Goal: Information Seeking & Learning: Learn about a topic

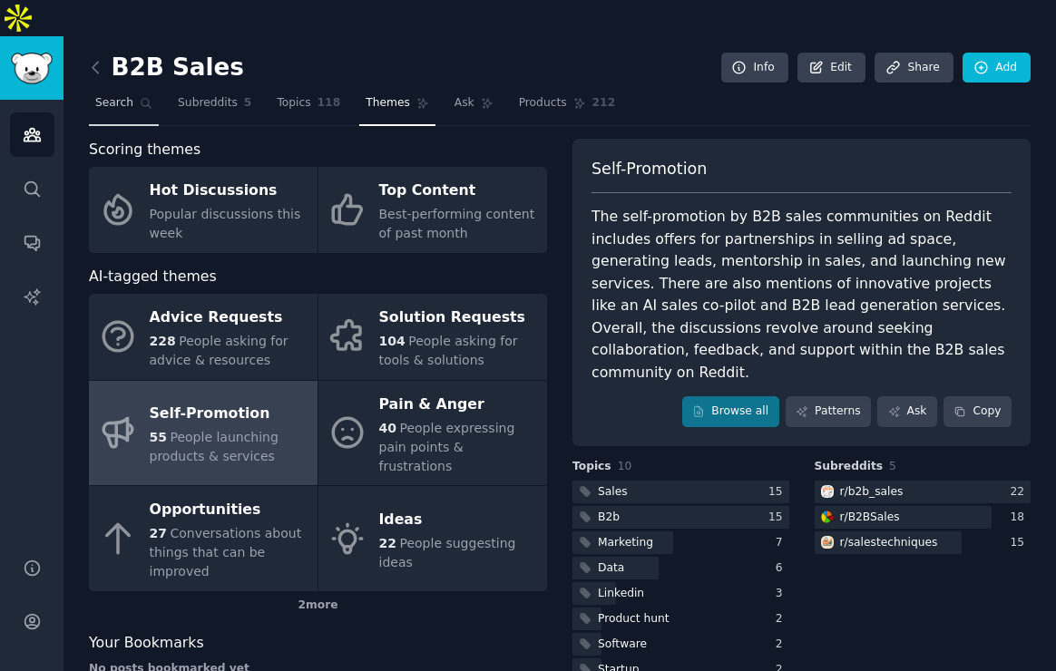
click at [136, 89] on link "Search" at bounding box center [124, 107] width 70 height 37
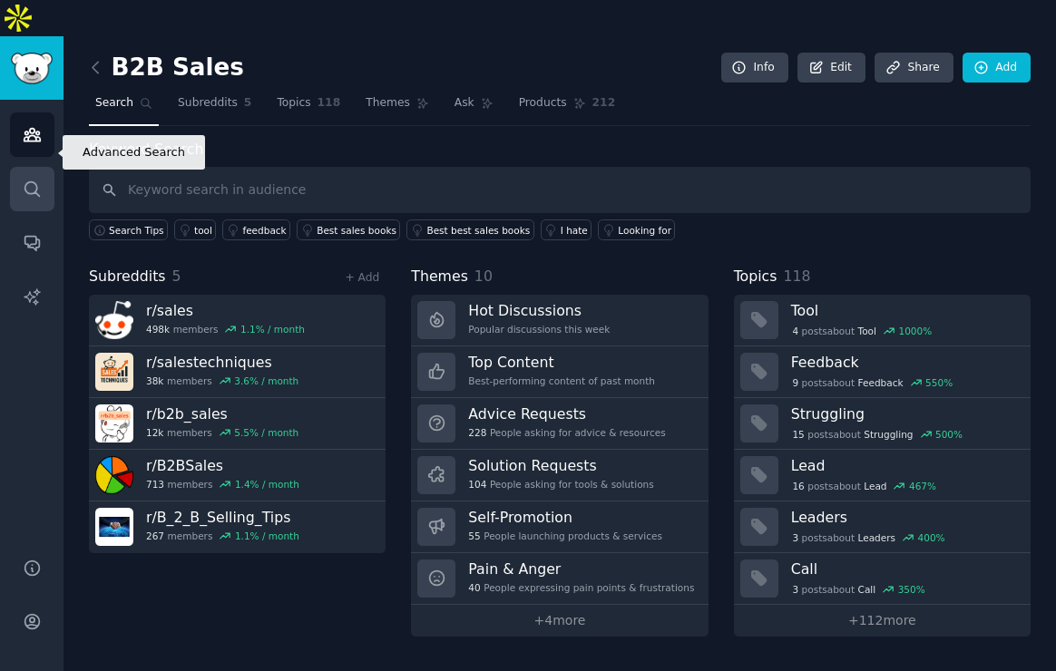
click at [30, 180] on icon "Sidebar" at bounding box center [32, 189] width 19 height 19
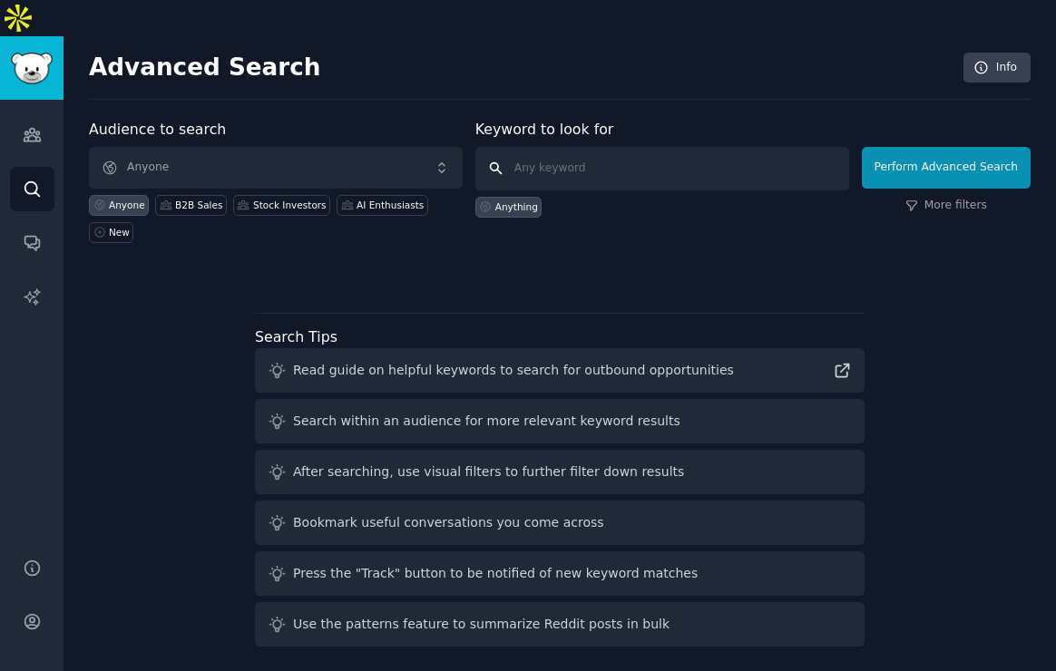
click at [553, 147] on input "text" at bounding box center [662, 169] width 374 height 44
click at [548, 147] on input "I hate I wish Is there" at bounding box center [662, 169] width 374 height 44
click at [602, 147] on input "I hate I wish Is there" at bounding box center [662, 169] width 374 height 44
click at [632, 147] on input "I hate I wish Is there" at bounding box center [662, 169] width 374 height 44
click at [558, 147] on input "I hate I wish Is there" at bounding box center [662, 169] width 374 height 44
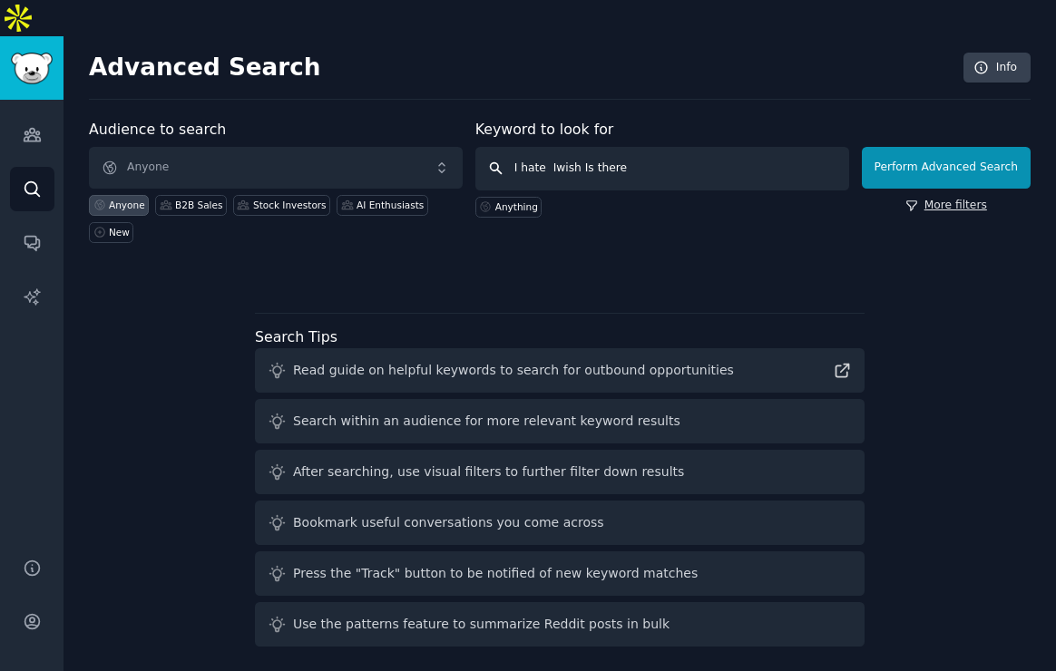
type input "I hate Iwish Is there"
click at [935, 198] on link "More filters" at bounding box center [947, 206] width 82 height 16
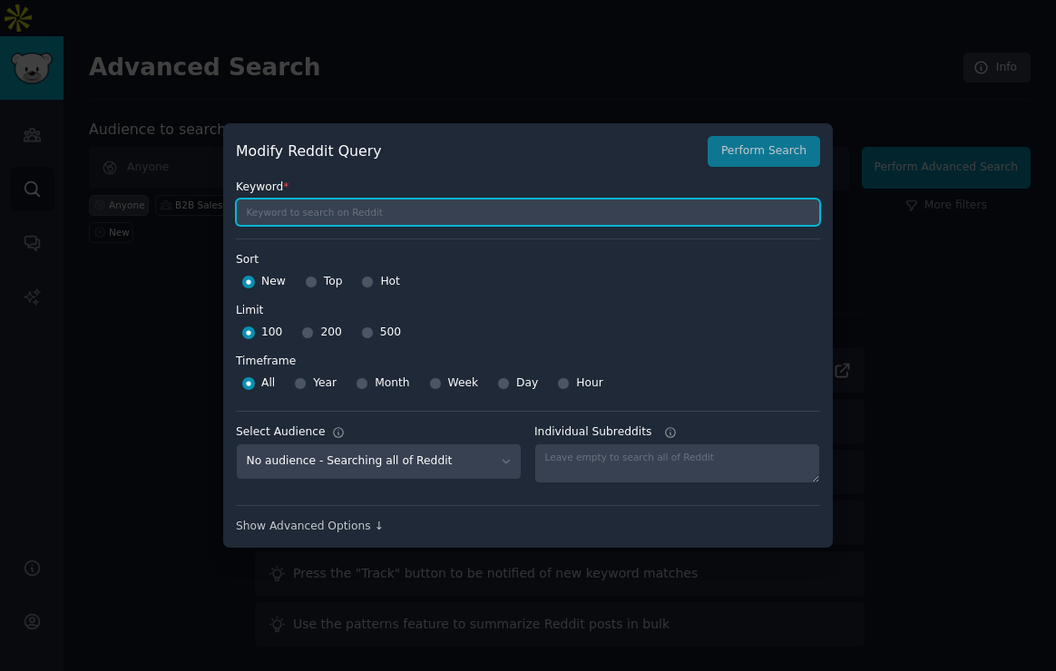
click at [531, 219] on input "text" at bounding box center [528, 212] width 584 height 27
click at [402, 215] on input "I wish I hate Is there annoying I would pay for an app big problem I hate this …" at bounding box center [528, 212] width 584 height 27
type input "I wish I hate Is there annoying I would pay for an app big problem I hate this …"
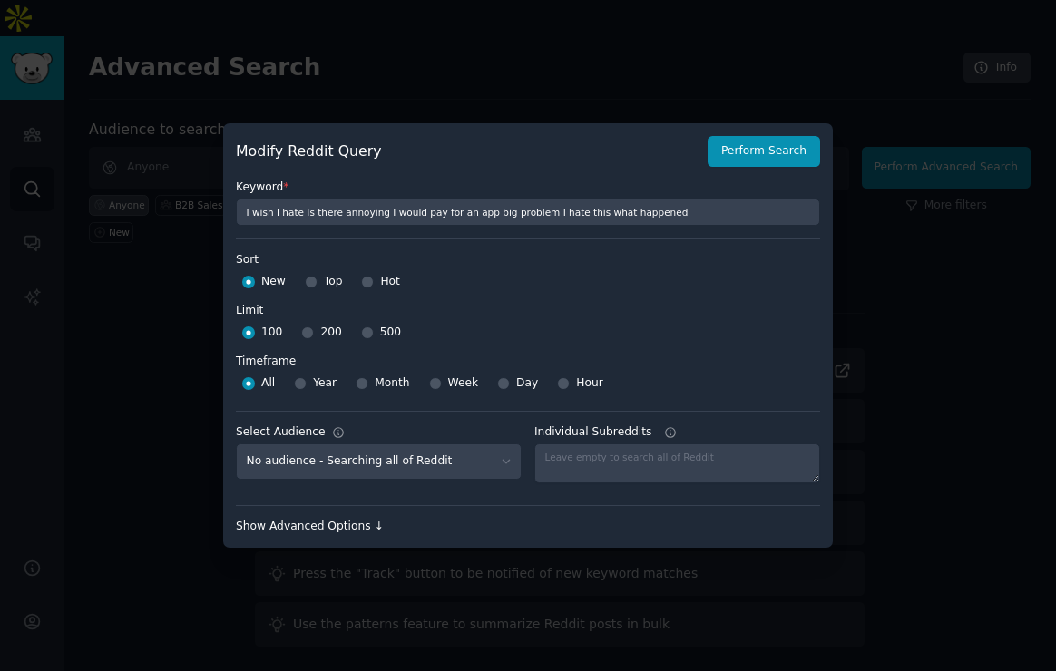
click at [330, 524] on div "Show Advanced Options ↓" at bounding box center [528, 527] width 584 height 16
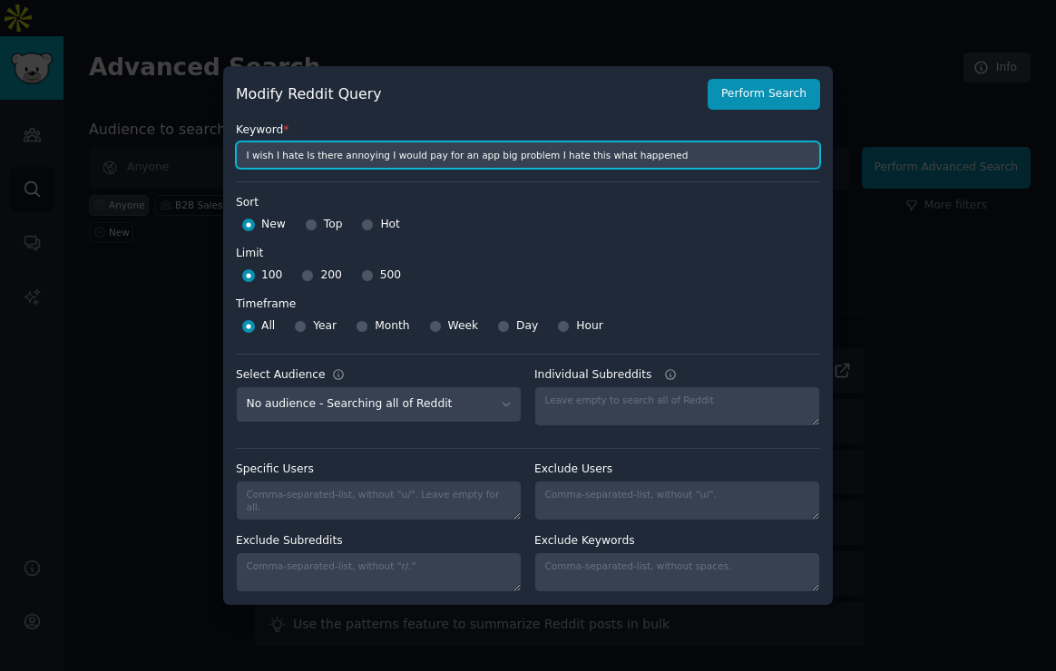
click at [397, 162] on input "I wish I hate Is there annoying I would pay for an app big problem I hate this …" at bounding box center [528, 155] width 584 height 27
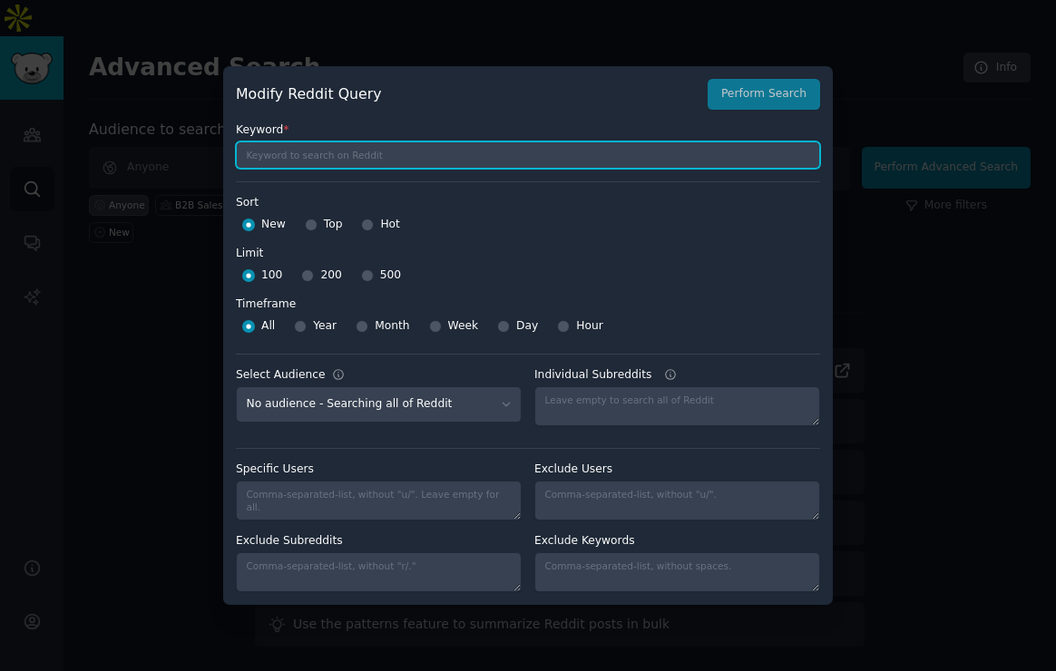
paste input ""I wish there was" OR "I wish I had" OR "I hate when" OR "I hate it when" OR "I…"
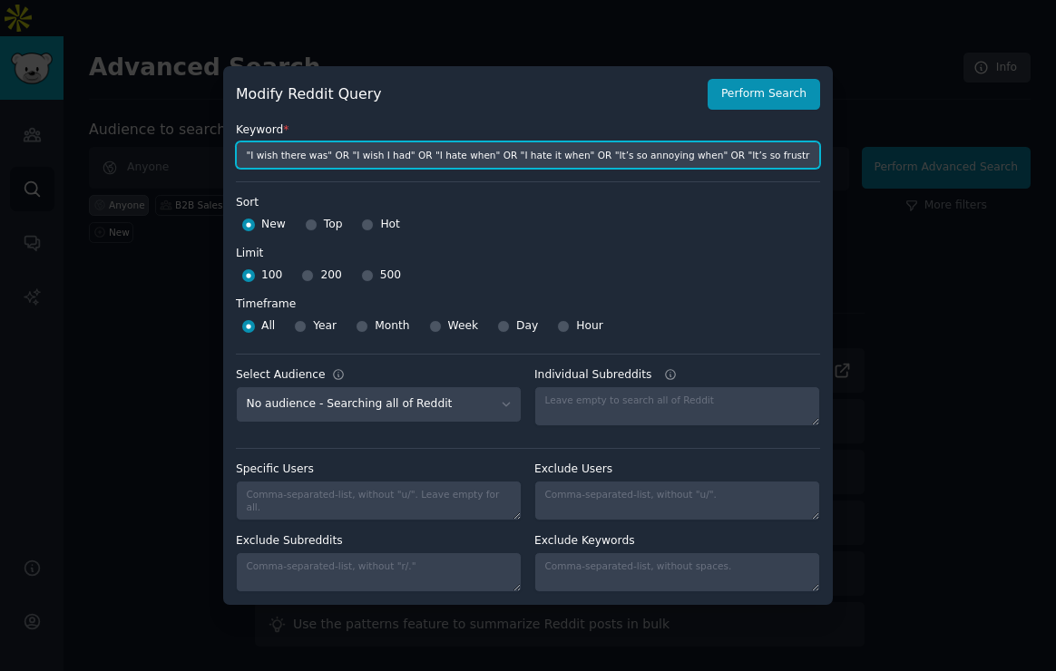
scroll to position [0, 2702]
click at [245, 153] on input ""I wish there was" OR "I wish I had" OR "I hate when" OR "I hate it when" OR "I…" at bounding box center [528, 155] width 584 height 27
click at [253, 155] on input ""I wish there was" OR "I wish I had" OR "I hate when" OR "I hate it when" OR "I…" at bounding box center [528, 155] width 584 height 27
click at [270, 157] on input ""I wish there was" OR "I wish I had" OR "I hate when" OR "I hate it when" OR "I…" at bounding box center [528, 155] width 584 height 27
click at [241, 154] on input ""I wish there was" OR "I wish I had" OR "I hate when" OR "I hate it when" OR "I…" at bounding box center [528, 155] width 584 height 27
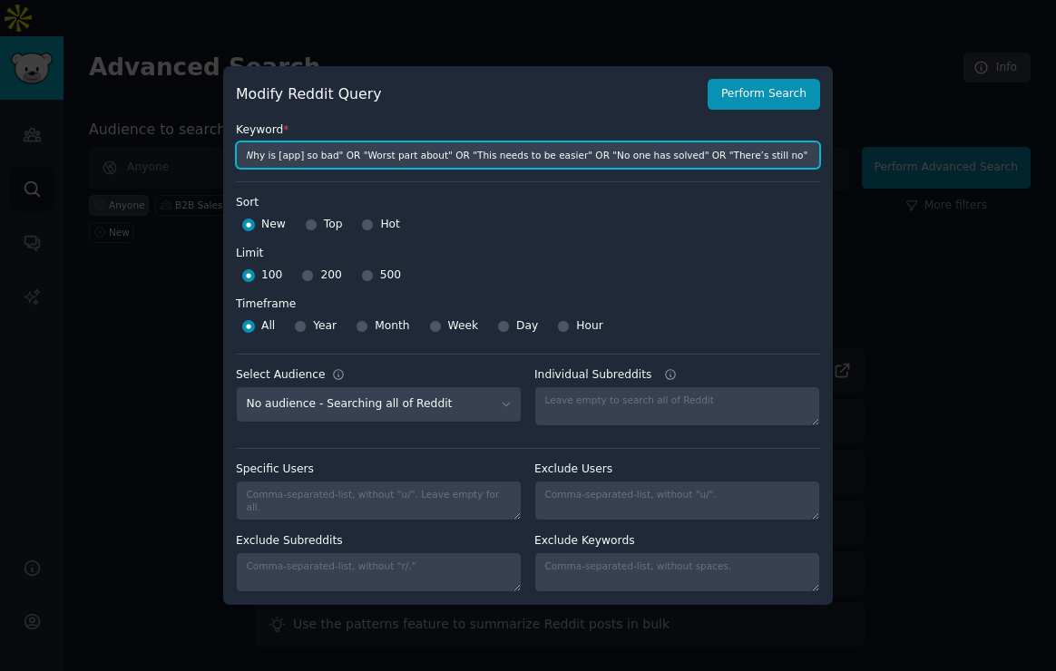
click at [250, 154] on input ""I wish there was" OR "I wish I had" OR "I hate when" OR "I hate it when" OR "I…" at bounding box center [528, 155] width 584 height 27
type input ""I wish there was" OR "I wish I had" OR "I hate when" OR "I hate it when" OR "I…"
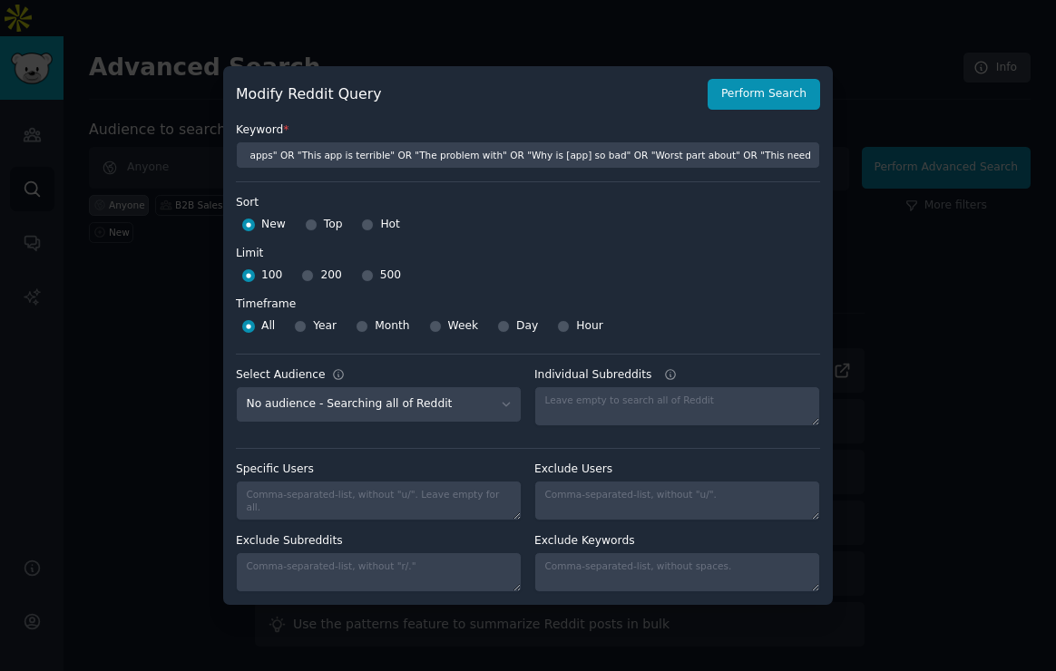
scroll to position [0, 0]
click at [441, 333] on div "Week" at bounding box center [454, 326] width 50 height 29
click at [441, 331] on div "Week" at bounding box center [454, 326] width 50 height 29
click at [437, 330] on input "Week" at bounding box center [435, 326] width 13 height 13
radio input "true"
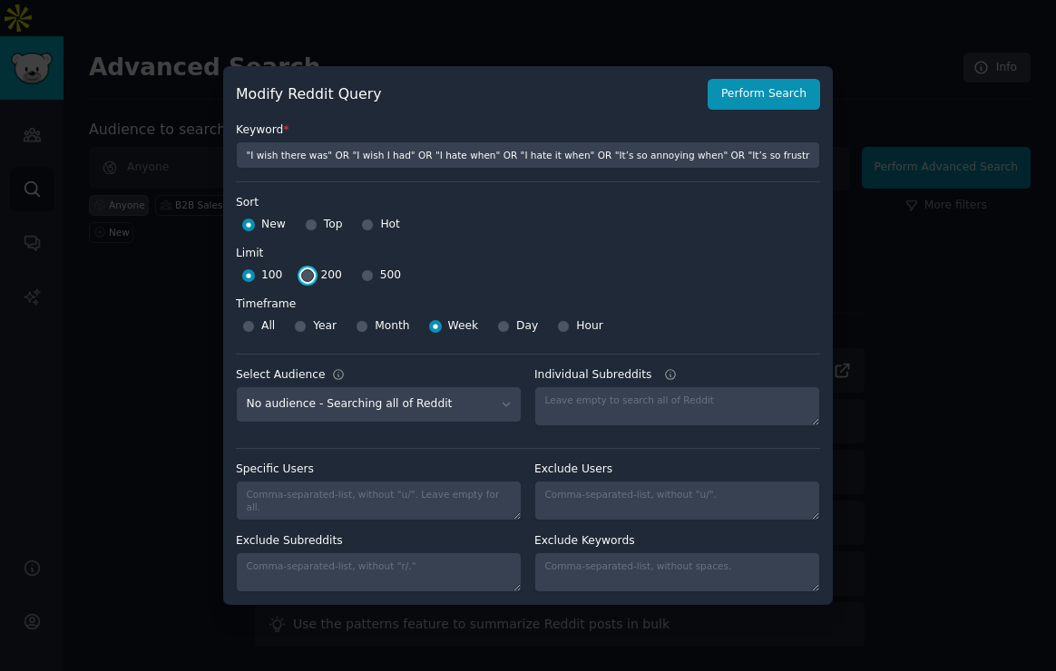
click at [309, 275] on input "200" at bounding box center [307, 275] width 13 height 13
radio input "true"
click at [371, 225] on input "Hot" at bounding box center [367, 225] width 13 height 13
radio input "true"
click at [367, 282] on div at bounding box center [367, 276] width 13 height 16
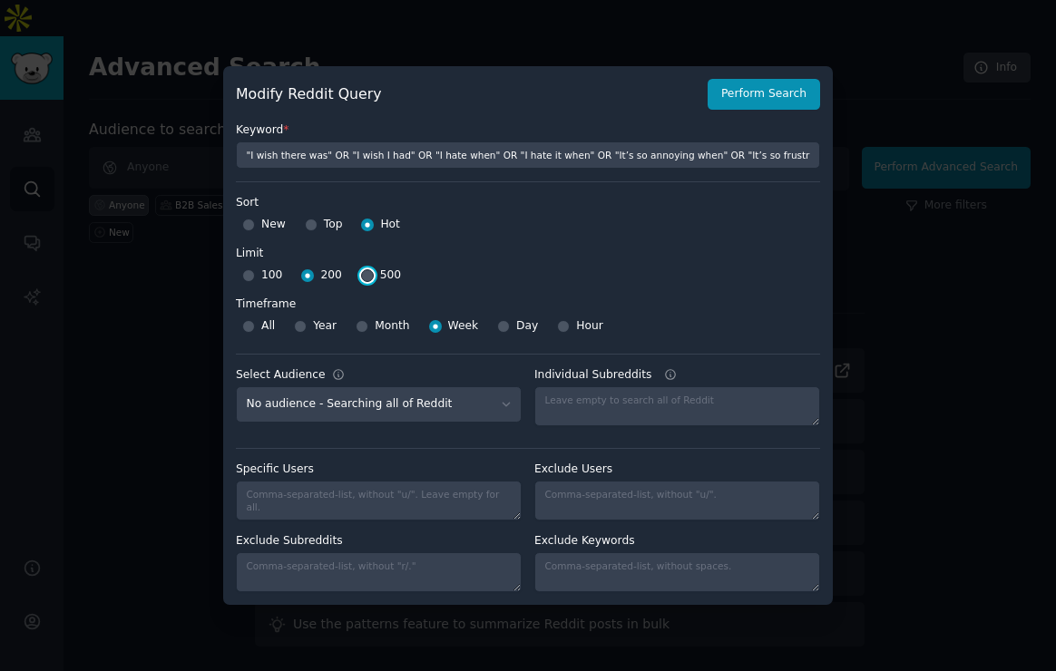
click at [367, 277] on input "500" at bounding box center [367, 275] width 13 height 13
radio input "true"
click at [720, 83] on button "Perform Search" at bounding box center [764, 94] width 113 height 31
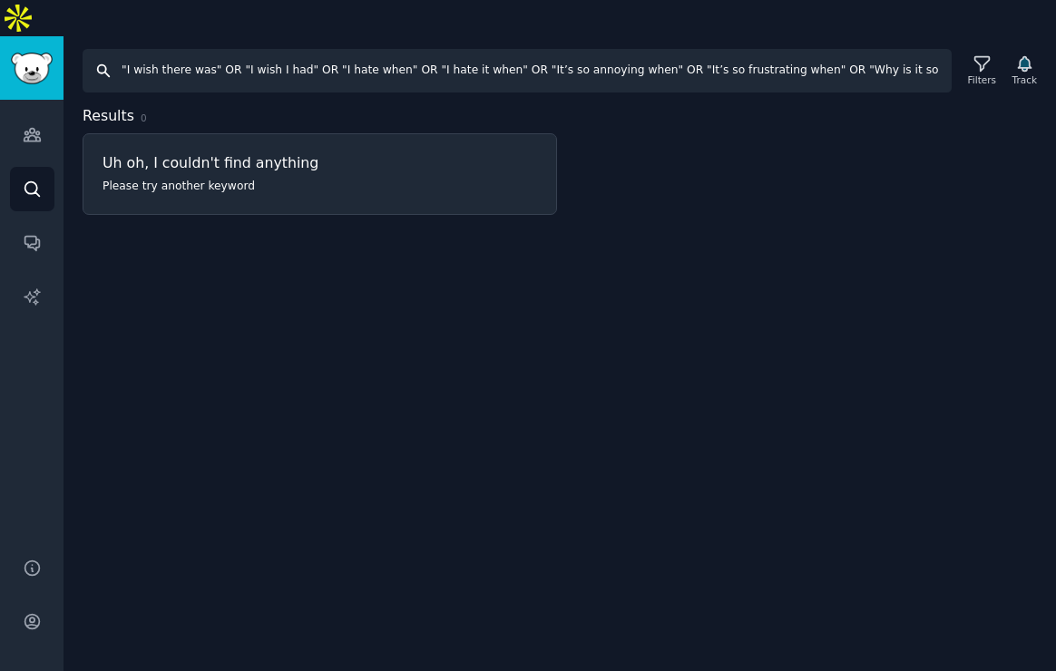
click at [295, 49] on input ""I wish there was" OR "I wish I had" OR "I hate when" OR "I hate it when" OR "I…" at bounding box center [517, 71] width 869 height 44
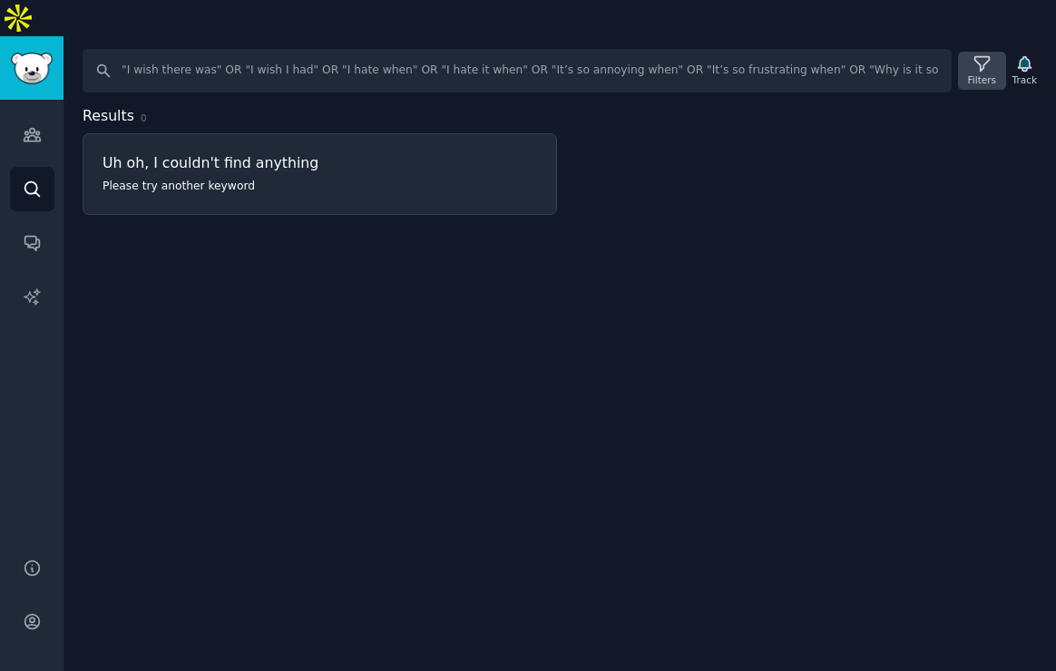
click at [976, 54] on icon at bounding box center [982, 63] width 19 height 19
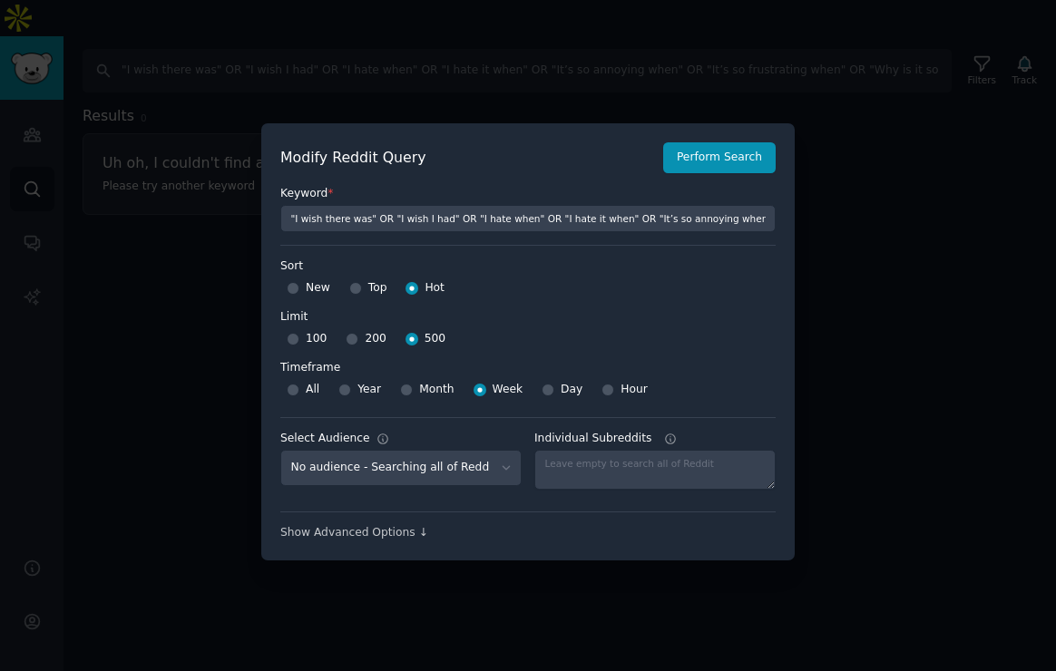
click at [319, 201] on label "Keyword *" at bounding box center [527, 194] width 495 height 16
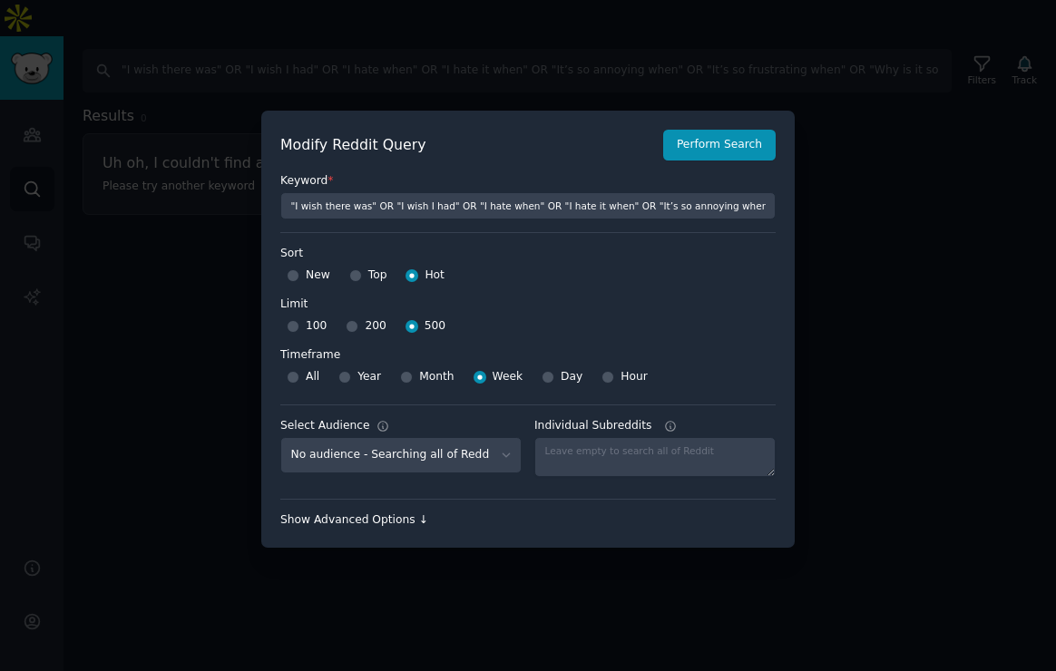
click at [389, 519] on div "Show Advanced Options ↓" at bounding box center [527, 521] width 495 height 16
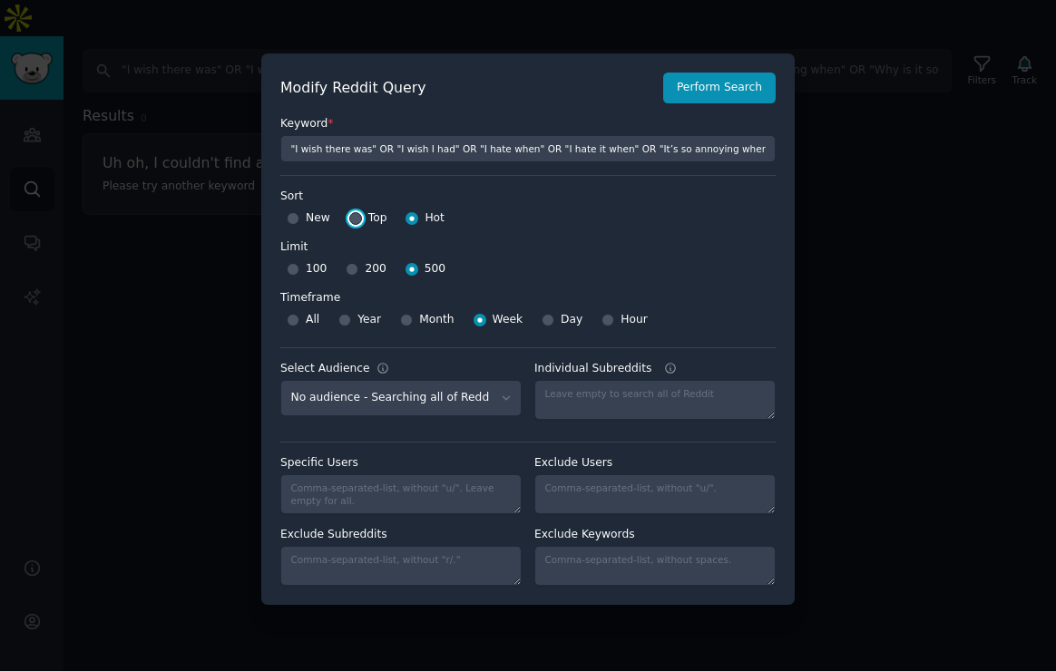
click at [355, 222] on input "Top" at bounding box center [355, 218] width 13 height 13
radio input "true"
click at [753, 83] on button "Perform Search" at bounding box center [719, 88] width 113 height 31
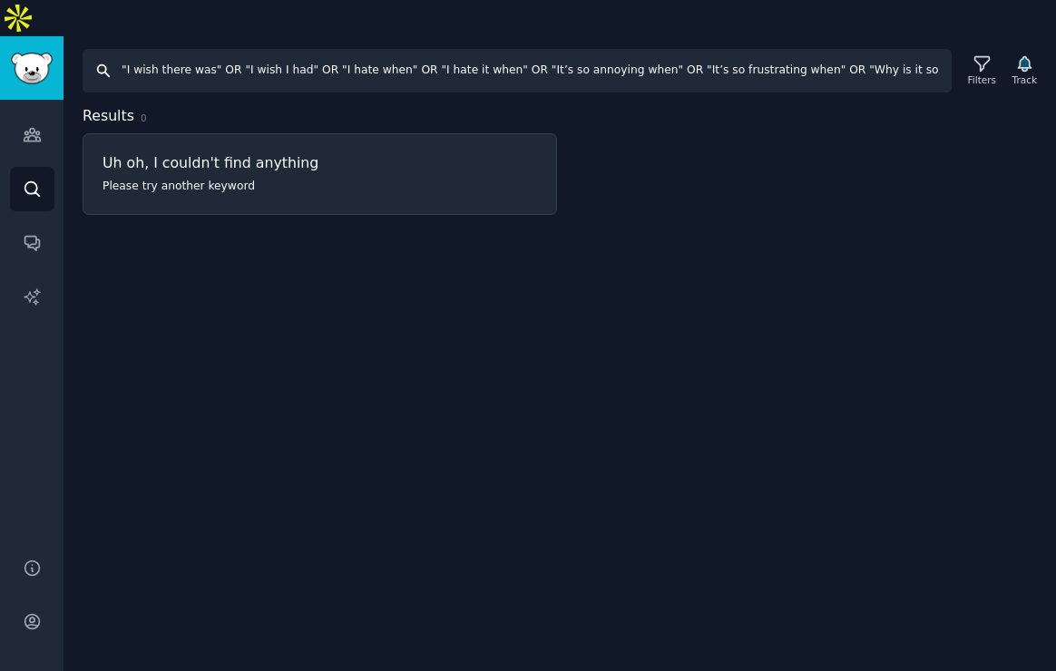
click at [462, 49] on input ""I wish there was" OR "I wish I had" OR "I hate when" OR "I hate it when" OR "I…" at bounding box center [517, 71] width 869 height 44
click at [223, 179] on p "Please try another keyword" at bounding box center [320, 187] width 435 height 16
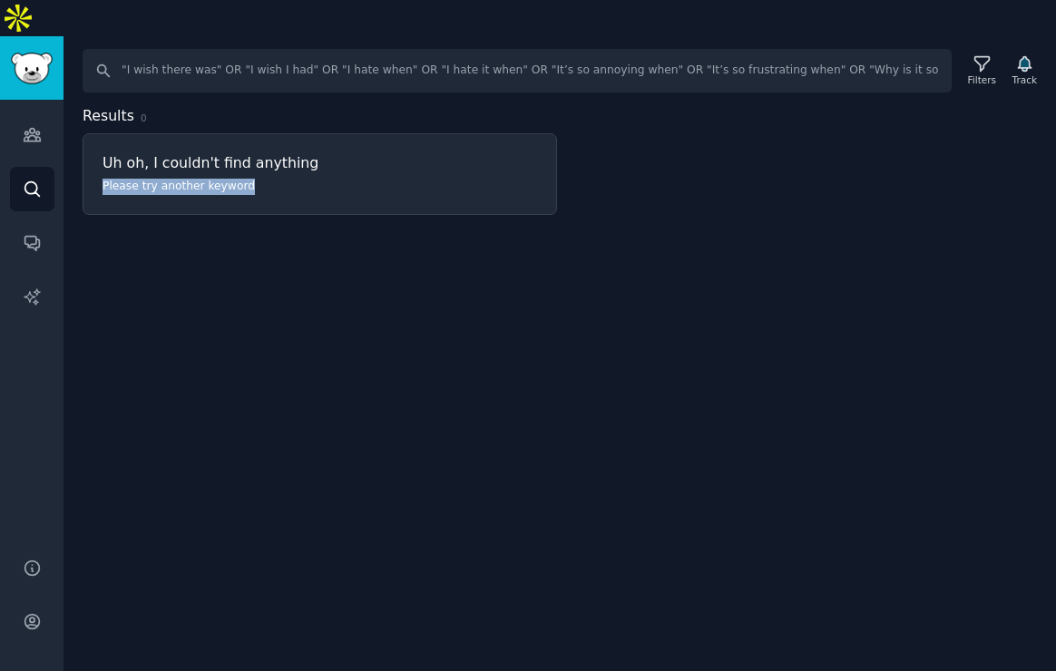
click at [223, 179] on p "Please try another keyword" at bounding box center [320, 187] width 435 height 16
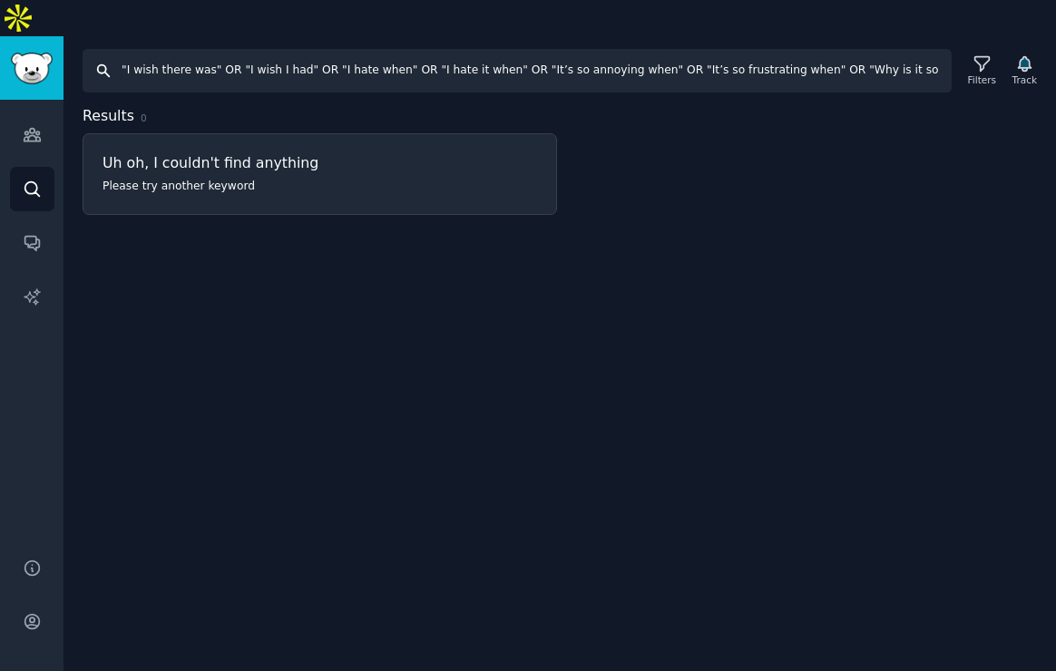
click at [260, 49] on input ""I wish there was" OR "I wish I had" OR "I hate when" OR "I hate it when" OR "I…" at bounding box center [517, 71] width 869 height 44
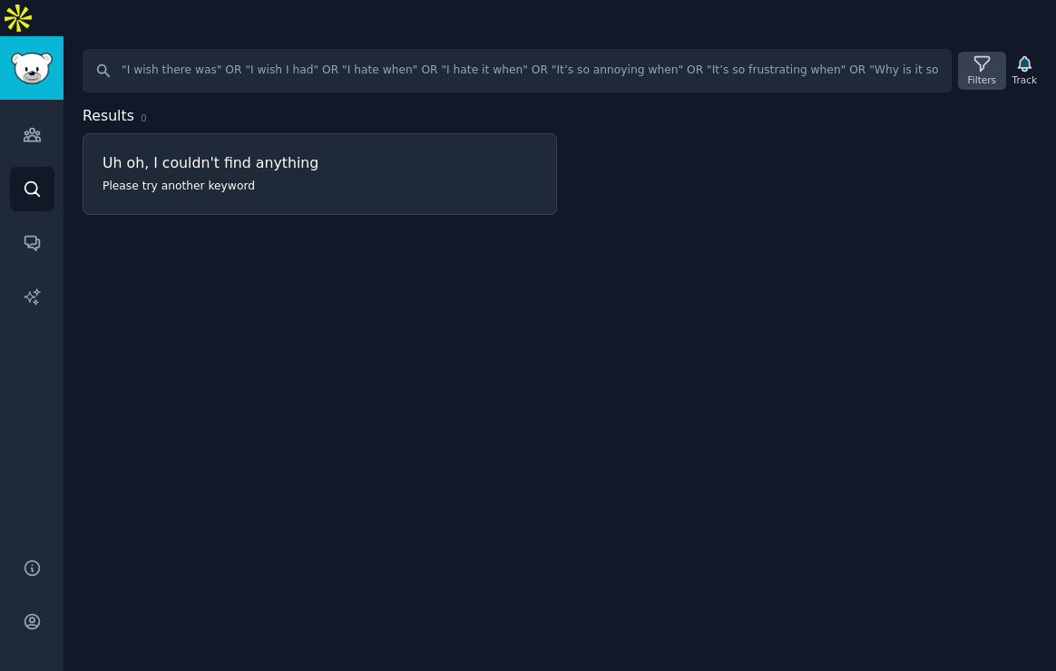
click at [985, 54] on icon at bounding box center [982, 63] width 19 height 19
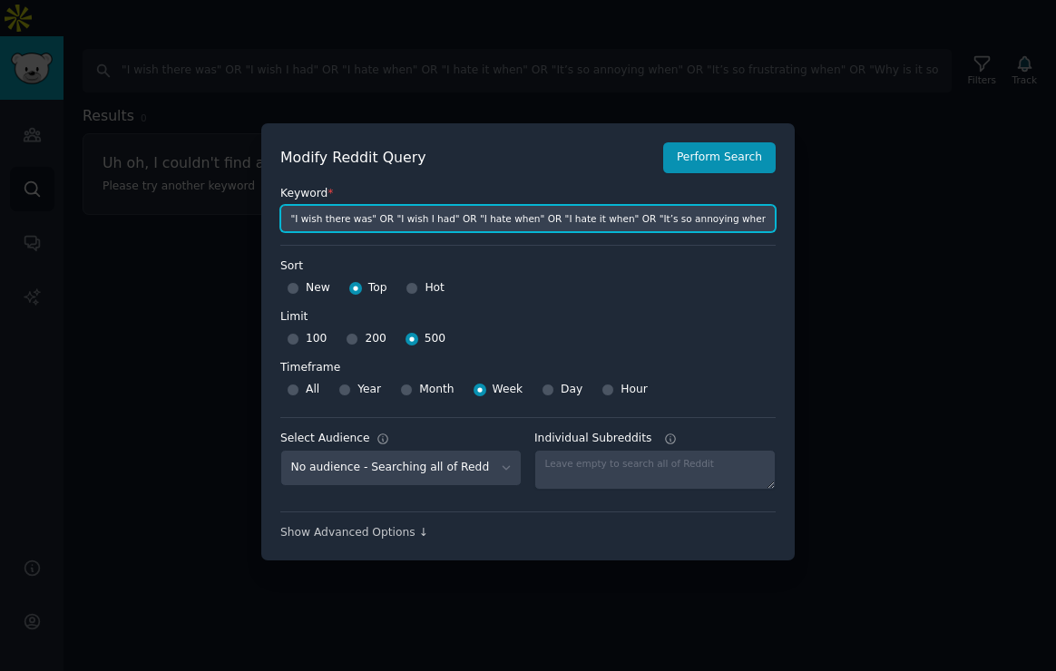
click at [491, 213] on input ""I wish there was" OR "I wish I had" OR "I hate when" OR "I hate it when" OR "I…" at bounding box center [527, 218] width 495 height 27
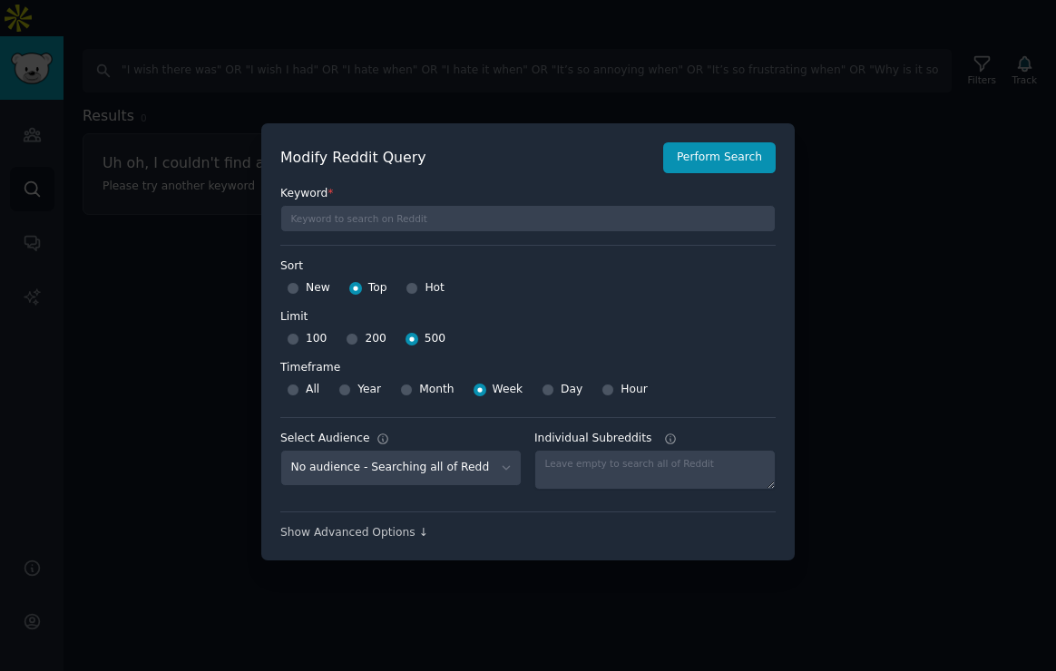
click at [330, 188] on span "*" at bounding box center [330, 193] width 5 height 13
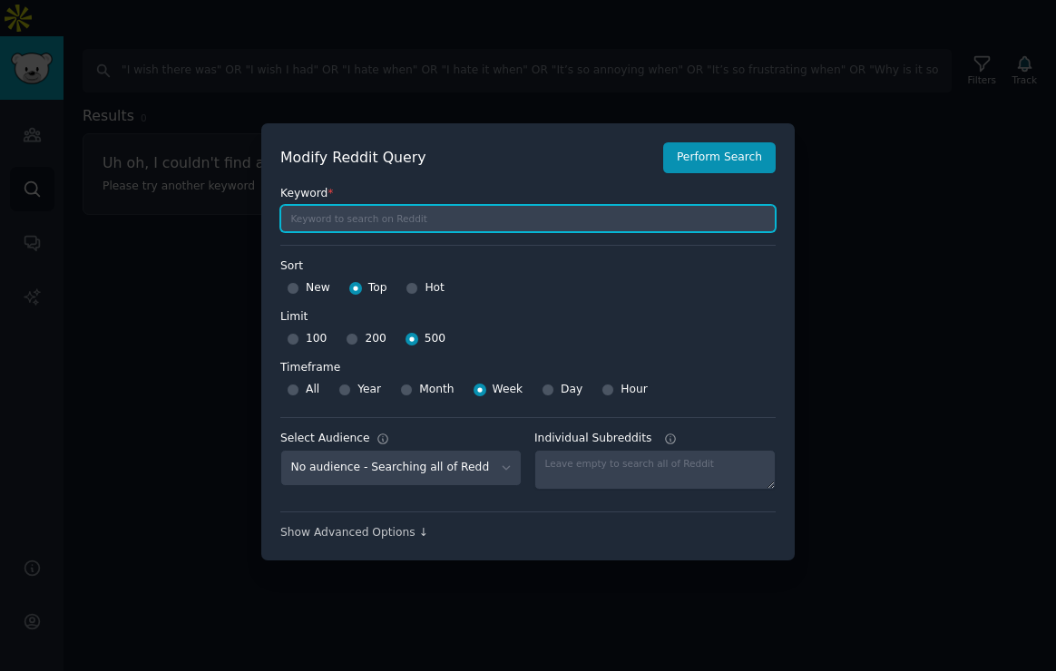
click at [302, 230] on input "text" at bounding box center [527, 218] width 495 height 27
paste input ""I hate when" OR "I hate it when" OR "It’s so annoying" OR "It’s so frustrating…"
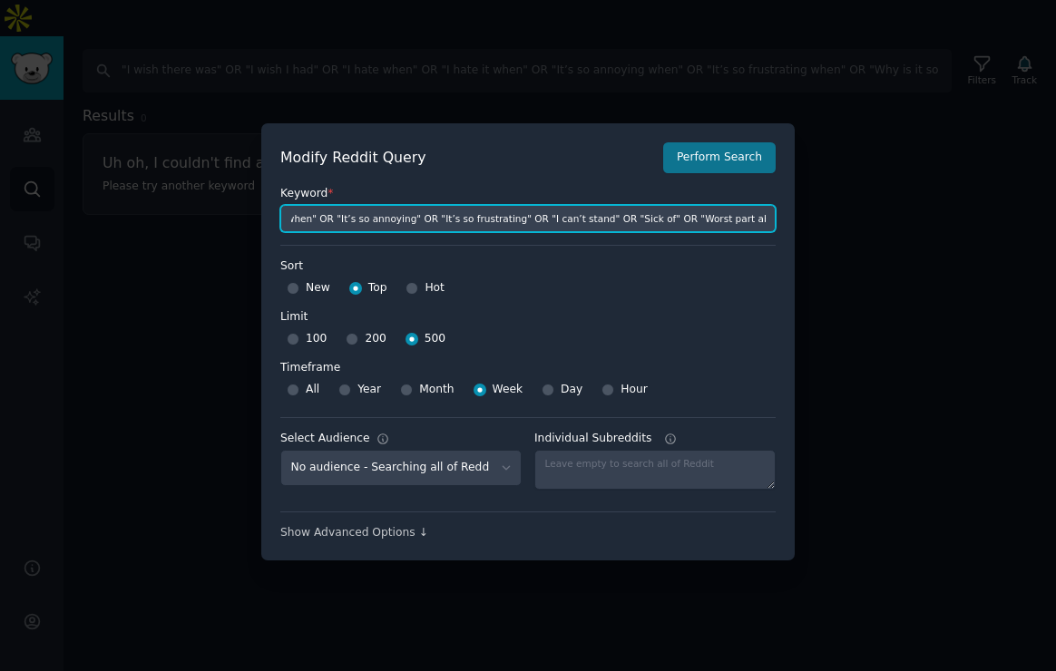
type input ""I hate when" OR "I hate it when" OR "It’s so annoying" OR "It’s so frustrating…"
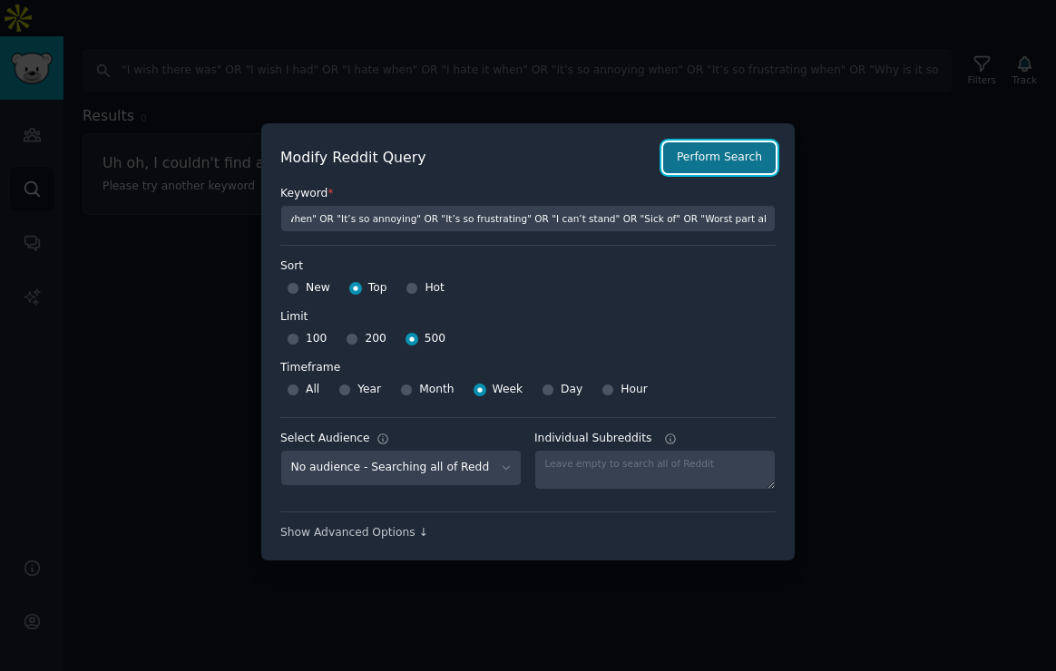
scroll to position [0, 0]
click at [693, 159] on button "Perform Search" at bounding box center [719, 157] width 113 height 31
type input ""I hate when" OR "I hate it when" OR "It’s so annoying" OR "It’s so frustrating…"
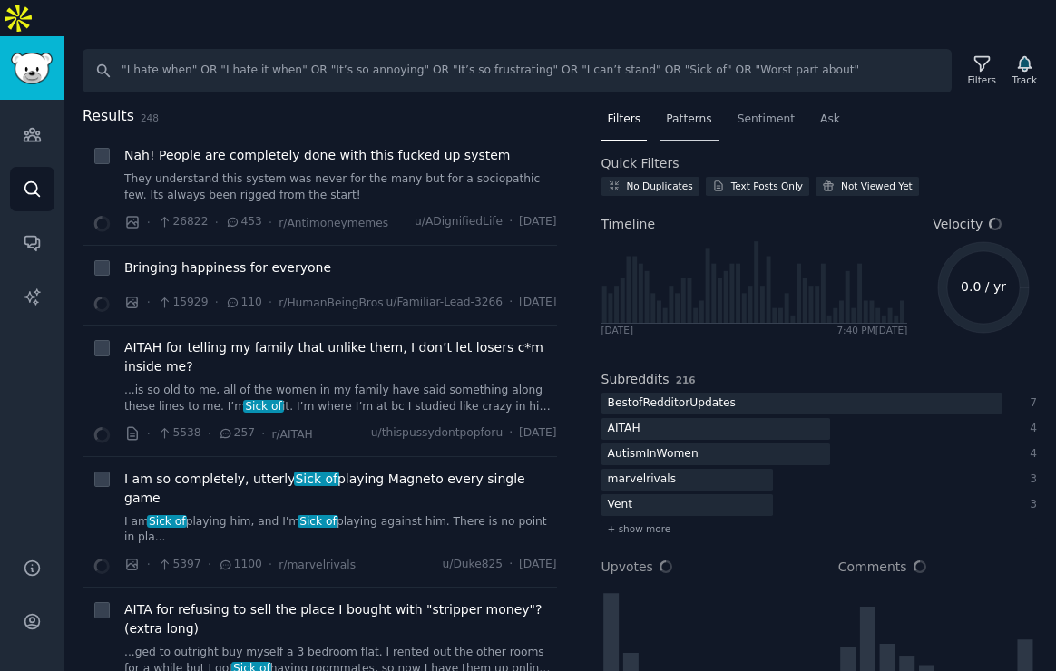
click at [691, 112] on span "Patterns" at bounding box center [688, 120] width 45 height 16
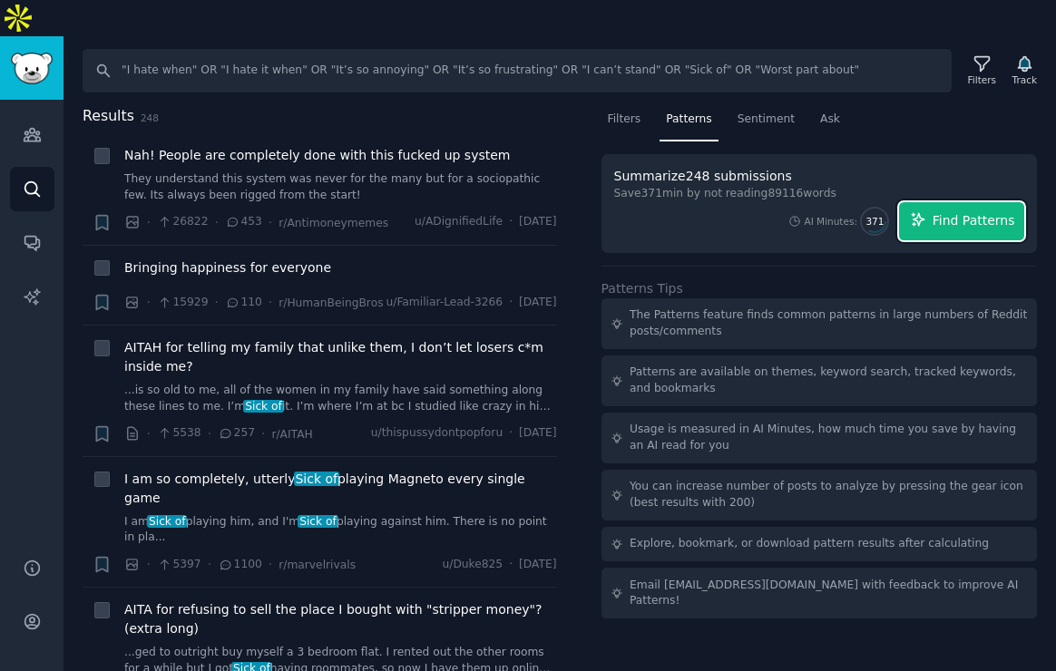
click at [960, 211] on span "Find Patterns" at bounding box center [974, 220] width 83 height 19
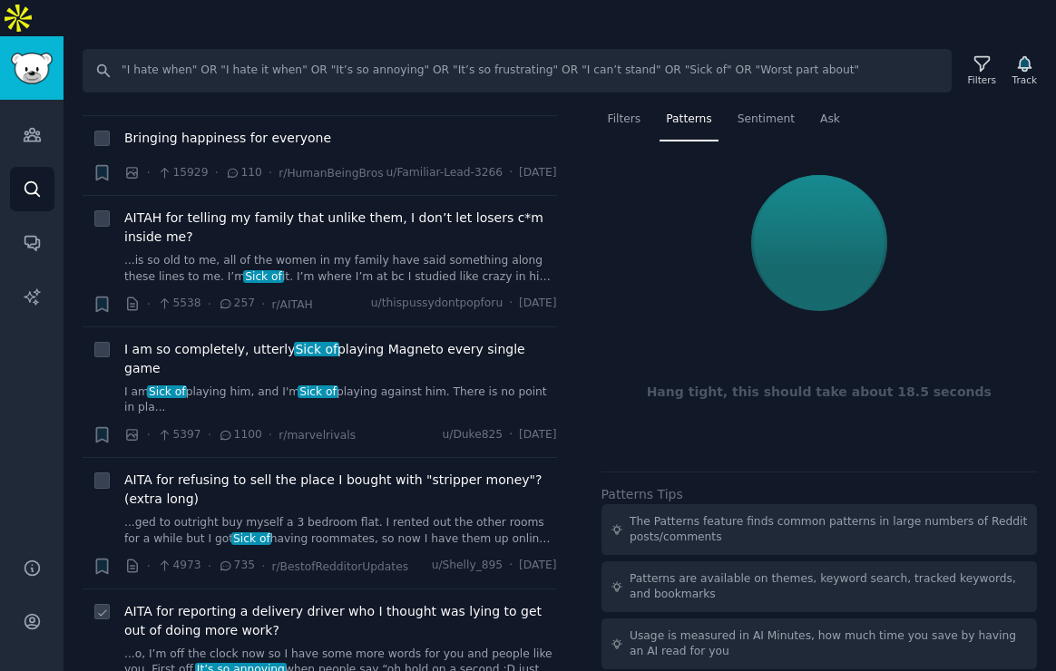
scroll to position [129, 0]
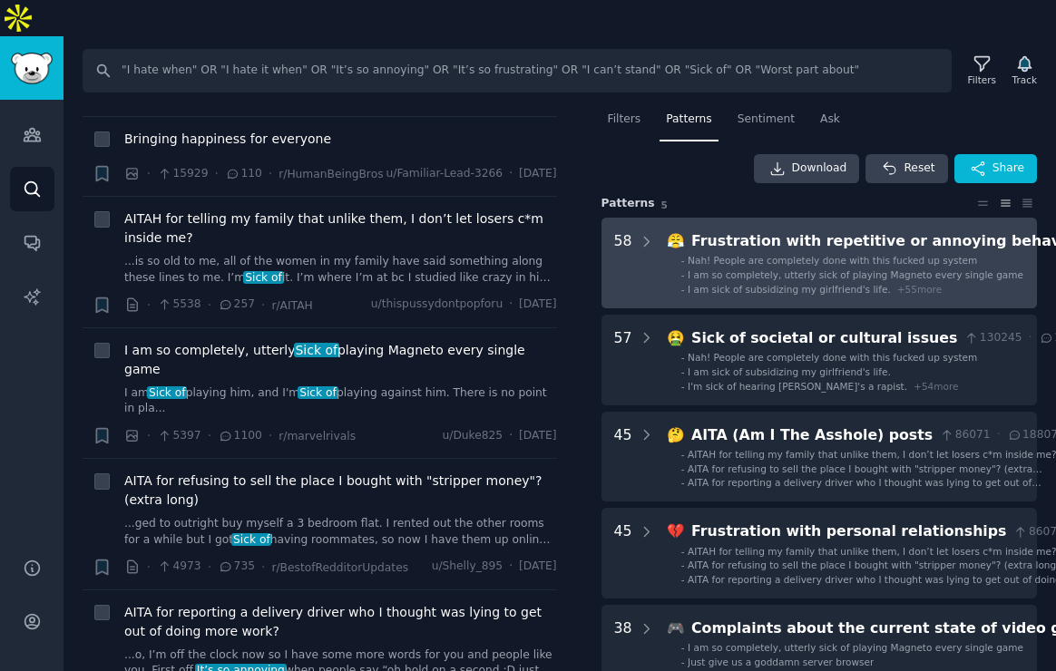
click at [759, 254] on div "Nah! People are completely done with this fucked up system" at bounding box center [832, 260] width 289 height 13
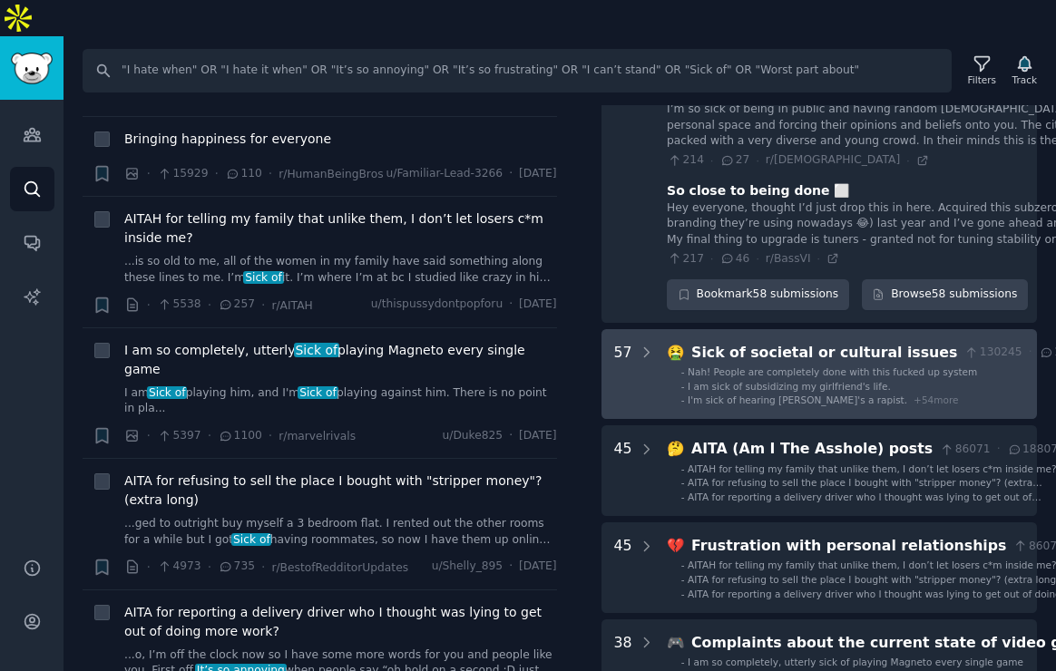
click at [719, 395] on span "I'm sick of hearing [PERSON_NAME]'s a rapist." at bounding box center [798, 400] width 220 height 11
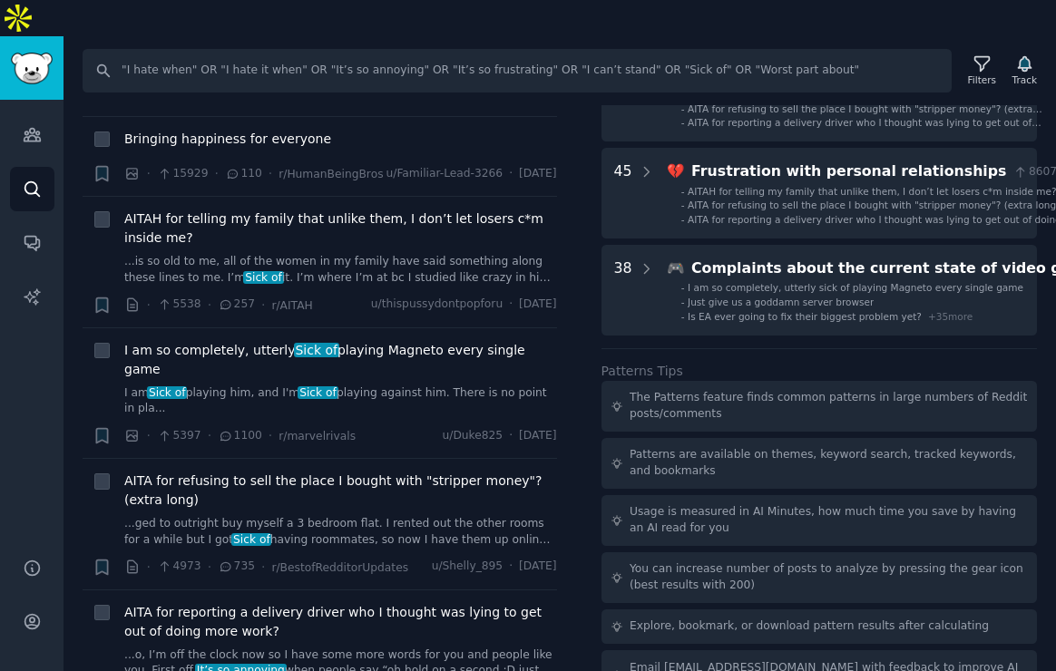
scroll to position [11624, 0]
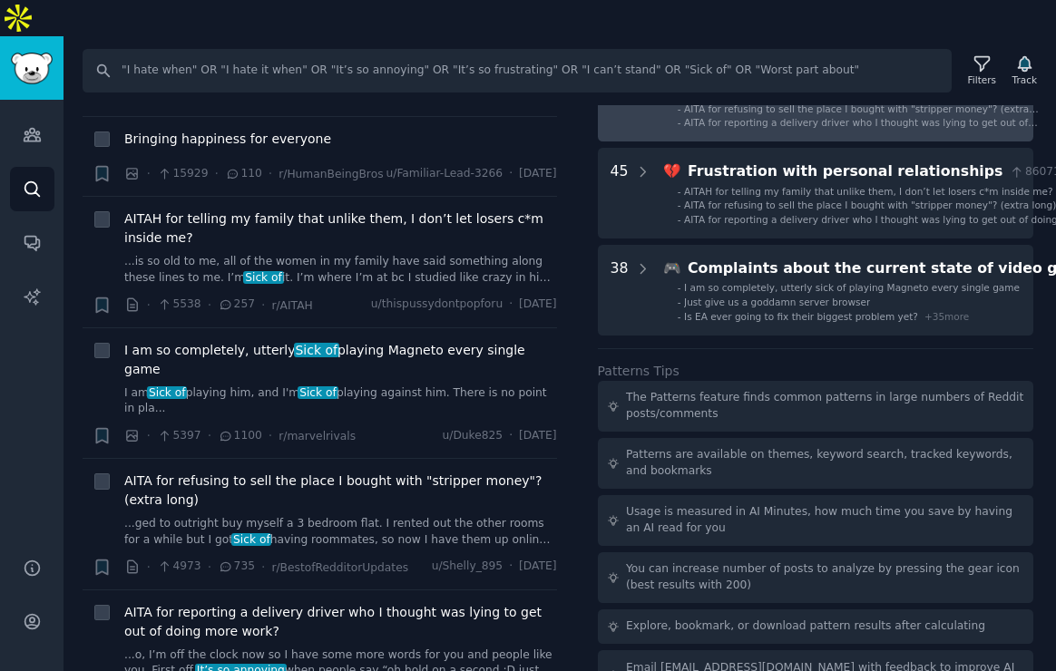
click at [747, 127] on span "AITA for refusing to sell the place I bought with "stripper money"? (extra long)" at bounding box center [861, 115] width 355 height 24
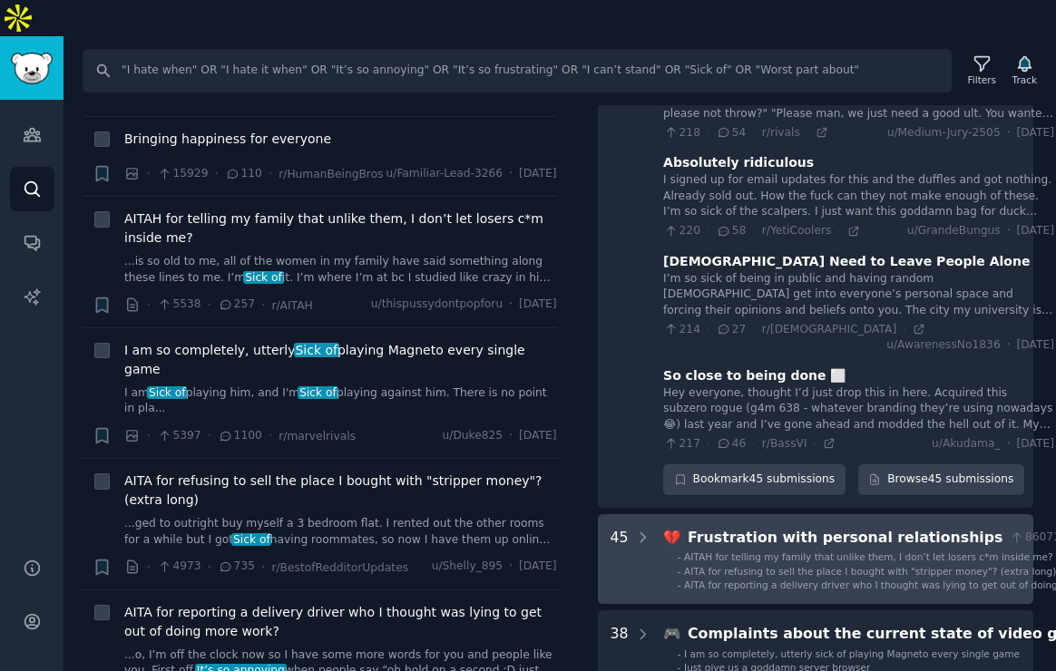
click at [757, 566] on span "AITA for refusing to sell the place I bought with "stripper money"? (extra long)" at bounding box center [870, 571] width 372 height 11
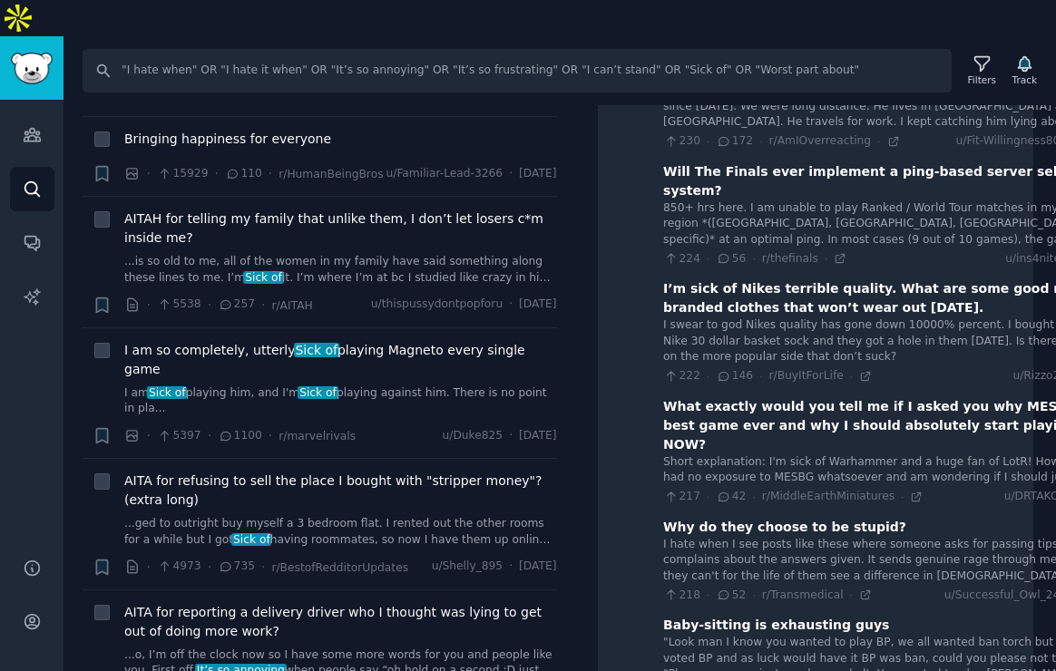
scroll to position [19935, 4]
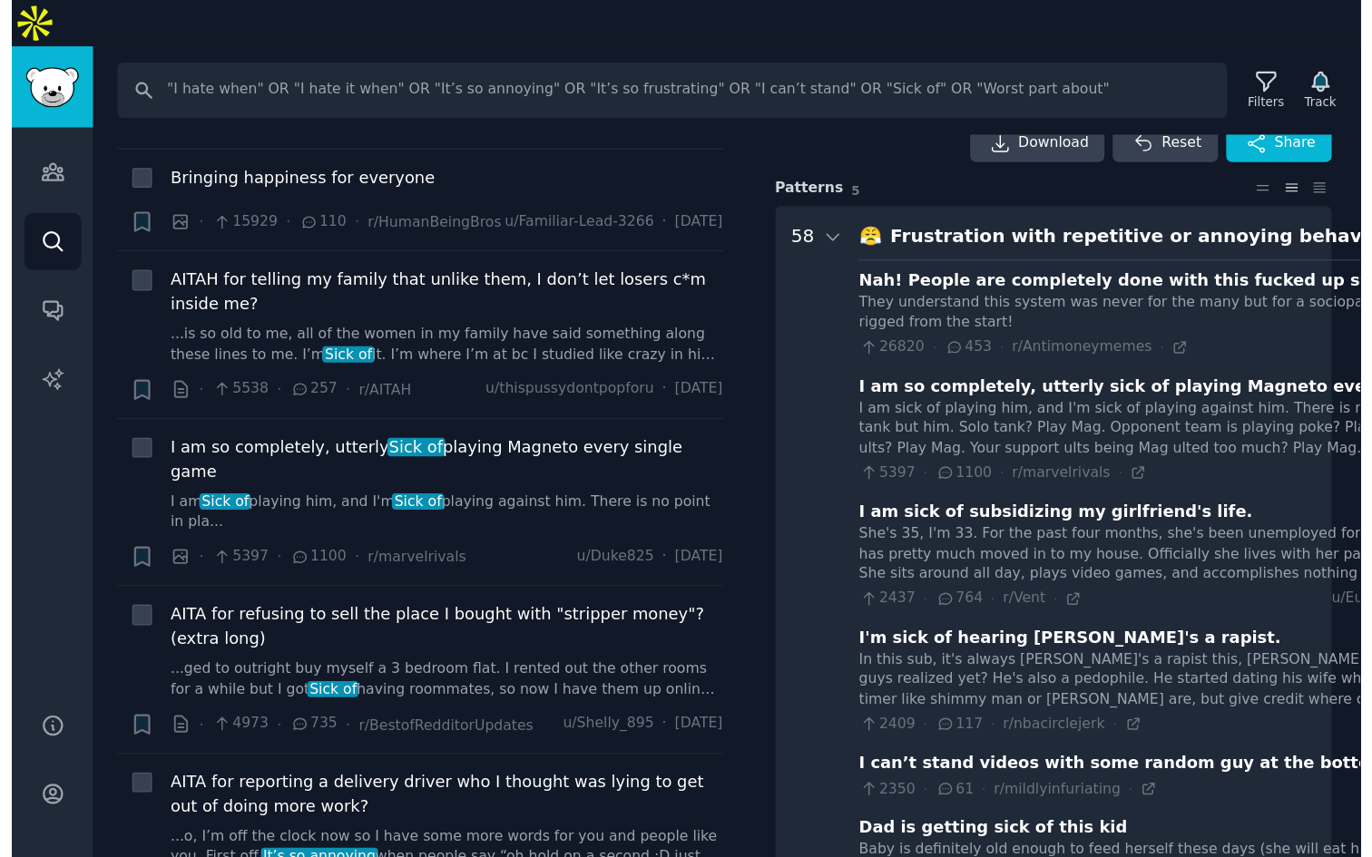
scroll to position [0, 4]
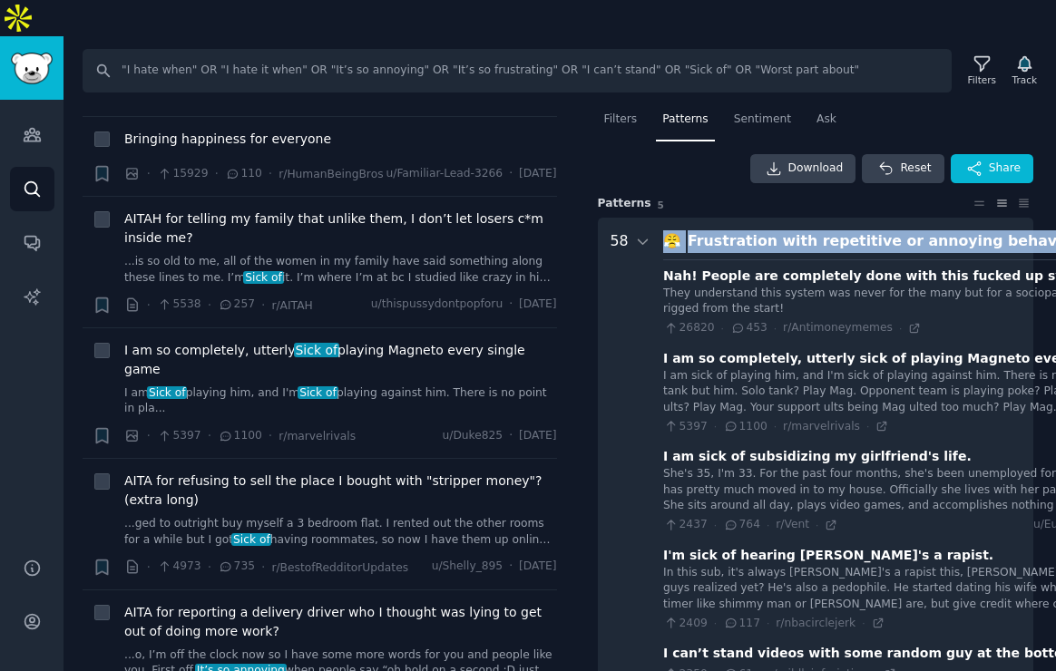
drag, startPoint x: 663, startPoint y: 201, endPoint x: 759, endPoint y: 228, distance: 100.0
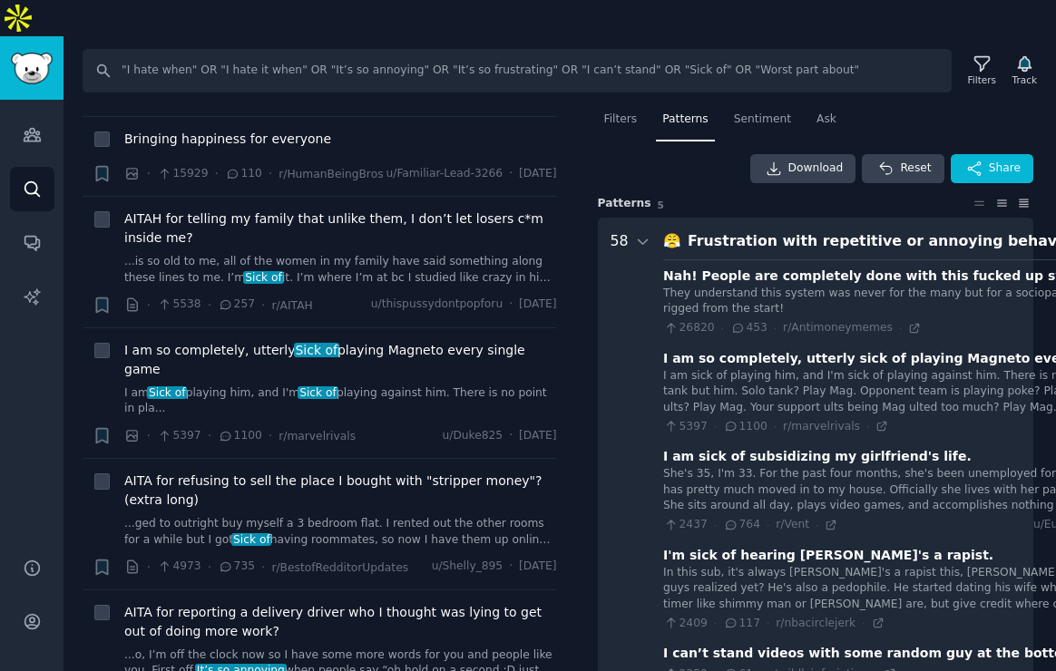
click at [1019, 197] on icon at bounding box center [1023, 203] width 19 height 13
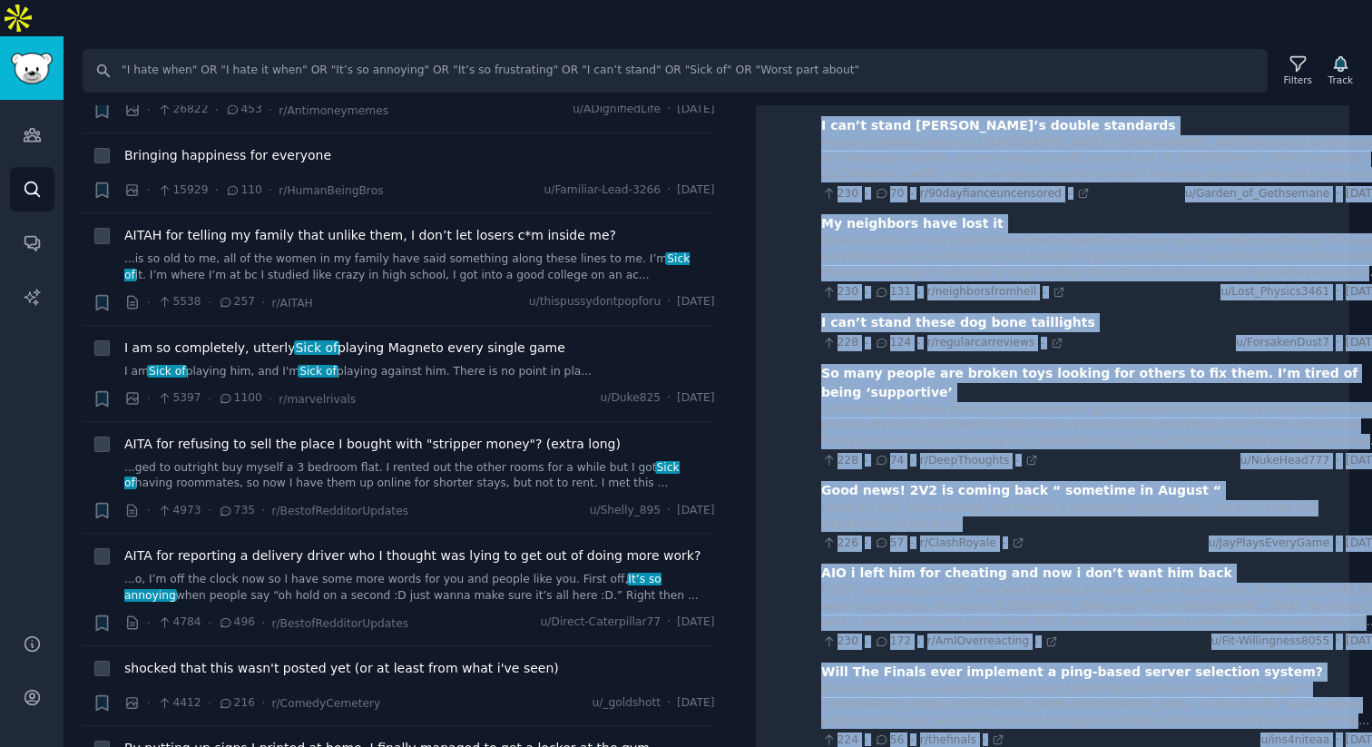
scroll to position [22563, 4]
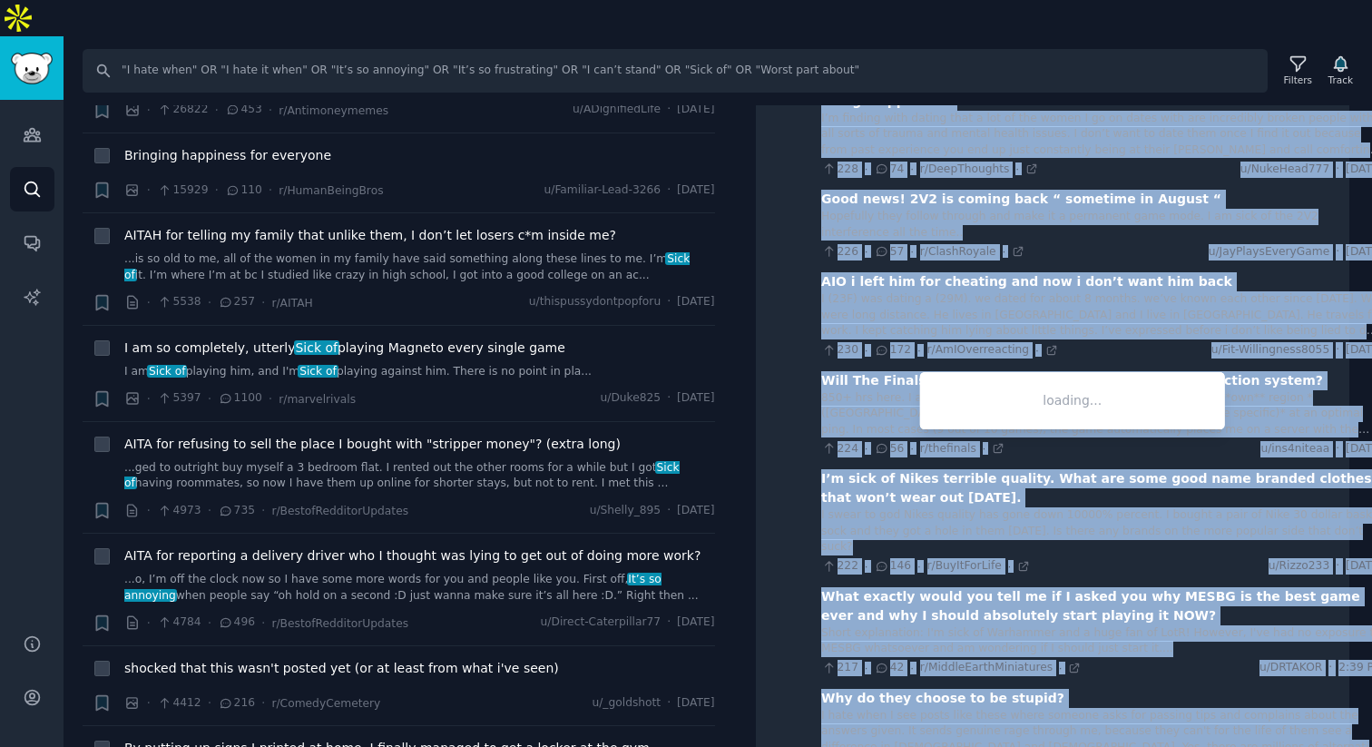
drag, startPoint x: 824, startPoint y: 208, endPoint x: 1283, endPoint y: 376, distance: 488.9
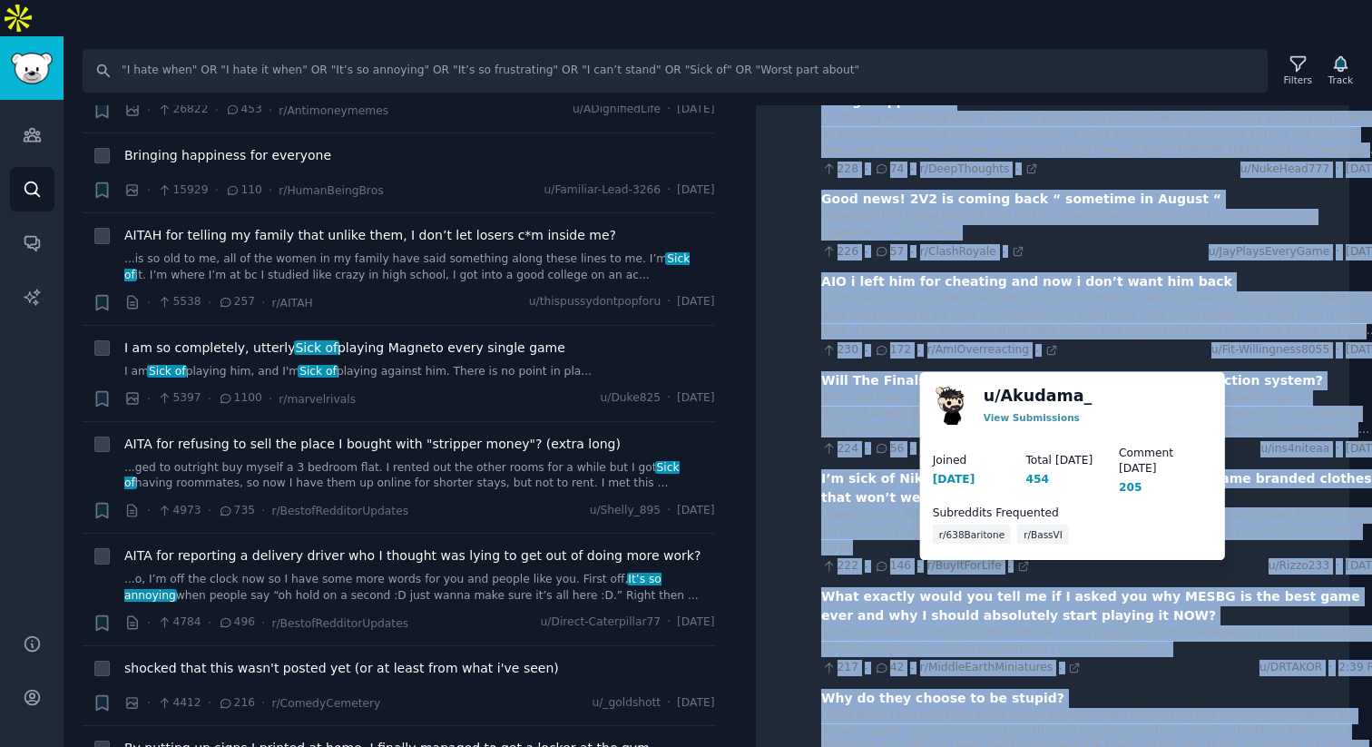
copy div "😤 Loremipsumd sita consectetu ad elitsedd eiusmodte 571295 · 58966 Inc! Utlabo …"
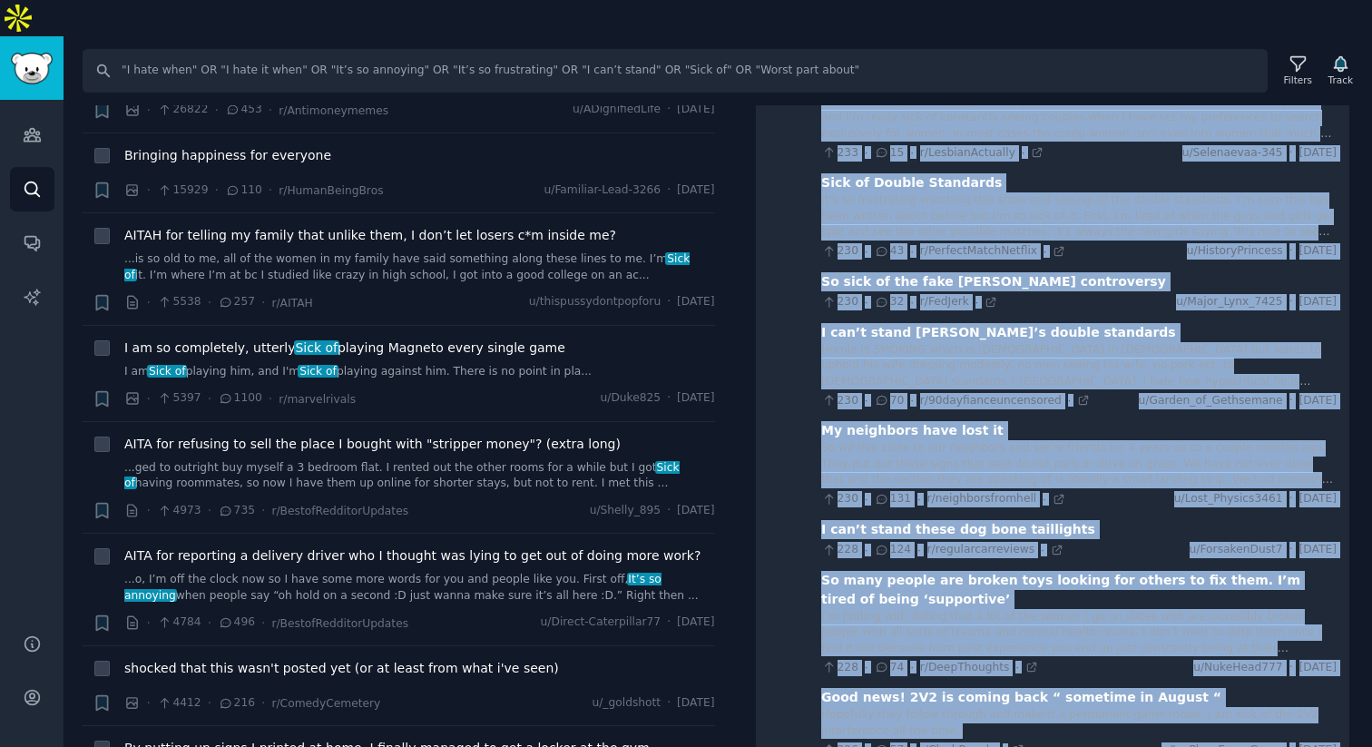
scroll to position [18373, 4]
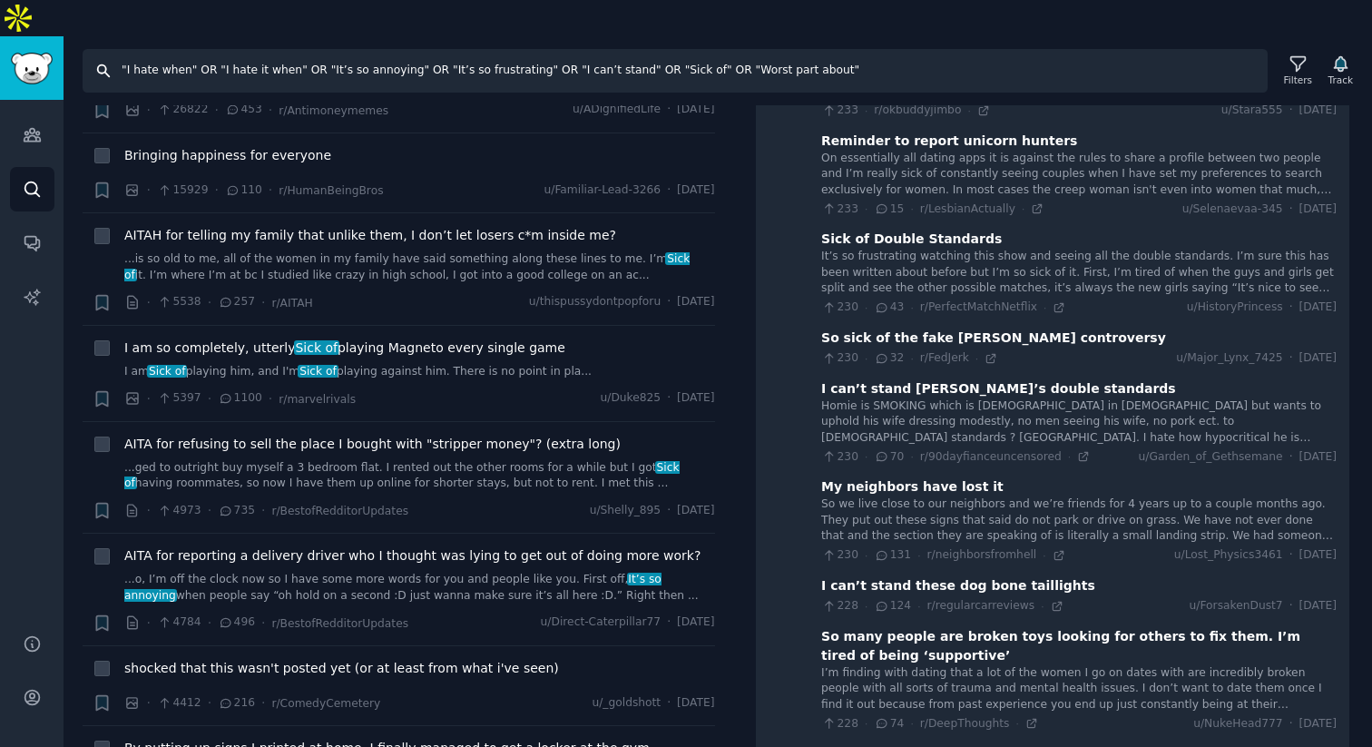
click at [630, 49] on input ""I hate when" OR "I hate it when" OR "It’s so annoying" OR "It’s so frustrating…" at bounding box center [675, 71] width 1185 height 44
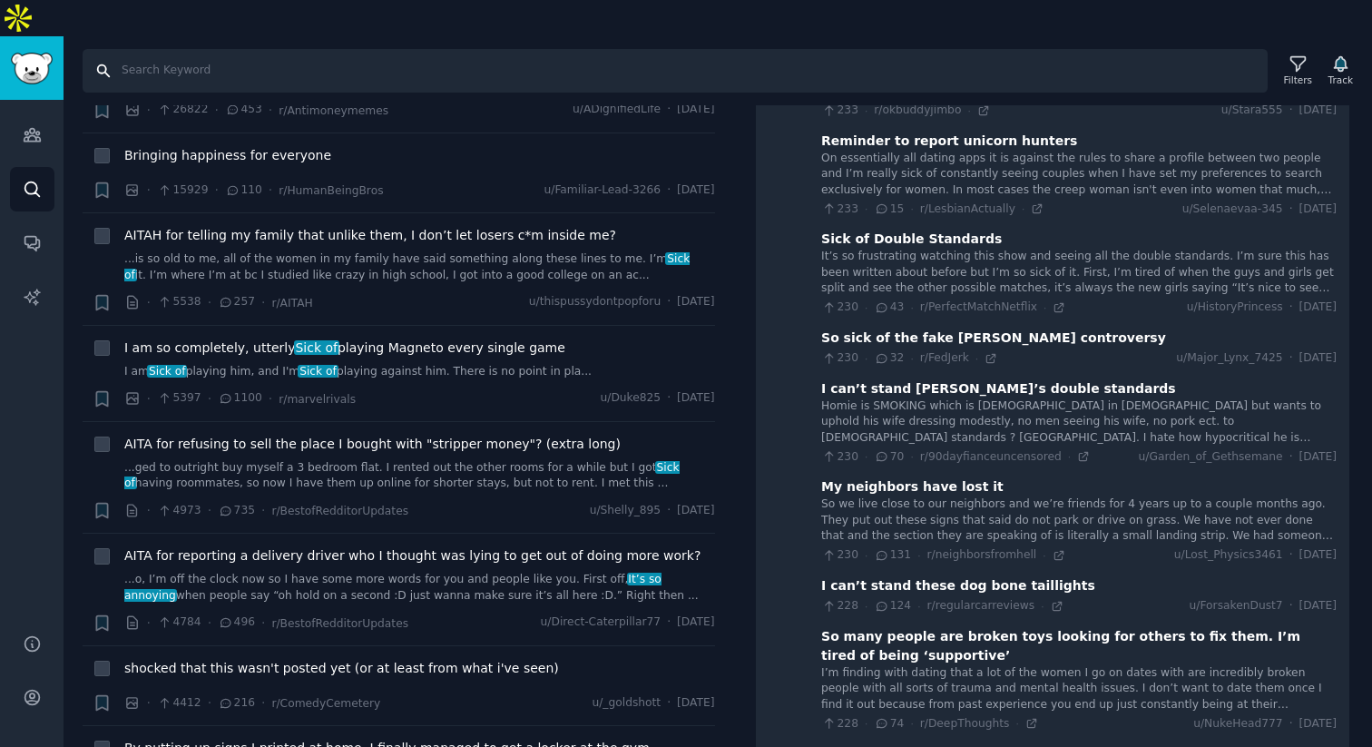
paste input ""I wish there was" OR "I wish I had" OR "Why is it so hard to" OR "If only ther…"
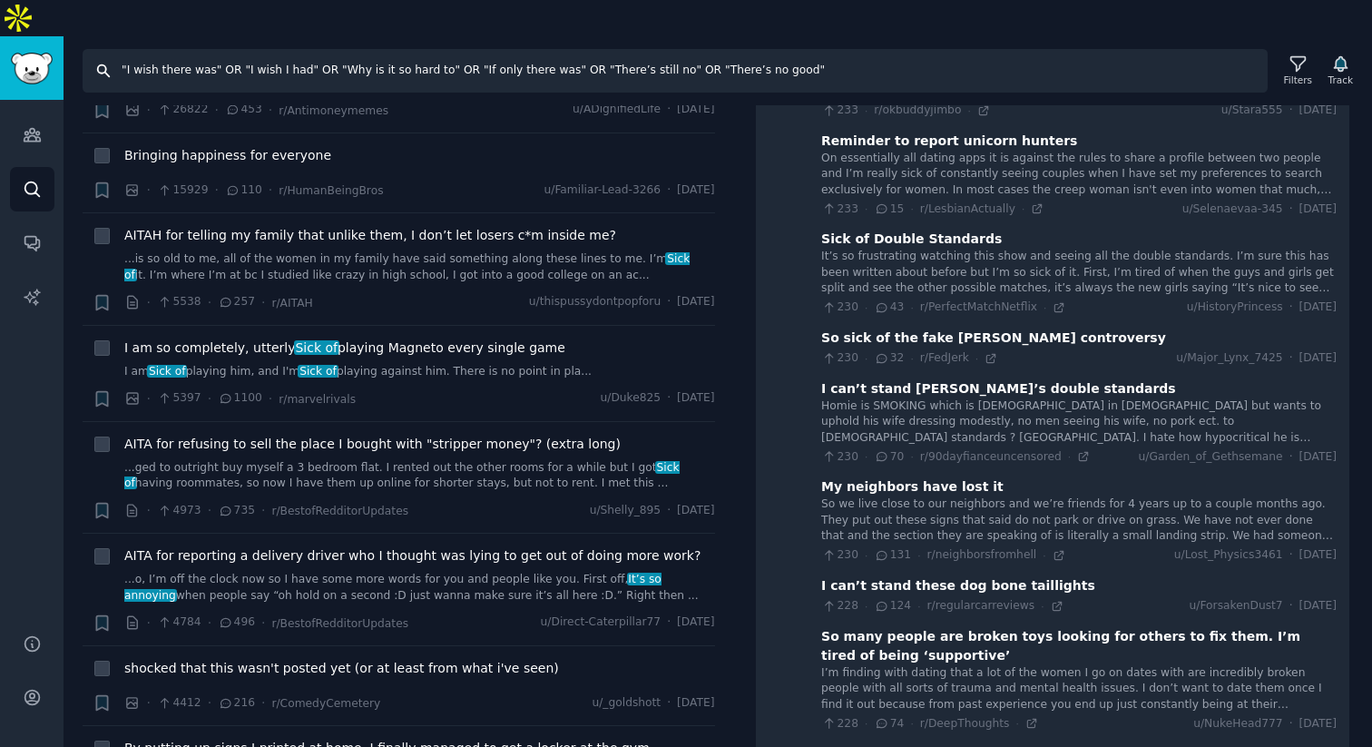
scroll to position [0, 0]
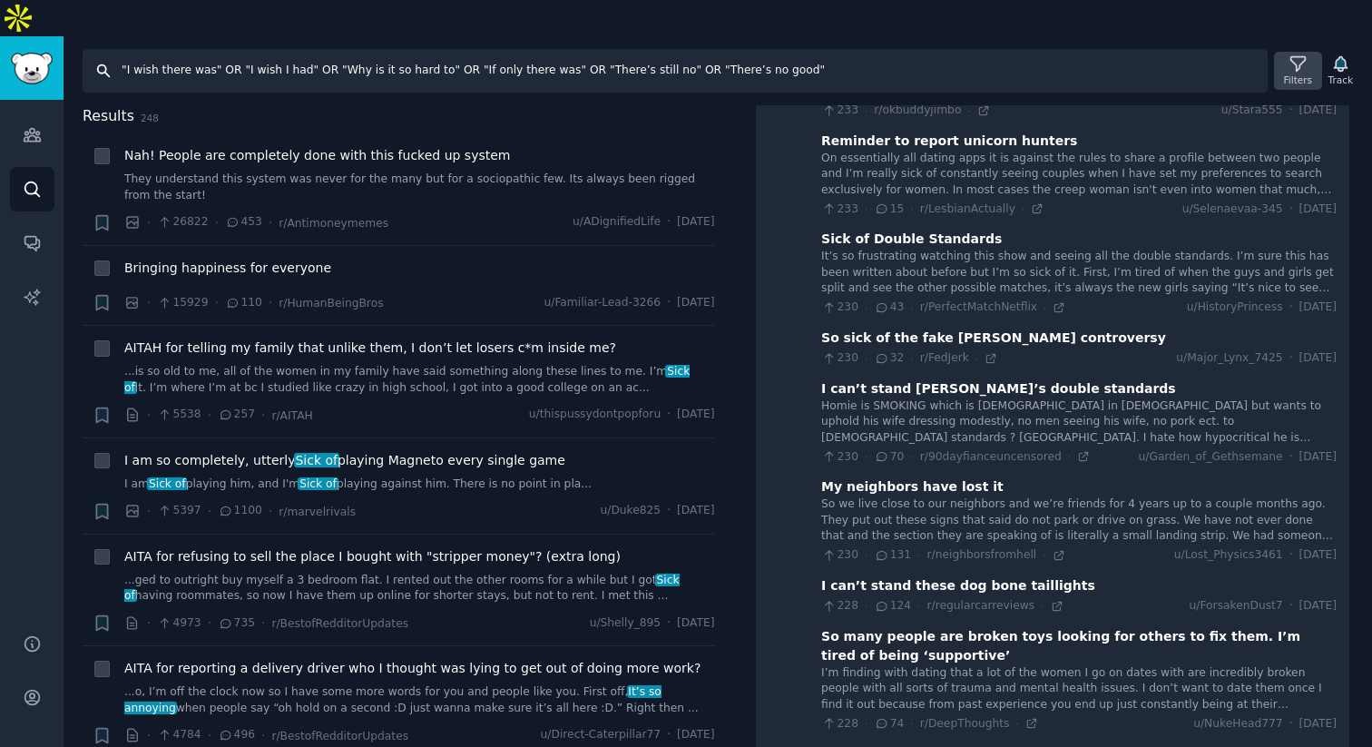
type input ""I wish there was" OR "I wish I had" OR "Why is it so hard to" OR "If only ther…"
click at [1055, 73] on div "Filters" at bounding box center [1298, 79] width 28 height 13
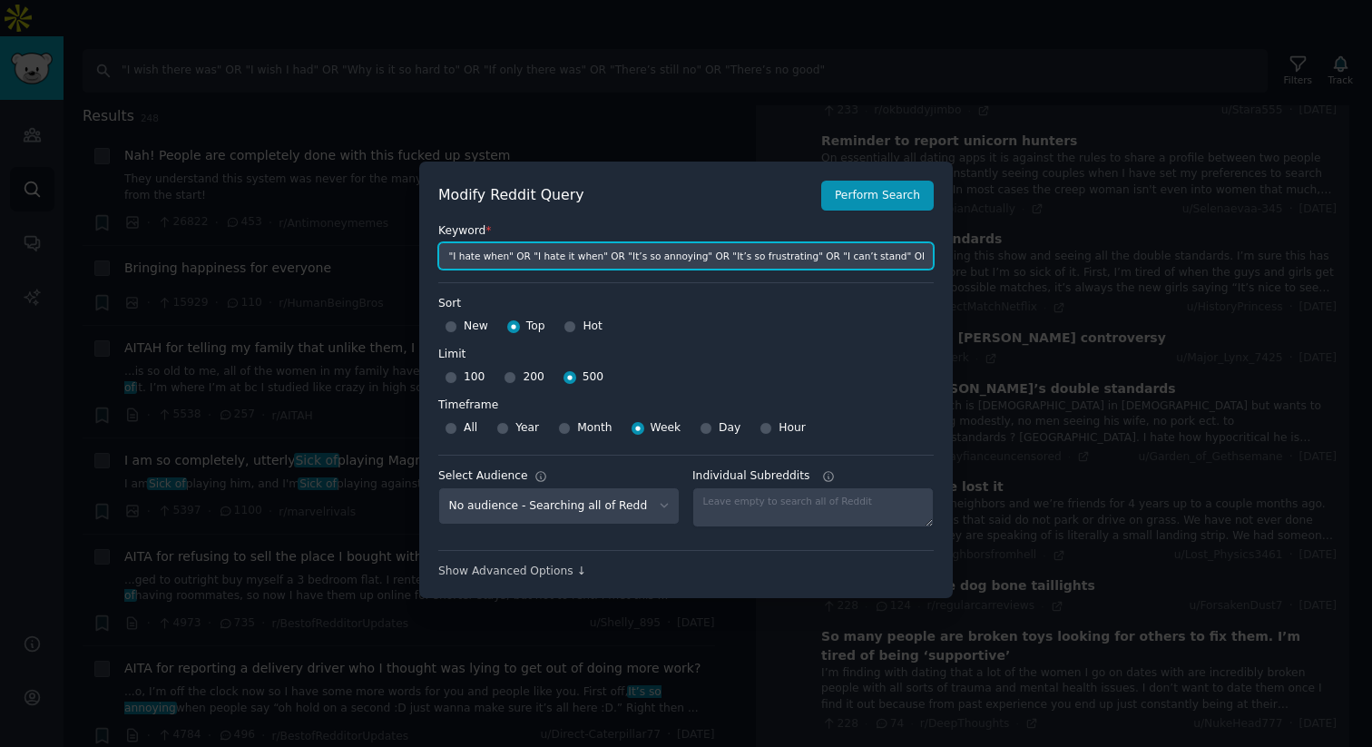
click at [593, 259] on input ""I hate when" OR "I hate it when" OR "It’s so annoying" OR "It’s so frustrating…" at bounding box center [685, 255] width 495 height 27
paste input ""I wish there was" OR "I wish I had" OR "Why is it so hard to" OR "If only ther…"
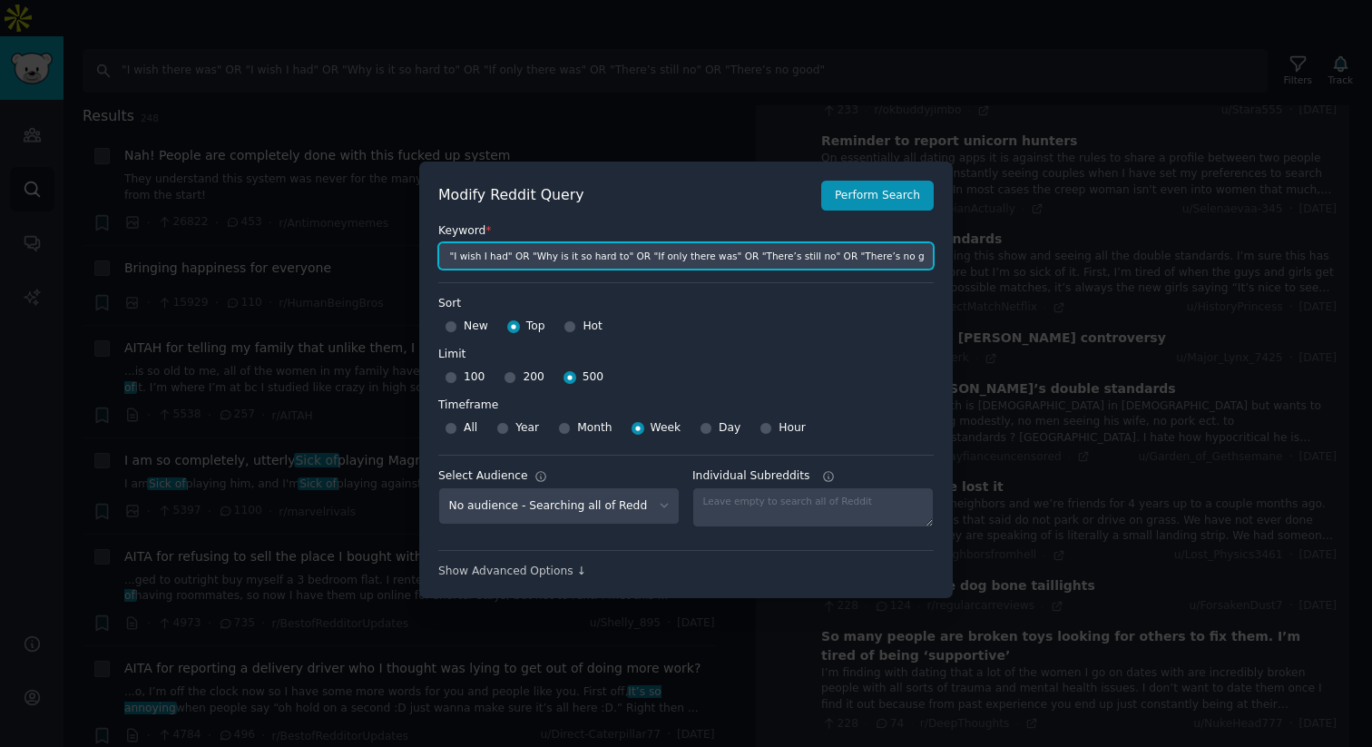
click at [646, 262] on input ""I wish there was" OR "I wish I had" OR "Why is it so hard to" OR "If only ther…" at bounding box center [685, 255] width 495 height 27
type input ""I wish there was" OR "I wish I had" OR "Why is it so hard to" OR "If only ther…"
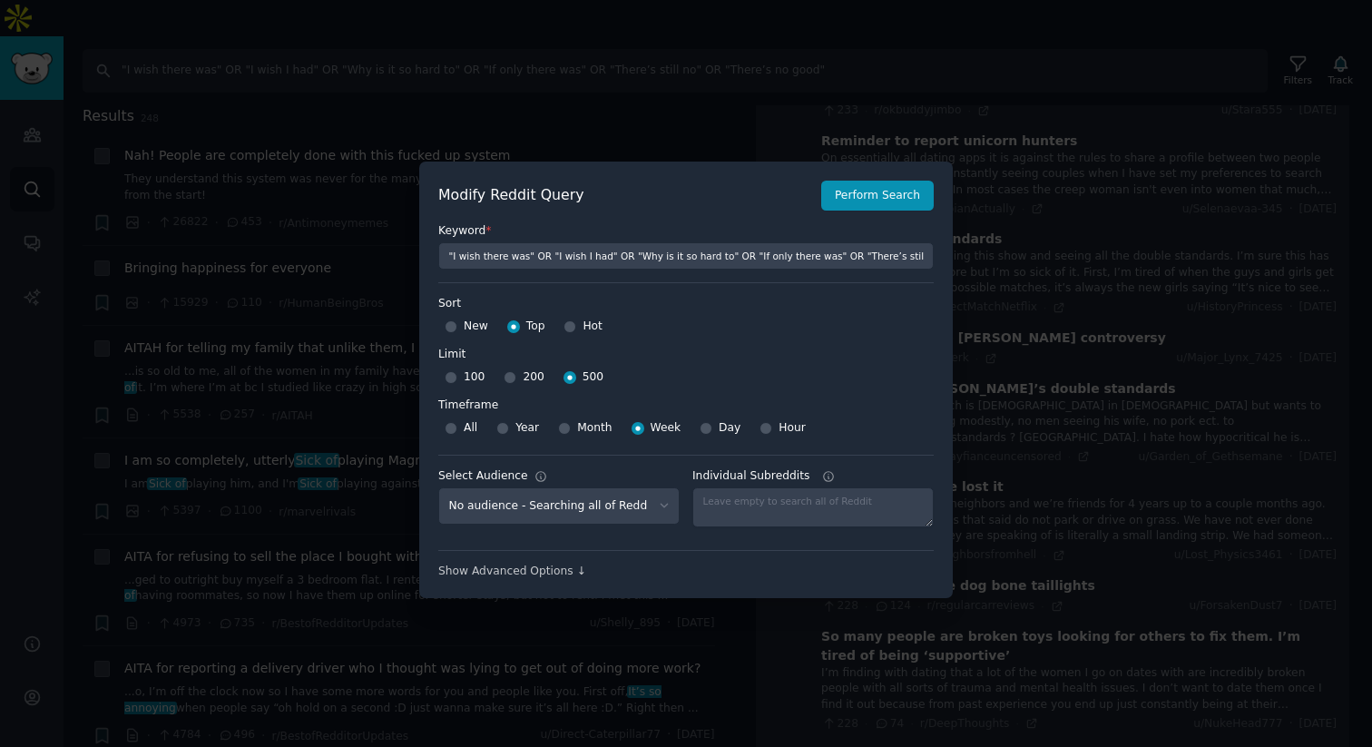
click at [867, 216] on div "Keyword * "I wish there was" OR "I wish I had" OR "Why is it so hard to" OR "If…" at bounding box center [685, 240] width 495 height 59
click at [875, 205] on button "Perform Search" at bounding box center [877, 196] width 113 height 31
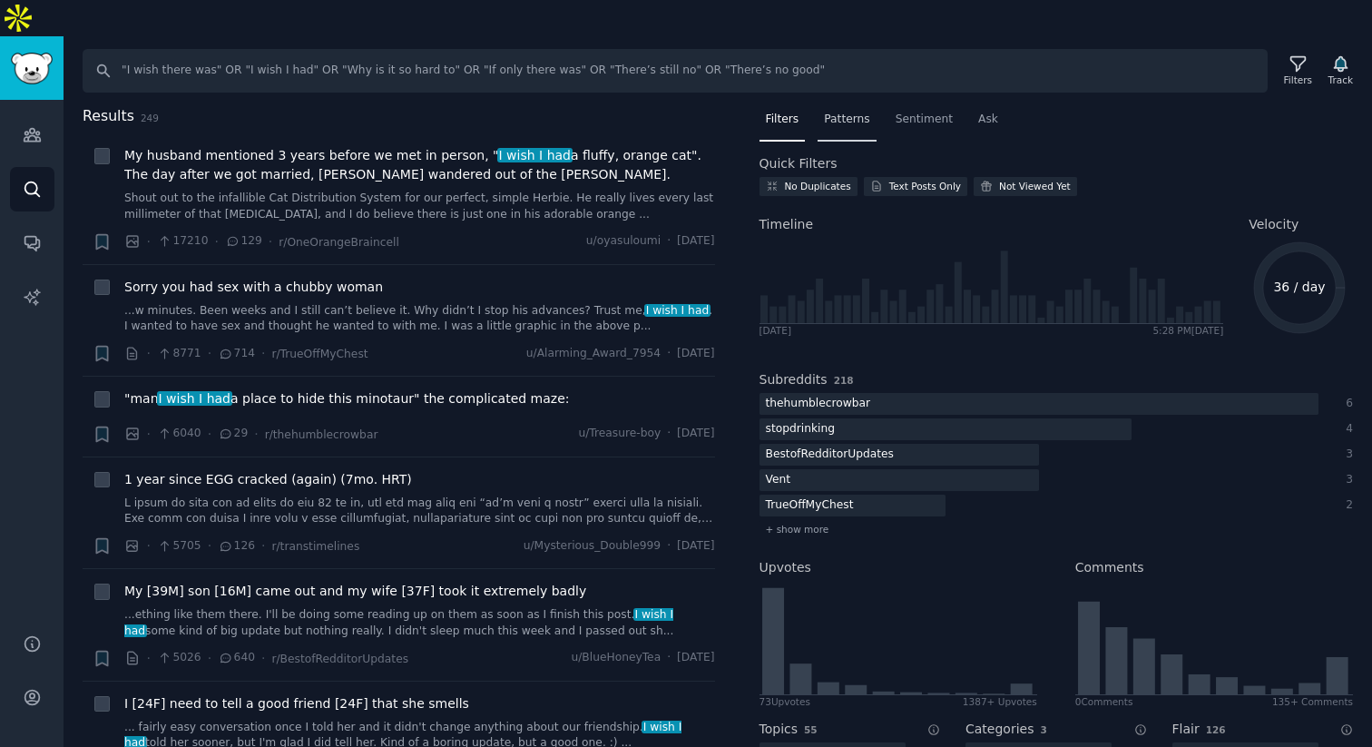
click at [858, 112] on span "Patterns" at bounding box center [846, 120] width 45 height 16
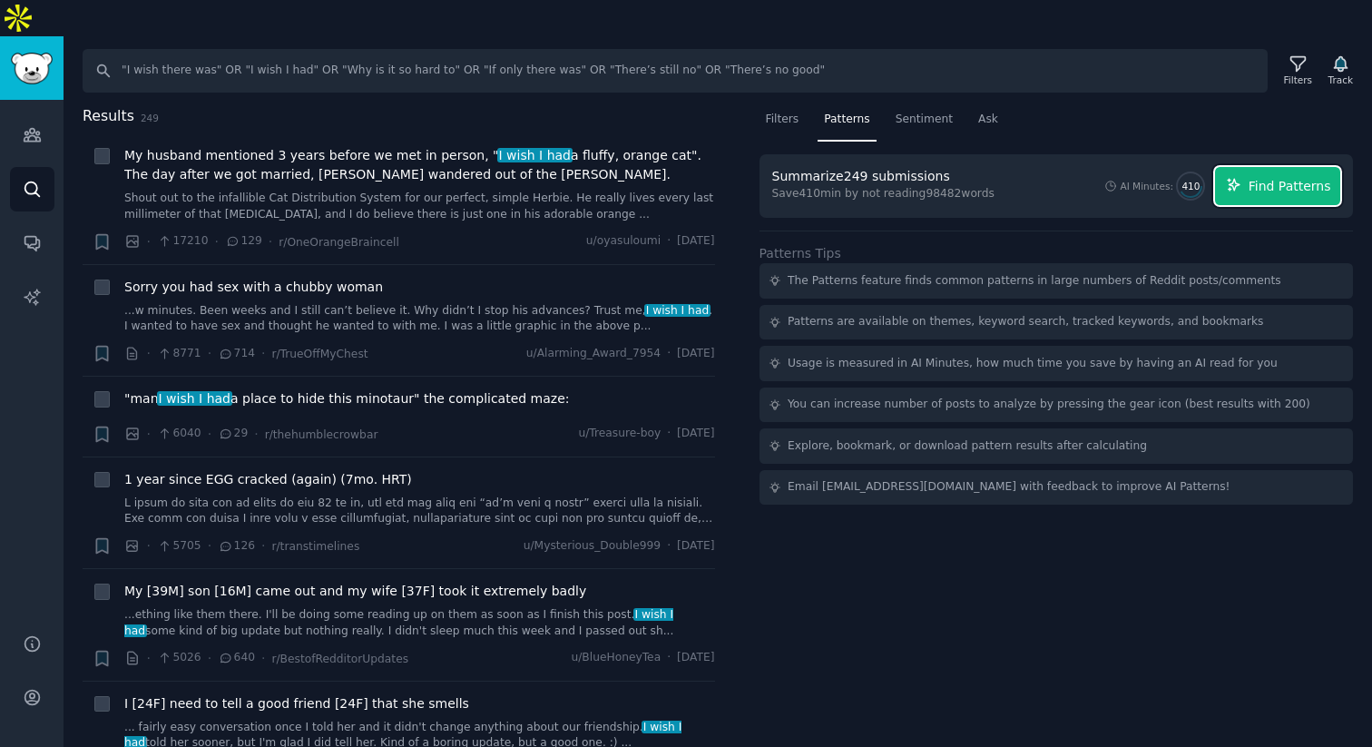
click at [1055, 167] on button "Find Patterns" at bounding box center [1277, 186] width 125 height 38
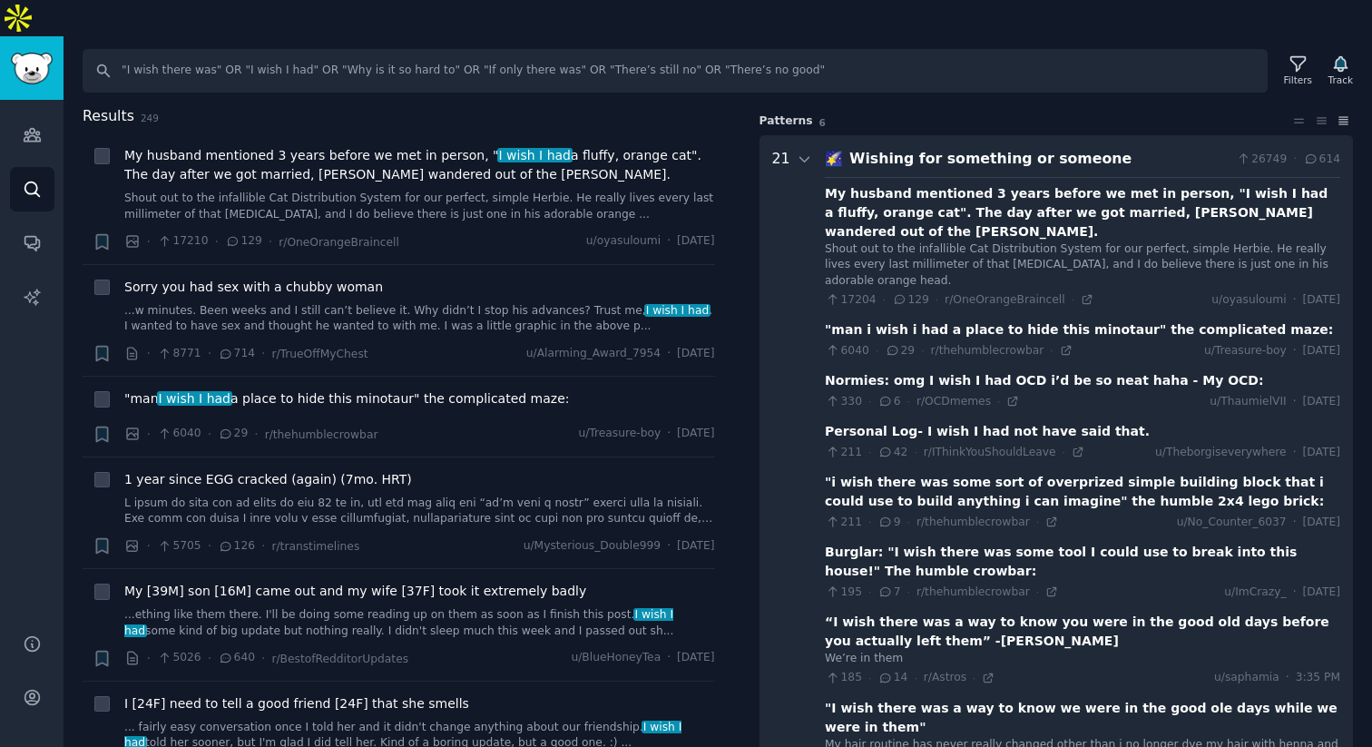
scroll to position [113, 0]
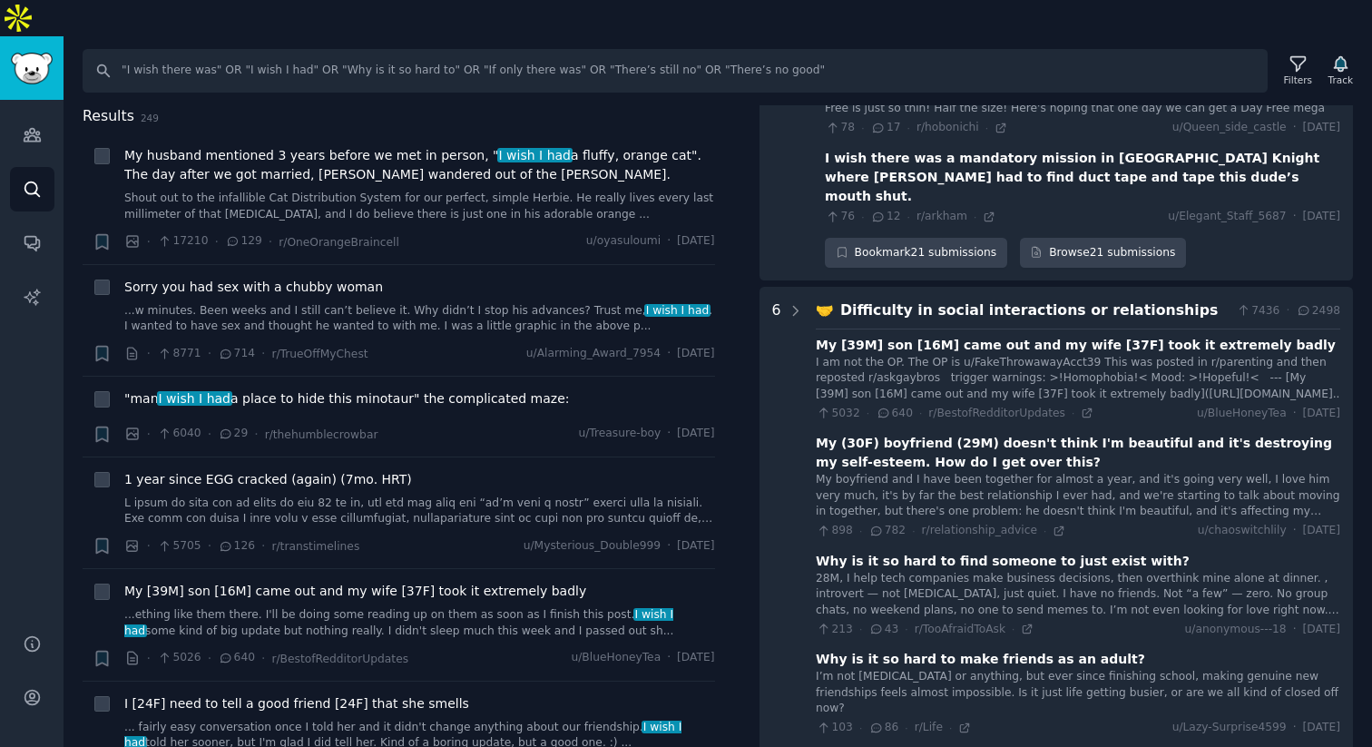
click at [806, 287] on relationships "6 🤝 Difficulty in social interactions or relationships 7436 · 2498 My [39M] son…" at bounding box center [1056, 647] width 594 height 720
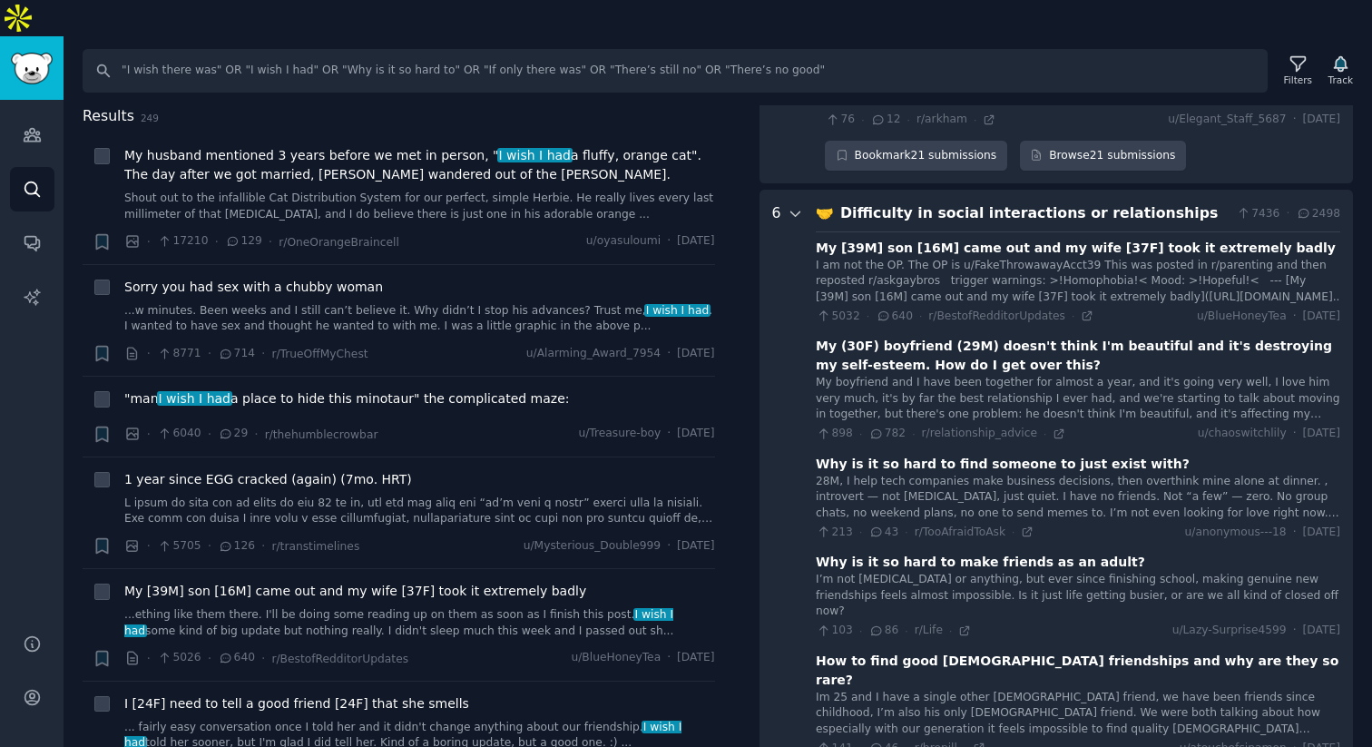
scroll to position [1976, 0]
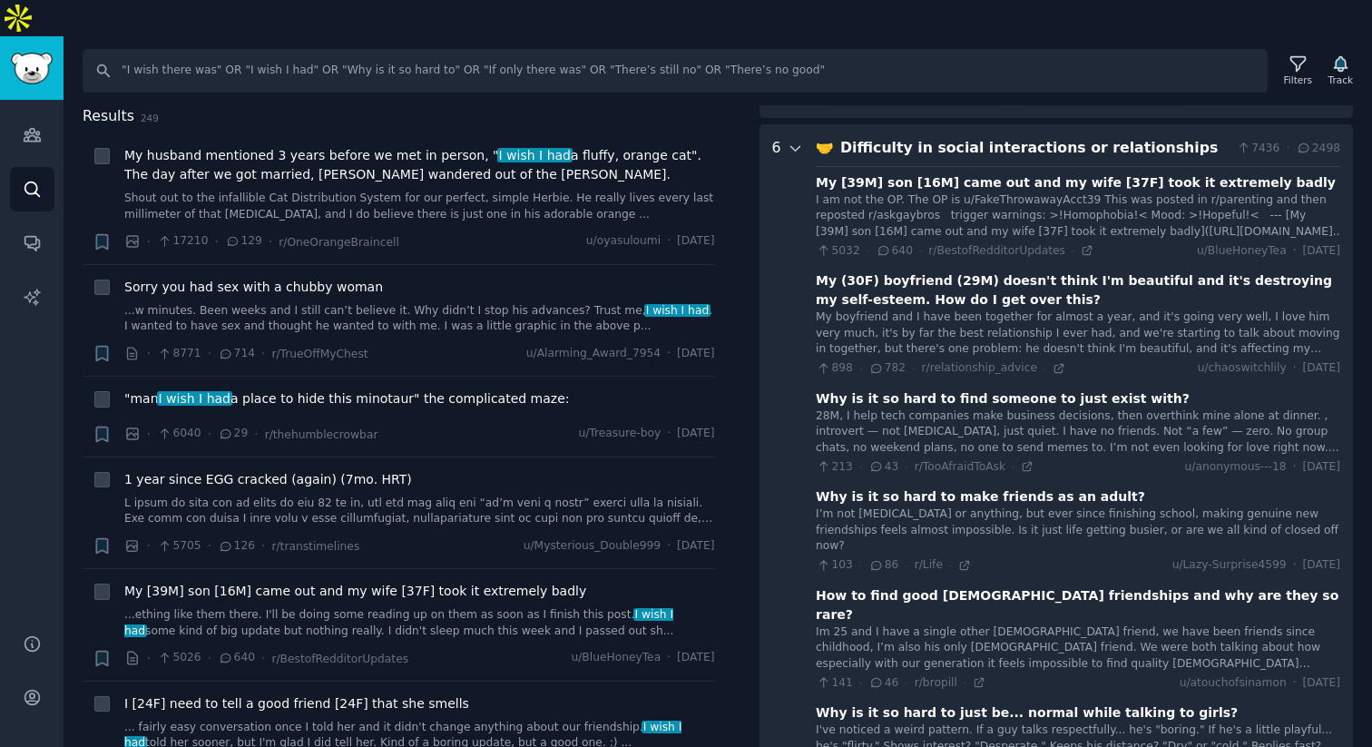
click at [795, 141] on icon at bounding box center [796, 149] width 16 height 16
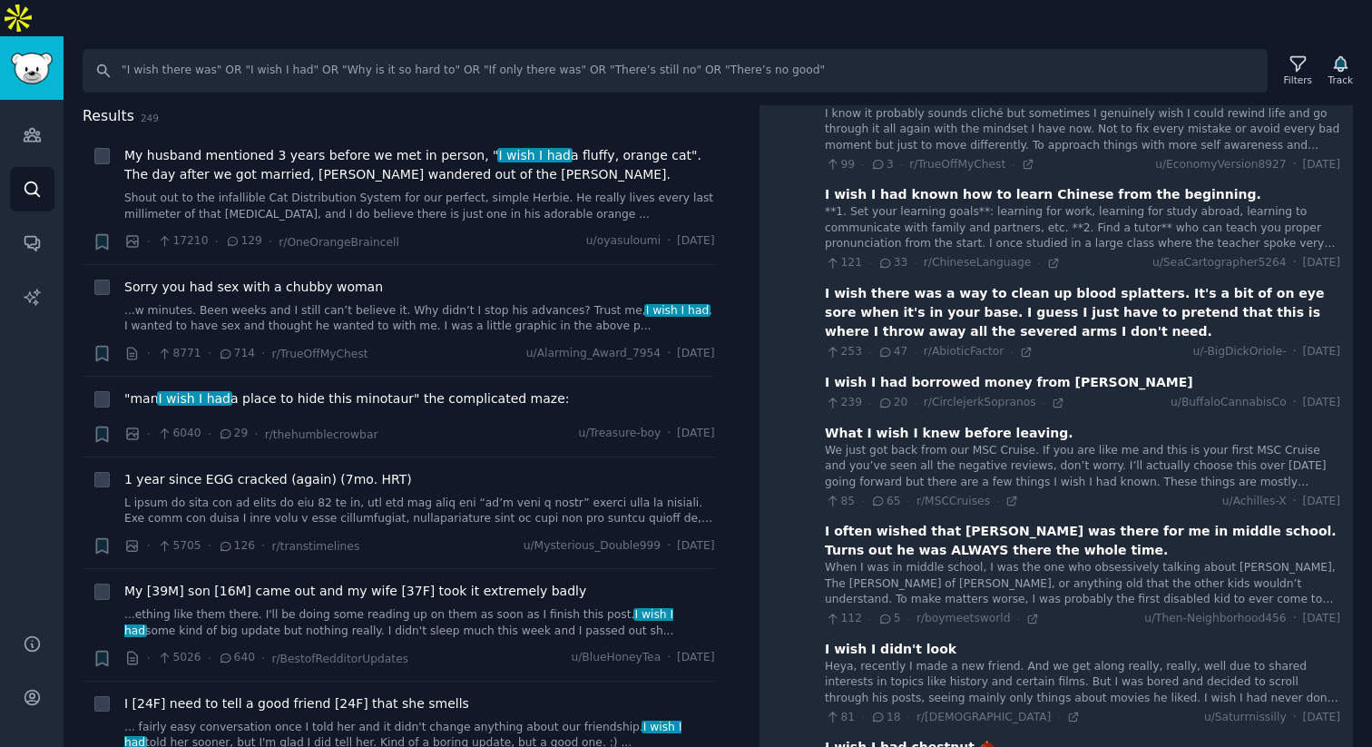
scroll to position [0, 0]
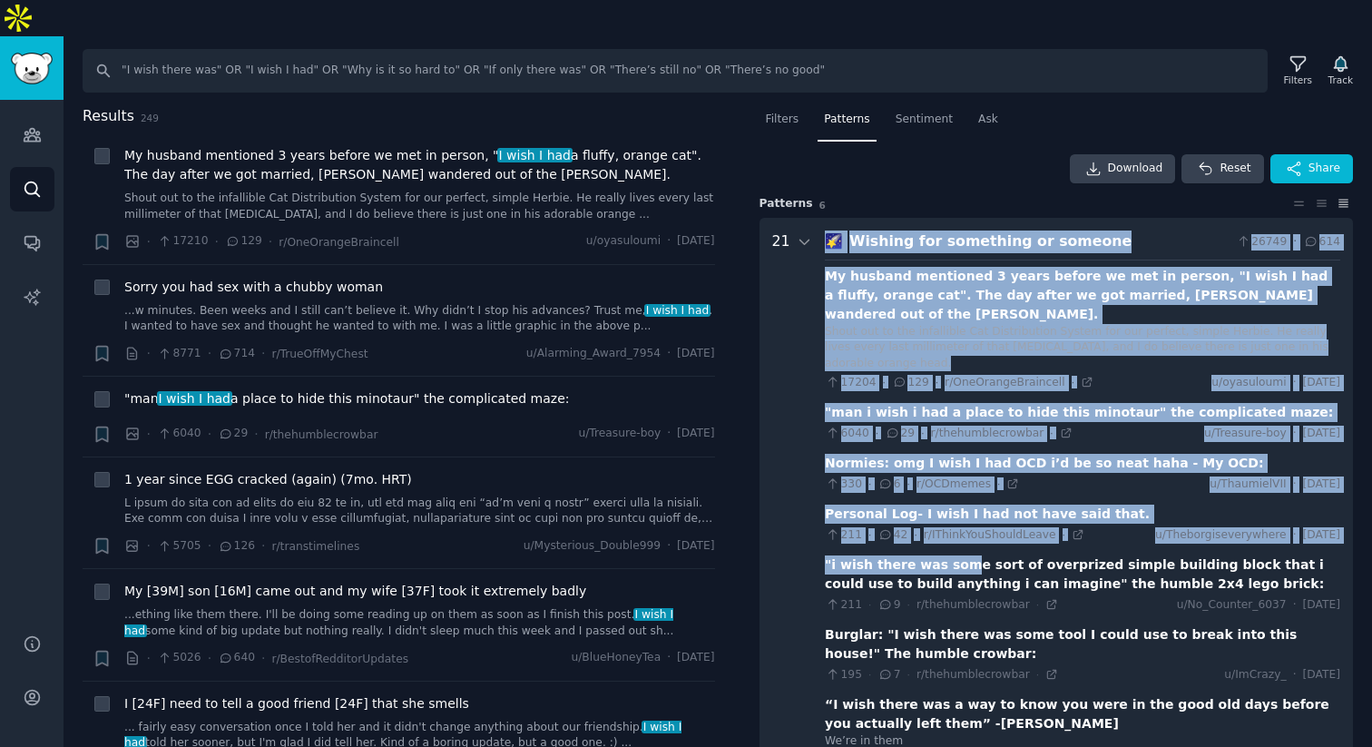
drag, startPoint x: 815, startPoint y: 200, endPoint x: 949, endPoint y: 534, distance: 360.7
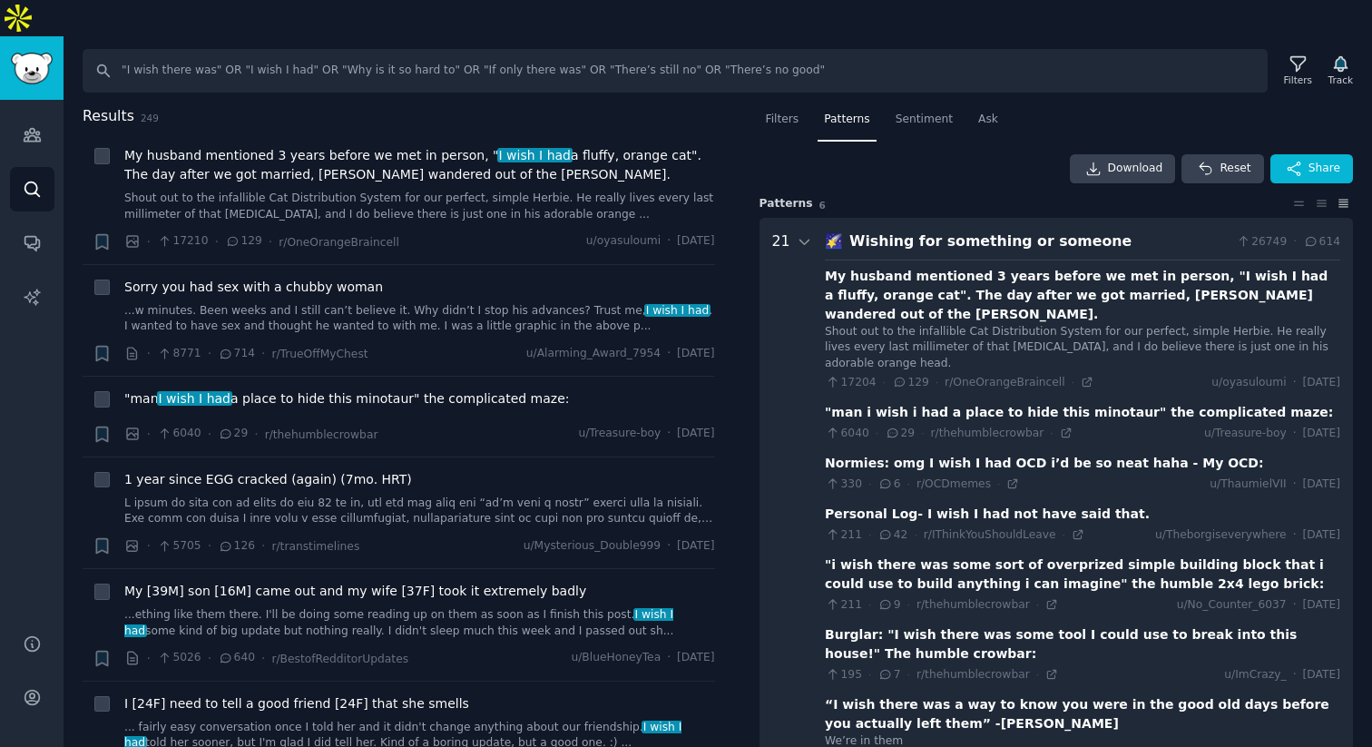
click at [993, 154] on div "Download Reset Share" at bounding box center [1056, 168] width 594 height 29
click at [1055, 161] on span "Download" at bounding box center [1135, 169] width 55 height 16
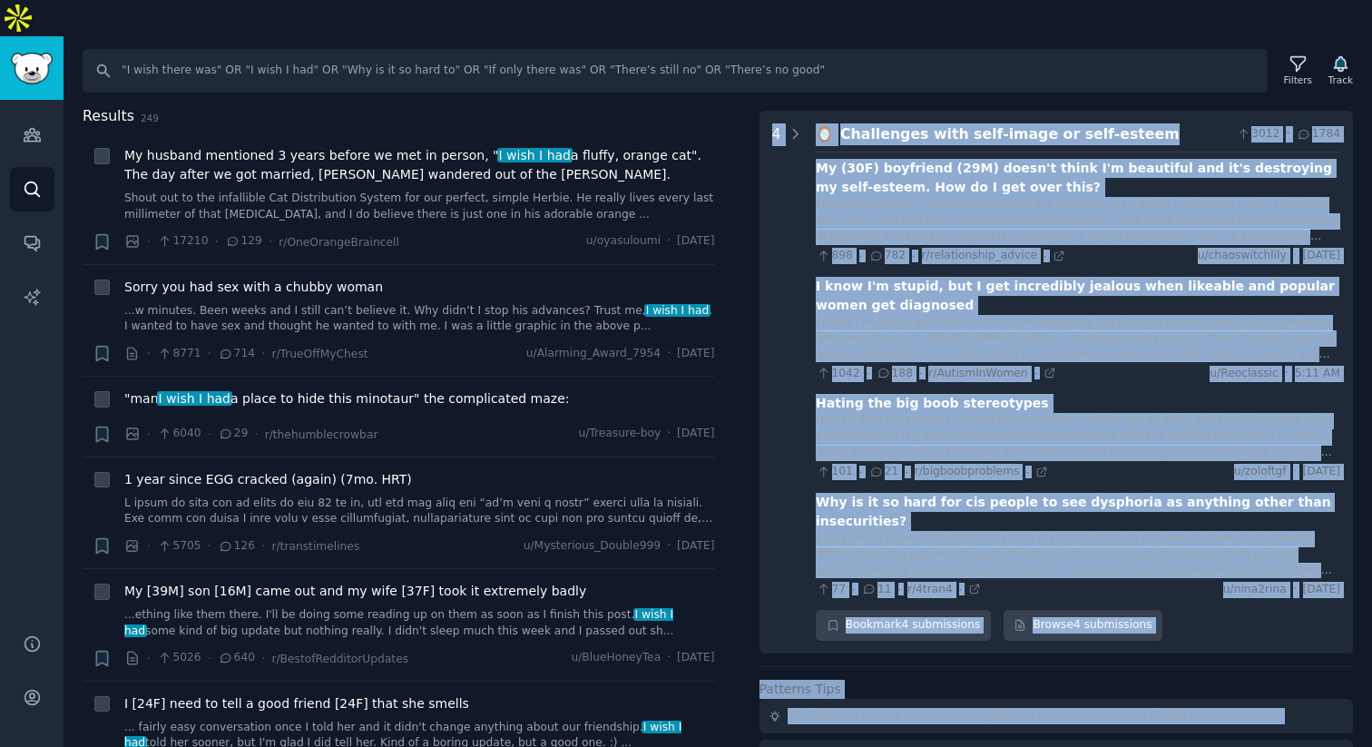
scroll to position [4730, 0]
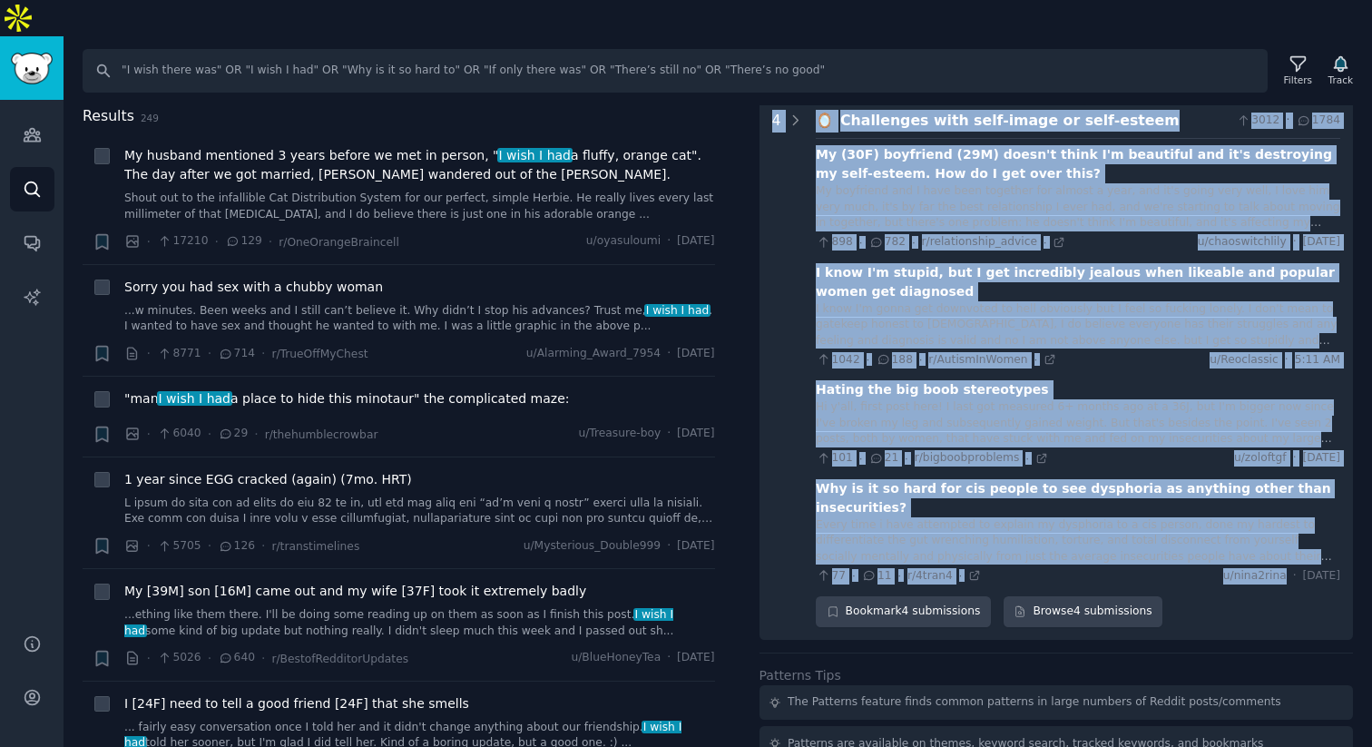
drag, startPoint x: 818, startPoint y: 195, endPoint x: 1246, endPoint y: 395, distance: 471.7
copy div "🌠 Loremip dol sitametco ad elitsed 95218 · 550 Do eiusmod temporinc 4 utlab etd…"
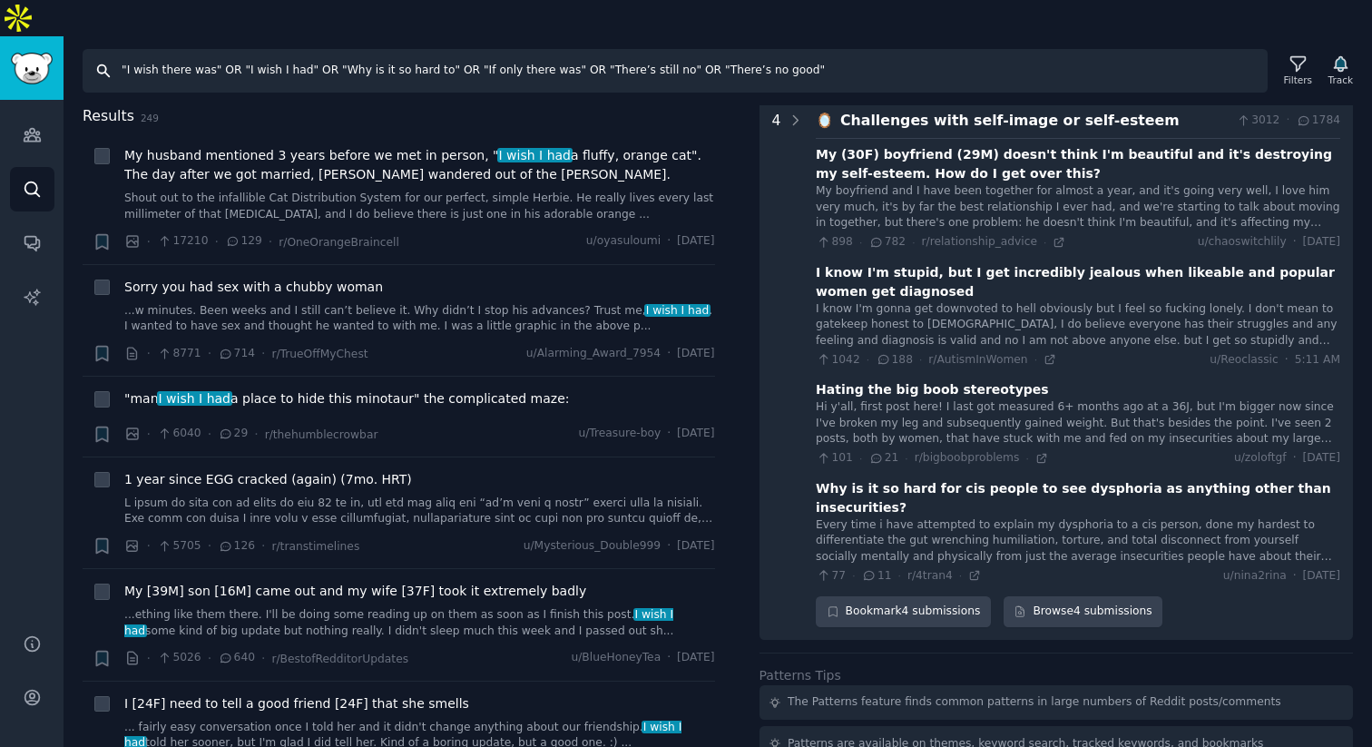
click at [286, 49] on input ""I wish there was" OR "I wish I had" OR "Why is it so hard to" OR "If only ther…" at bounding box center [675, 71] width 1185 height 44
click at [1055, 54] on icon at bounding box center [1297, 63] width 19 height 19
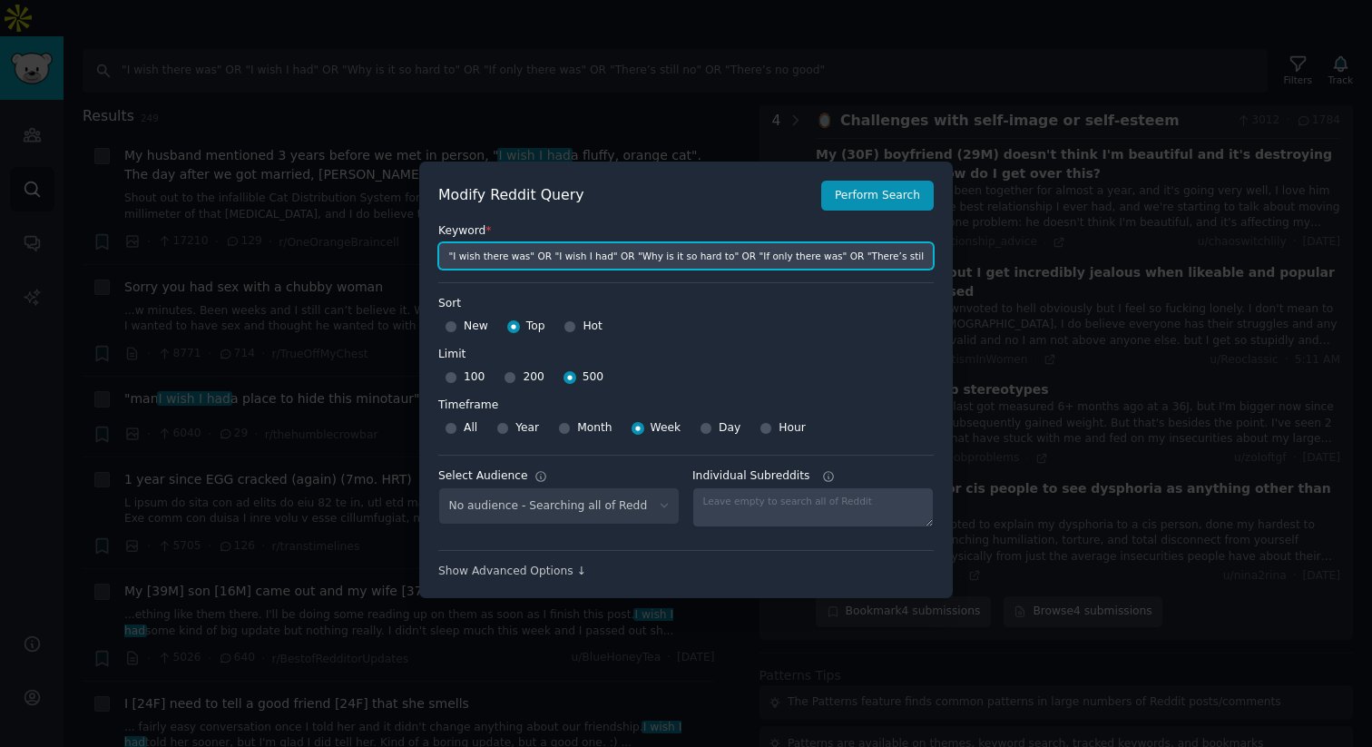
click at [686, 265] on input ""I wish there was" OR "I wish I had" OR "Why is it so hard to" OR "If only ther…" at bounding box center [685, 255] width 495 height 27
paste input ""I would pay for" OR "I would pay good money for" OR "Take my money" OR "Every …"
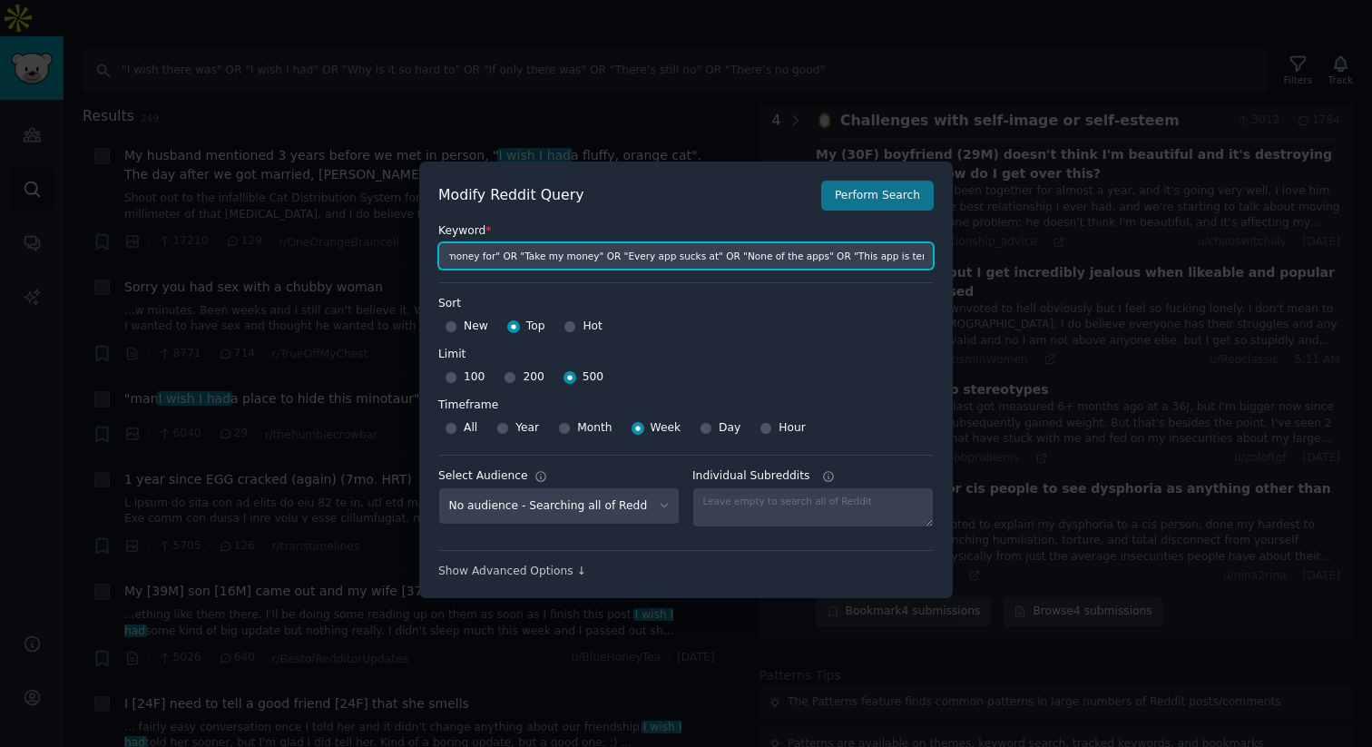
type input ""I would pay for" OR "I would pay good money for" OR "Take my money" OR "Every …"
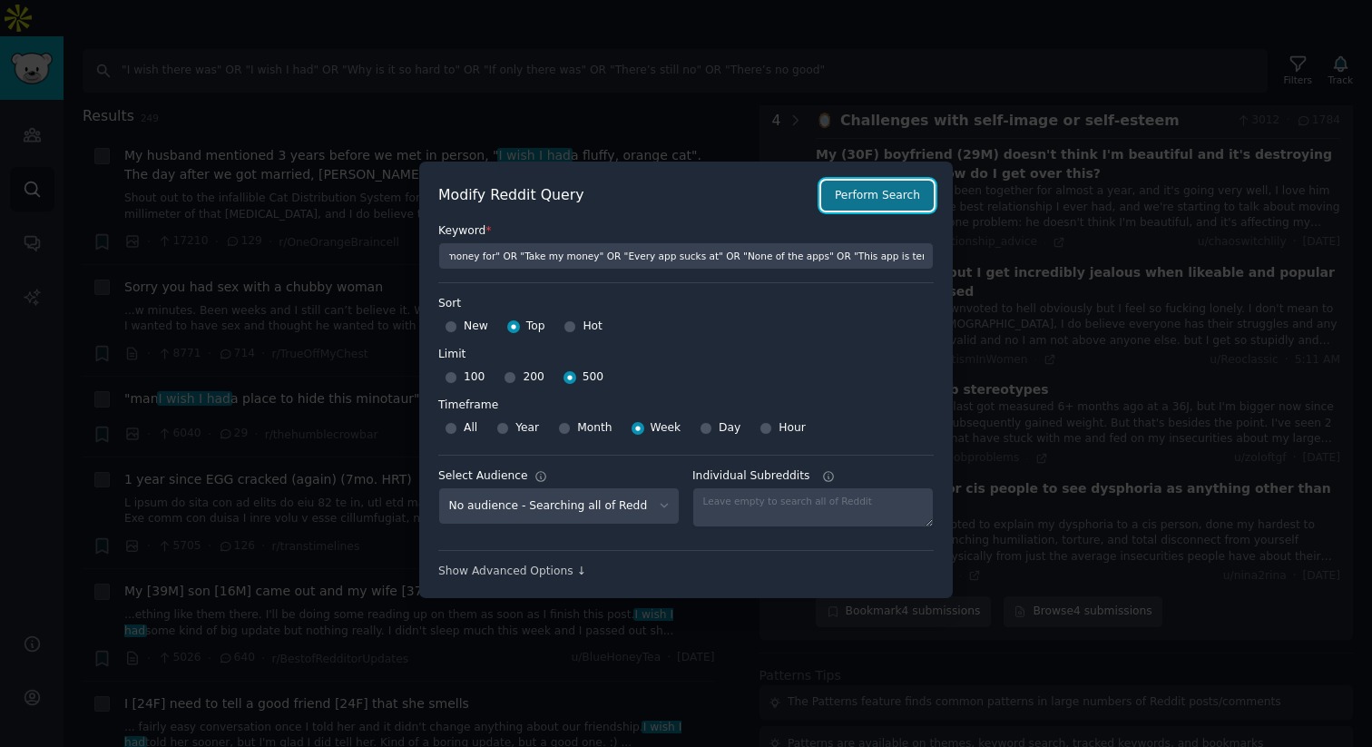
scroll to position [0, 0]
click at [880, 202] on button "Perform Search" at bounding box center [877, 196] width 113 height 31
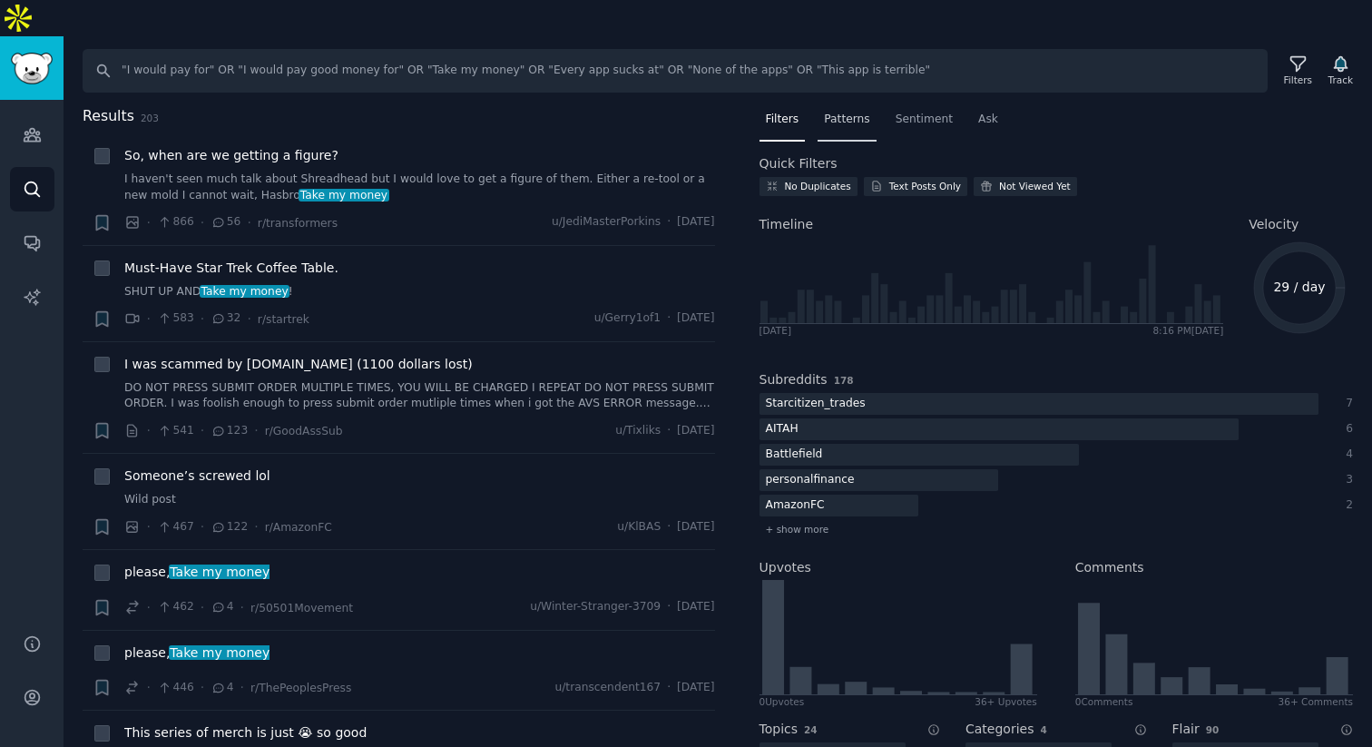
click at [851, 105] on div "Patterns" at bounding box center [847, 123] width 58 height 37
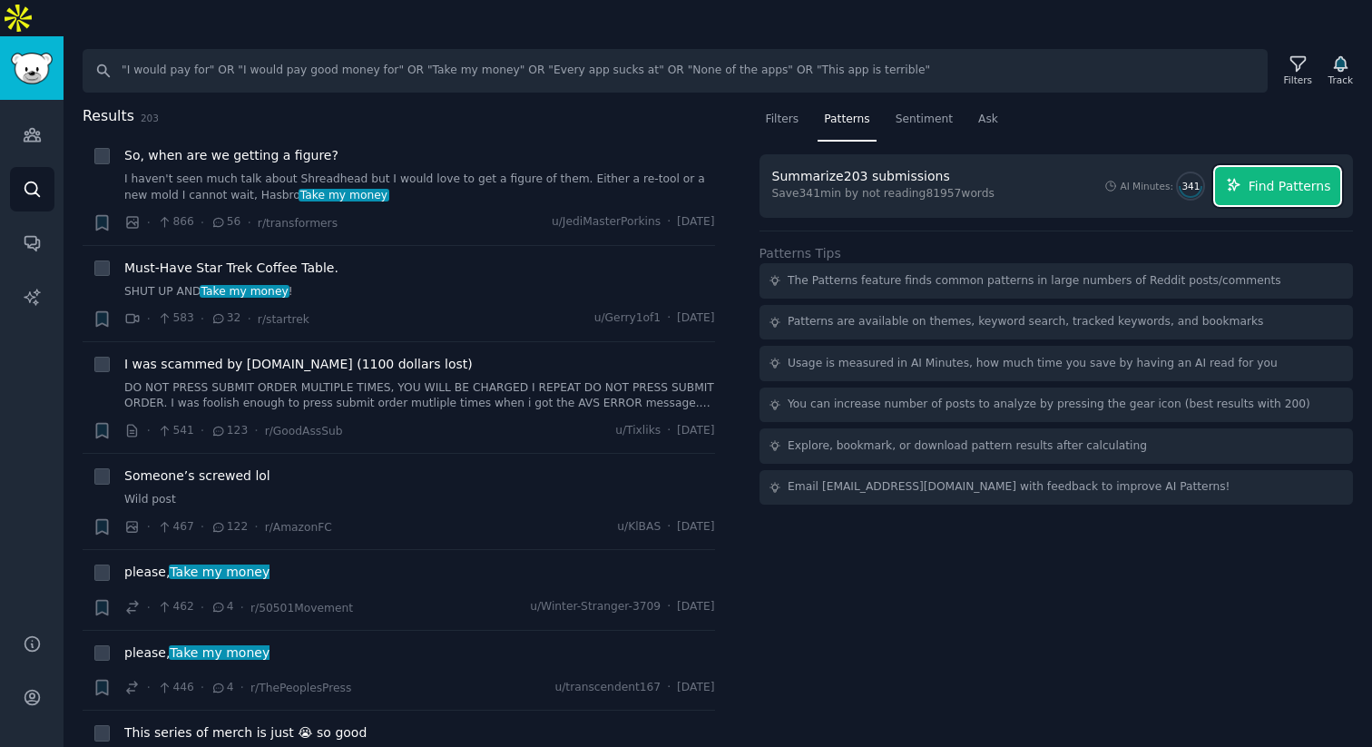
click at [1055, 167] on button "Find Patterns" at bounding box center [1277, 186] width 125 height 38
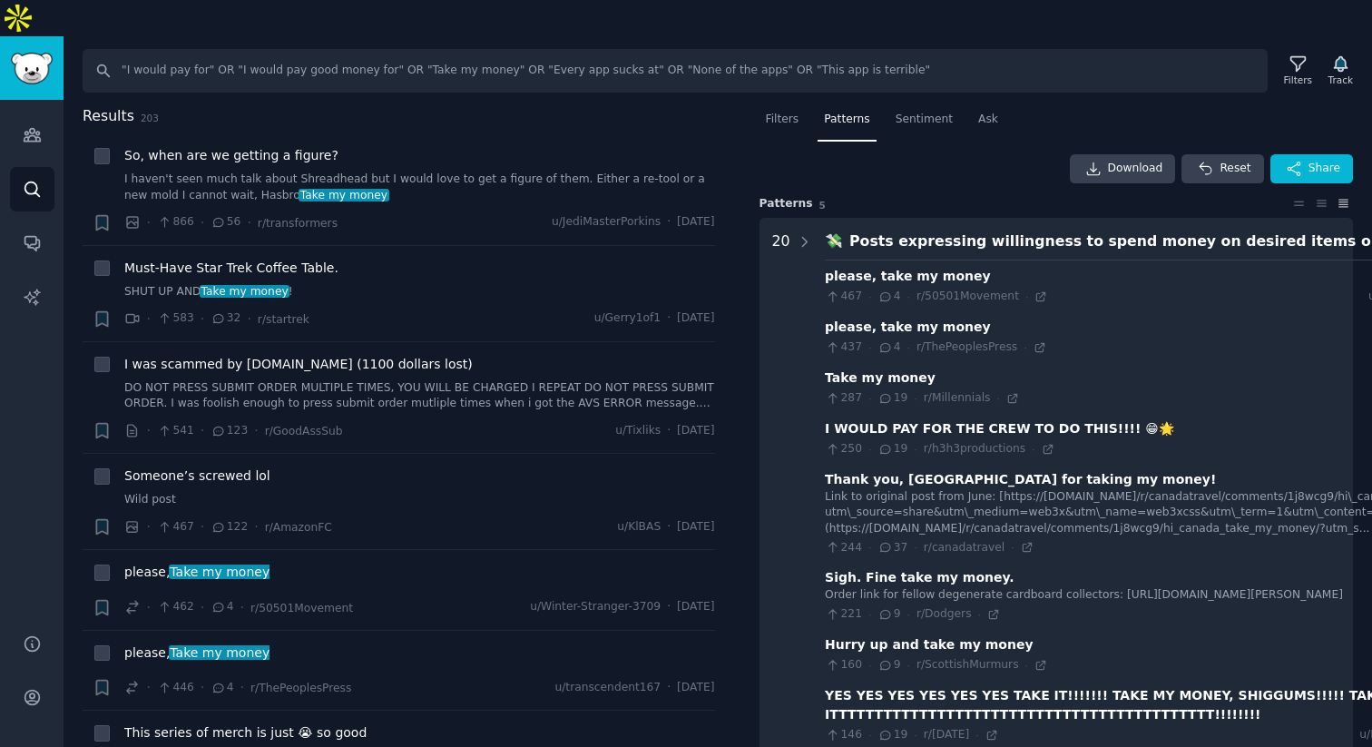
drag, startPoint x: 840, startPoint y: 200, endPoint x: 925, endPoint y: 187, distance: 85.3
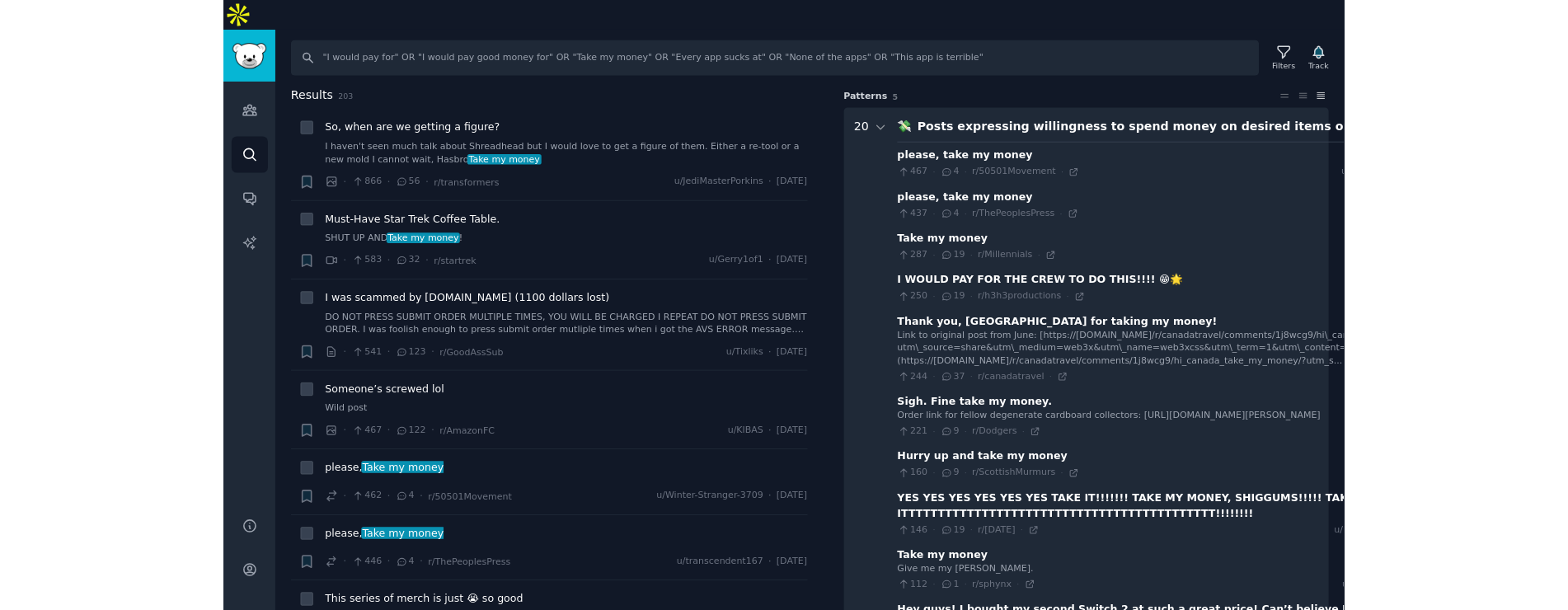
scroll to position [103, 0]
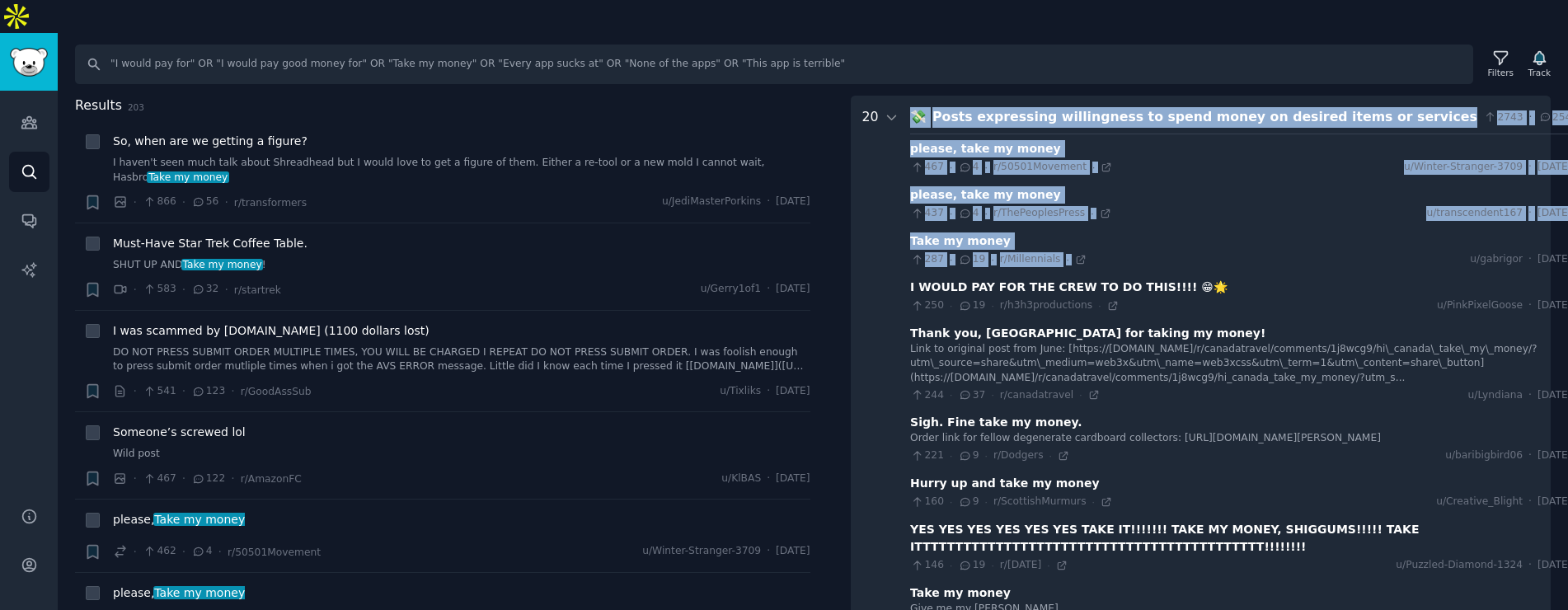
drag, startPoint x: 886, startPoint y: 71, endPoint x: 1100, endPoint y: 226, distance: 264.2
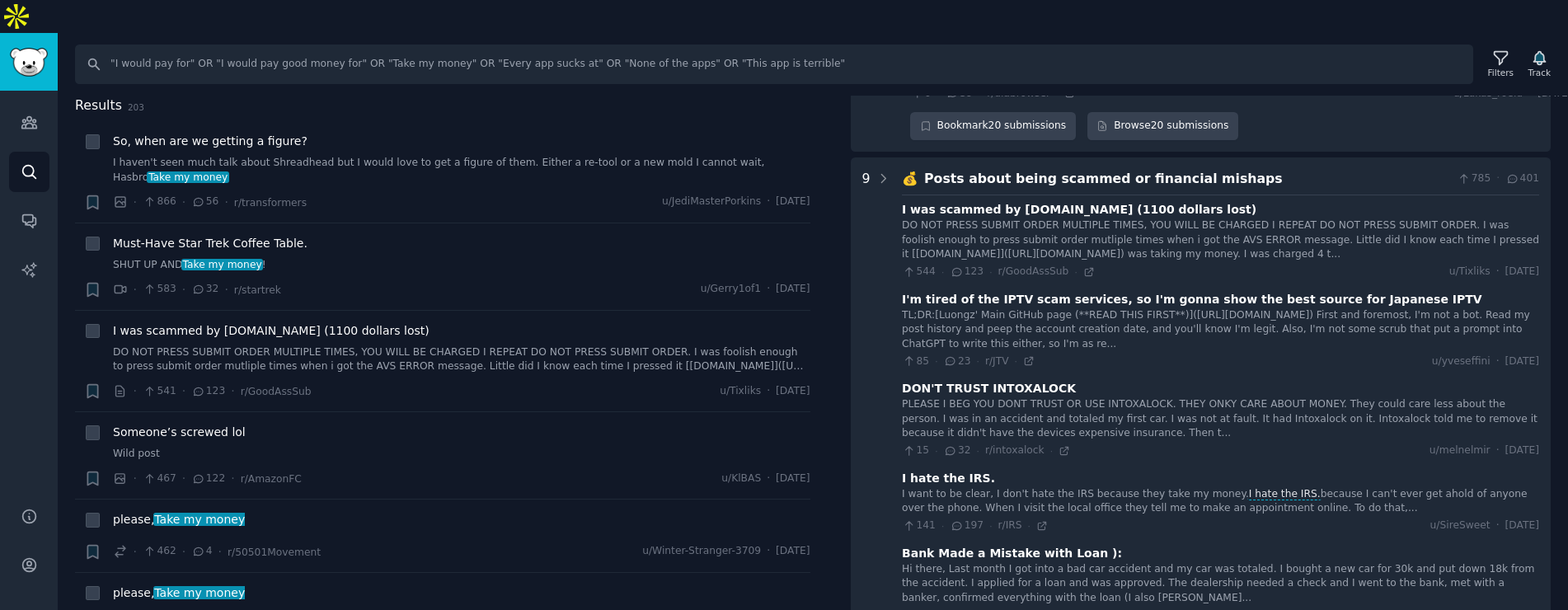
scroll to position [1285, 0]
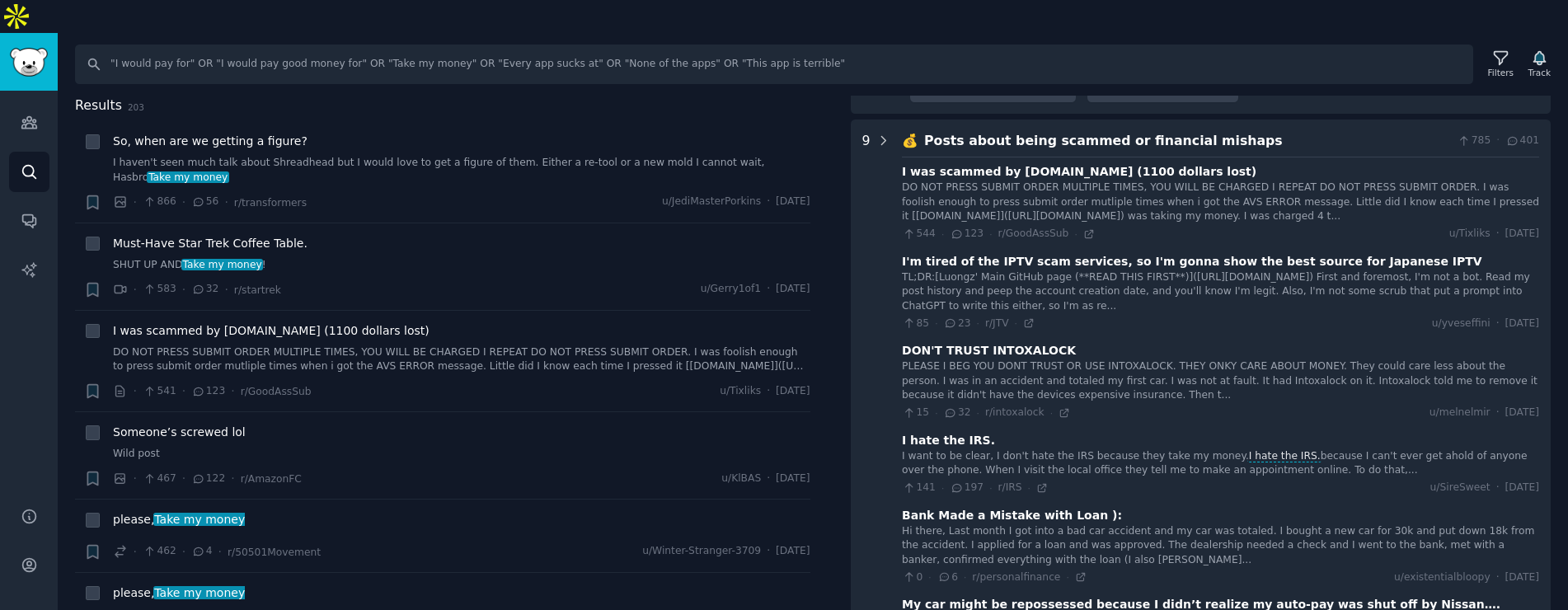
click at [882, 137] on icon at bounding box center [883, 141] width 5 height 8
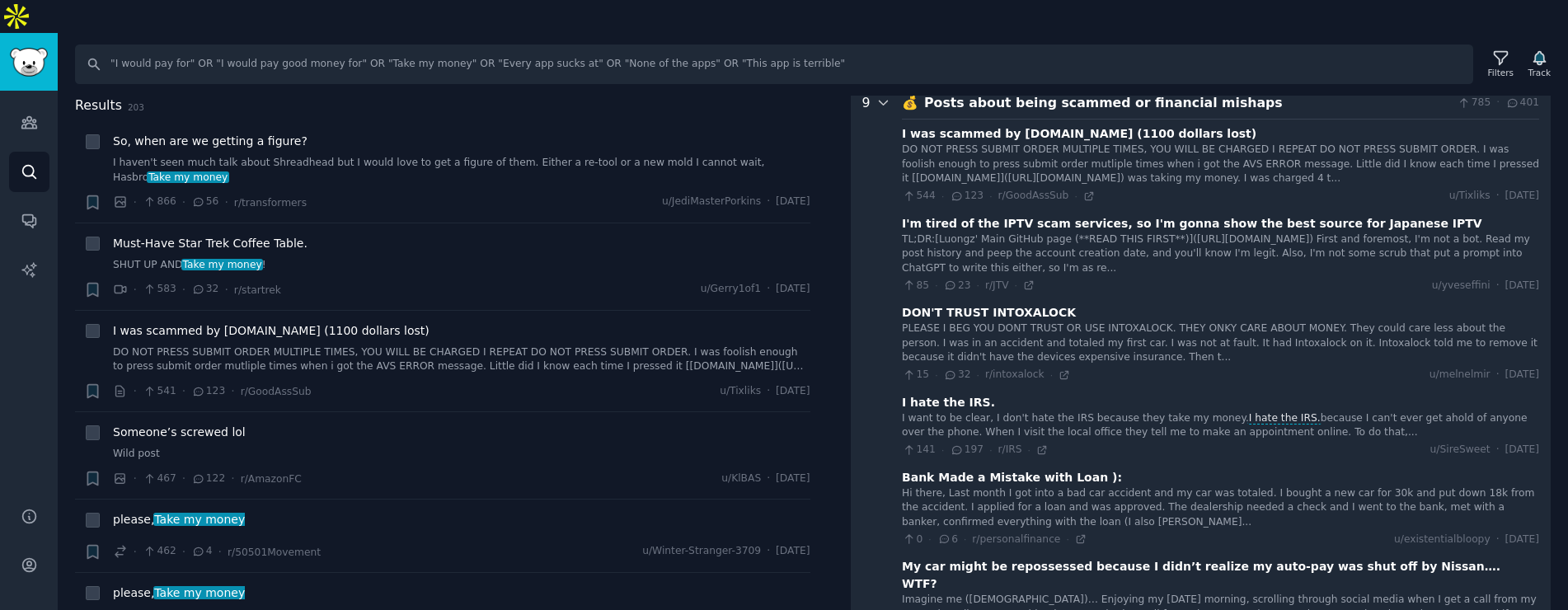
click at [882, 102] on icon at bounding box center [882, 104] width 8 height 5
click at [882, 95] on icon at bounding box center [884, 103] width 15 height 15
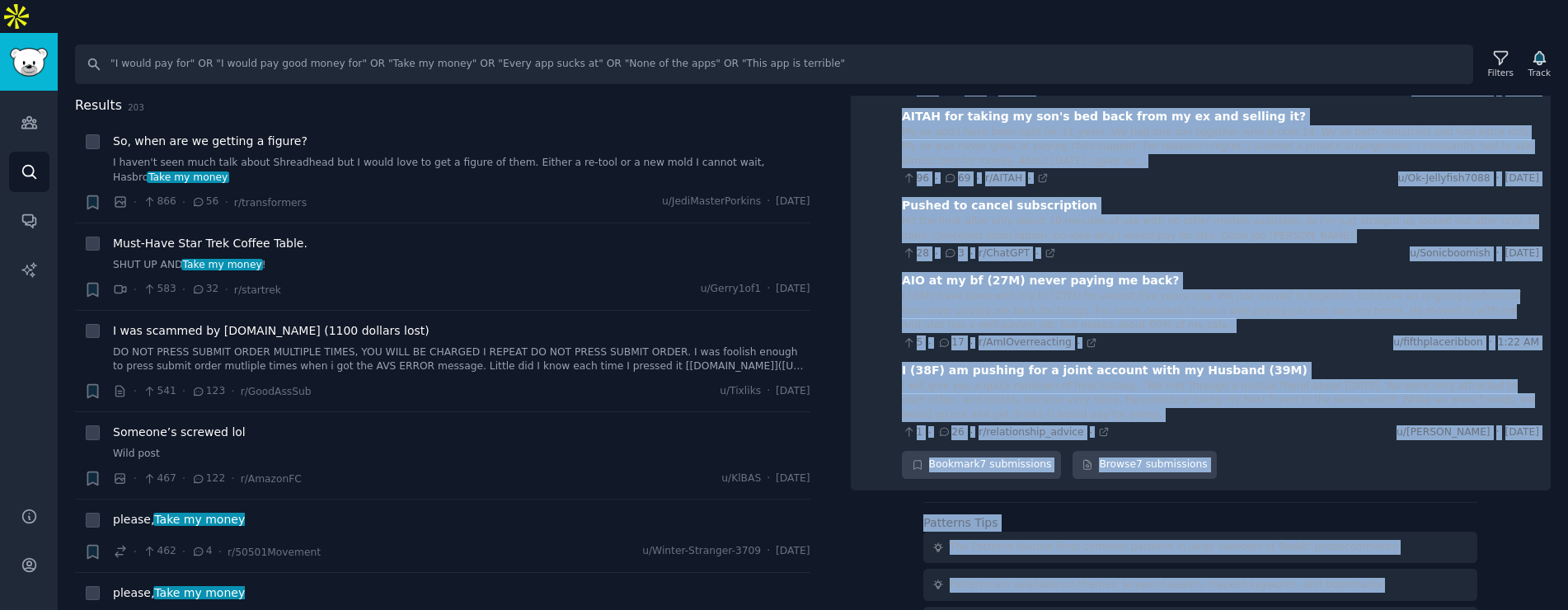
scroll to position [4178, 0]
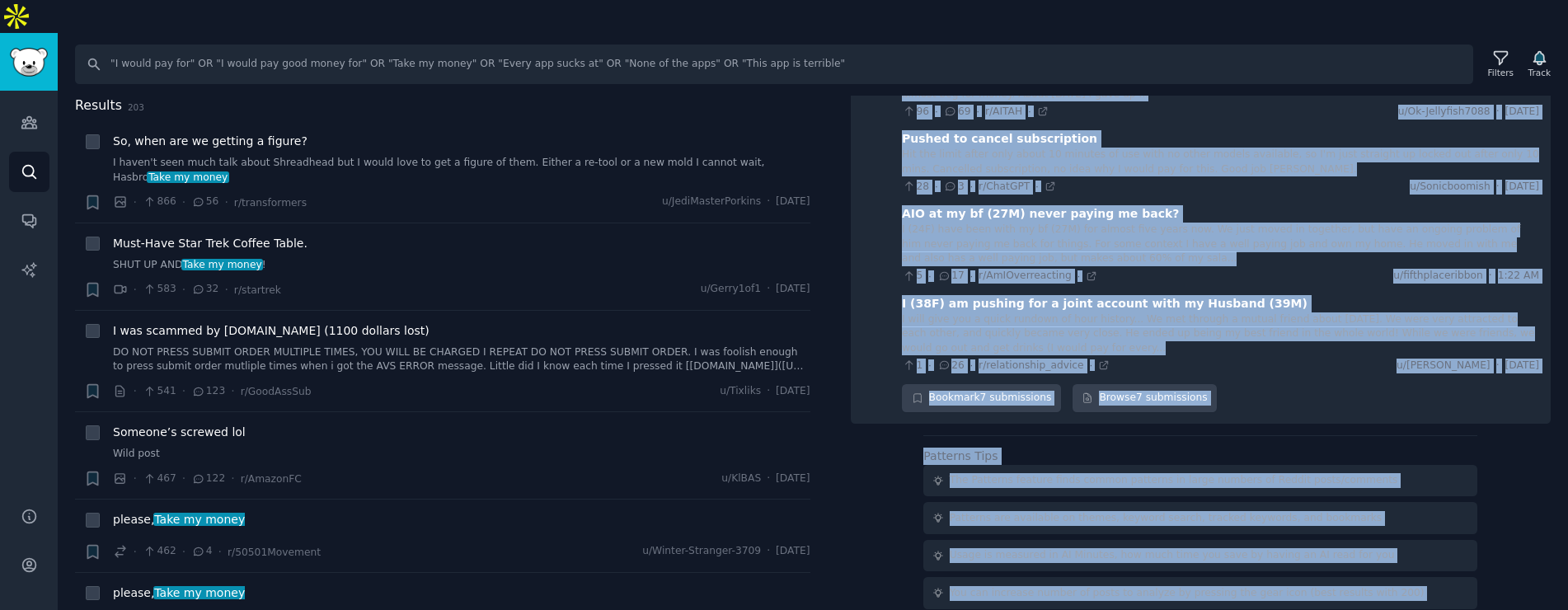
drag, startPoint x: 905, startPoint y: 186, endPoint x: 1241, endPoint y: 266, distance: 345.4
copy div "💸 Lorem ipsumdolor sitametcons ad elits doeiu te incidid utlab et dolorema 7271…"
type input ""I wish there was" OR "I wish I had" OR "Why is it so hard to" OR "If only ther…"
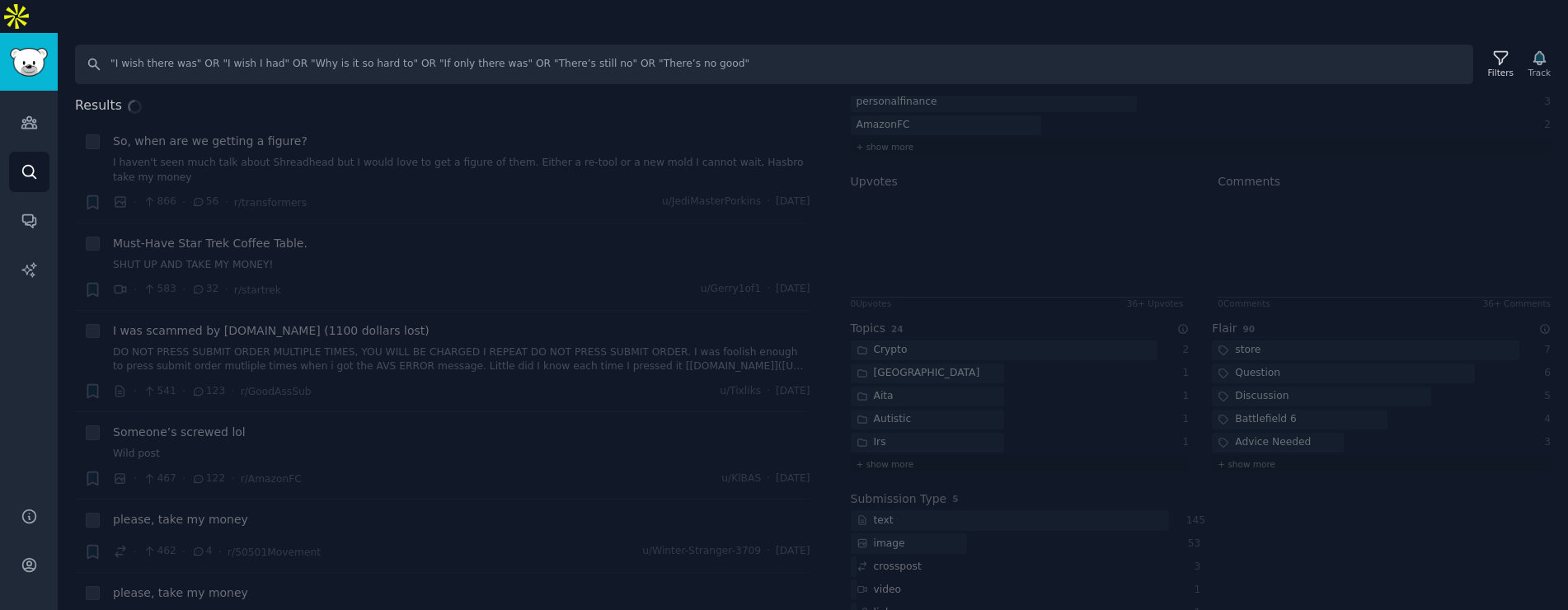
scroll to position [334, 0]
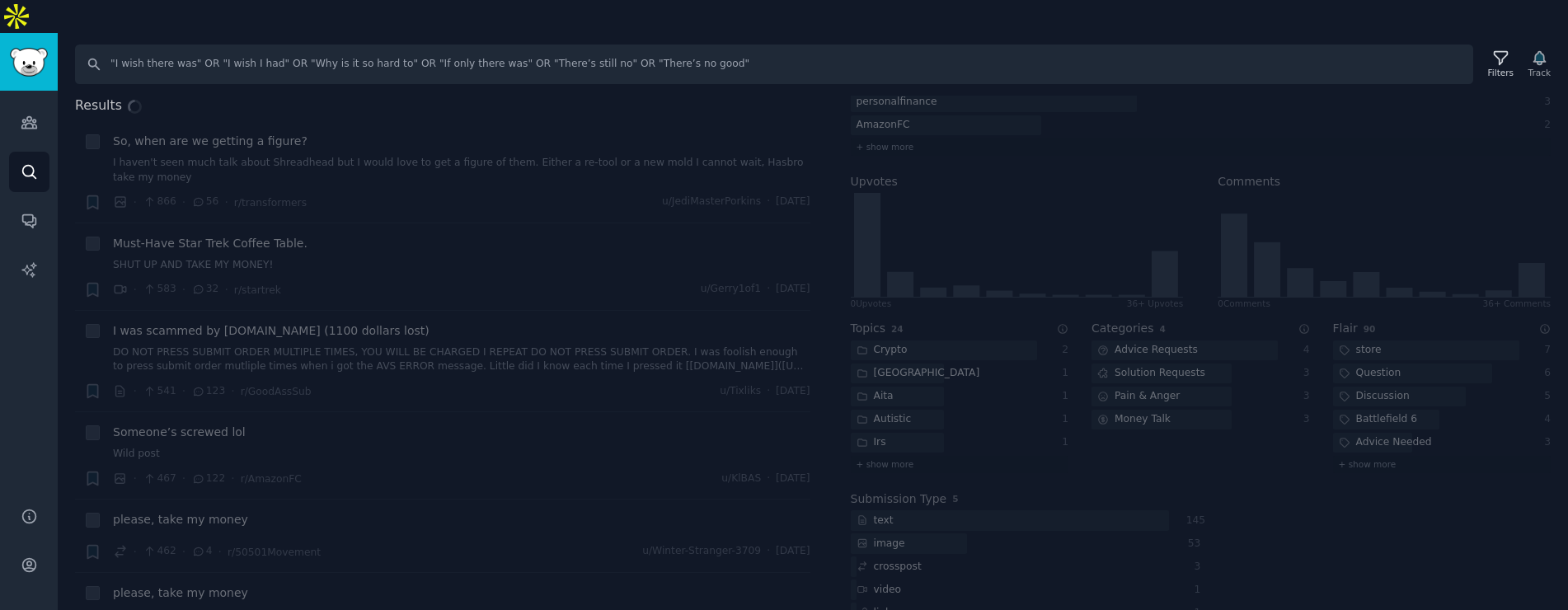
click at [958, 486] on div "Results + So, when are we getting a figure? I haven't seen much talk about Shre…" at bounding box center [813, 369] width 1510 height 548
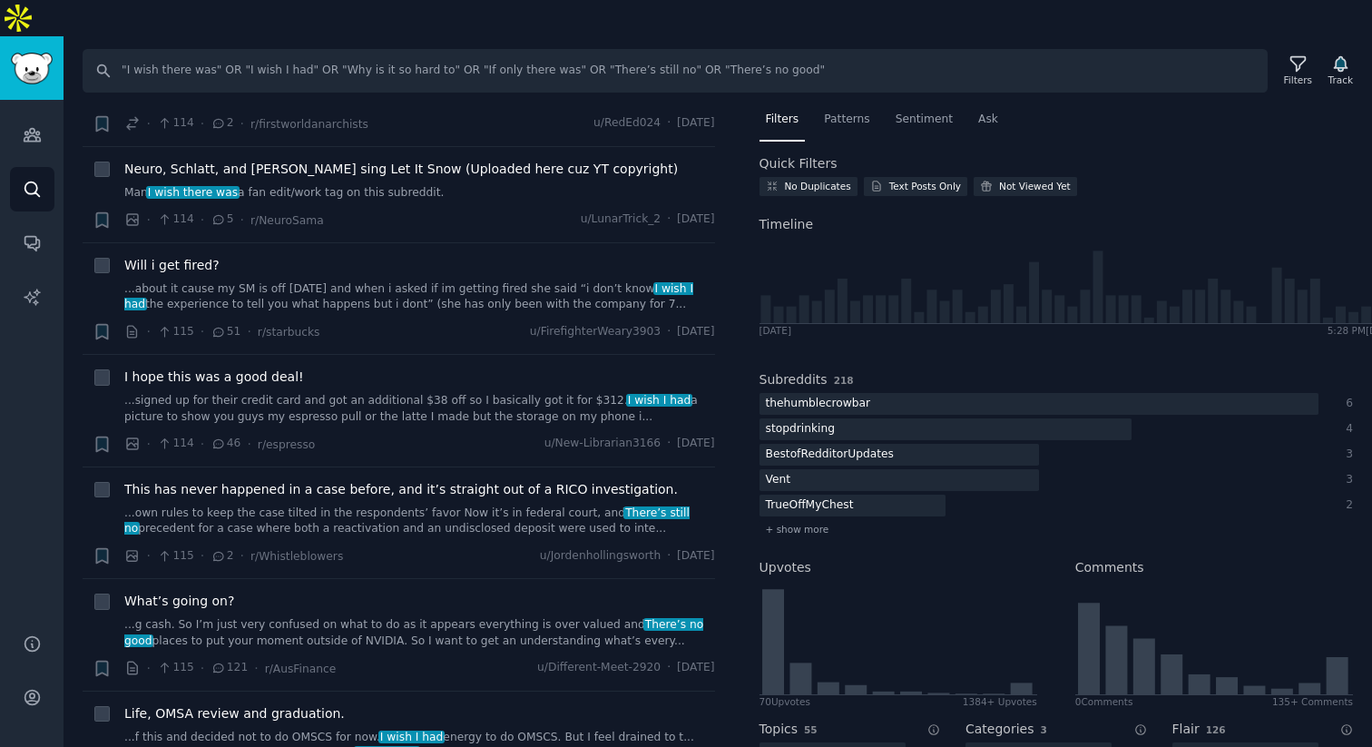
scroll to position [20843, 0]
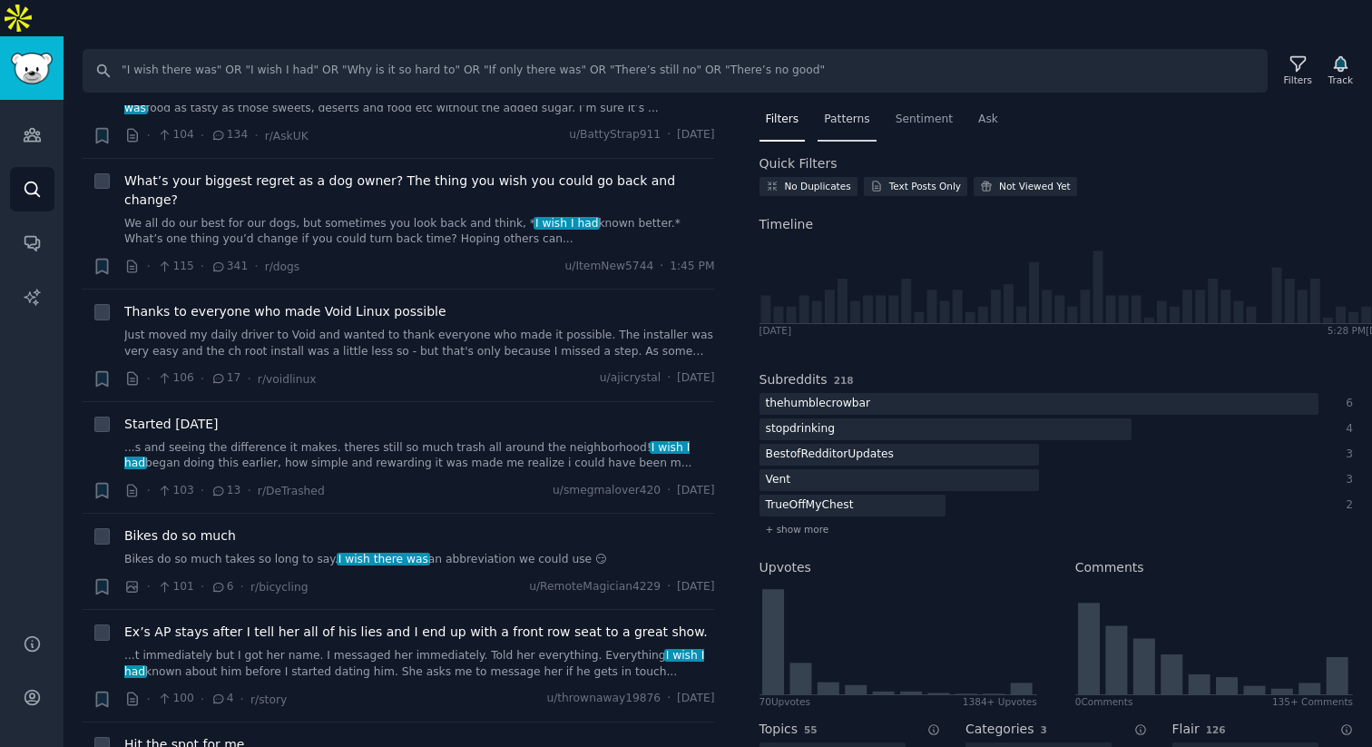
click at [838, 105] on div "Patterns" at bounding box center [847, 123] width 58 height 37
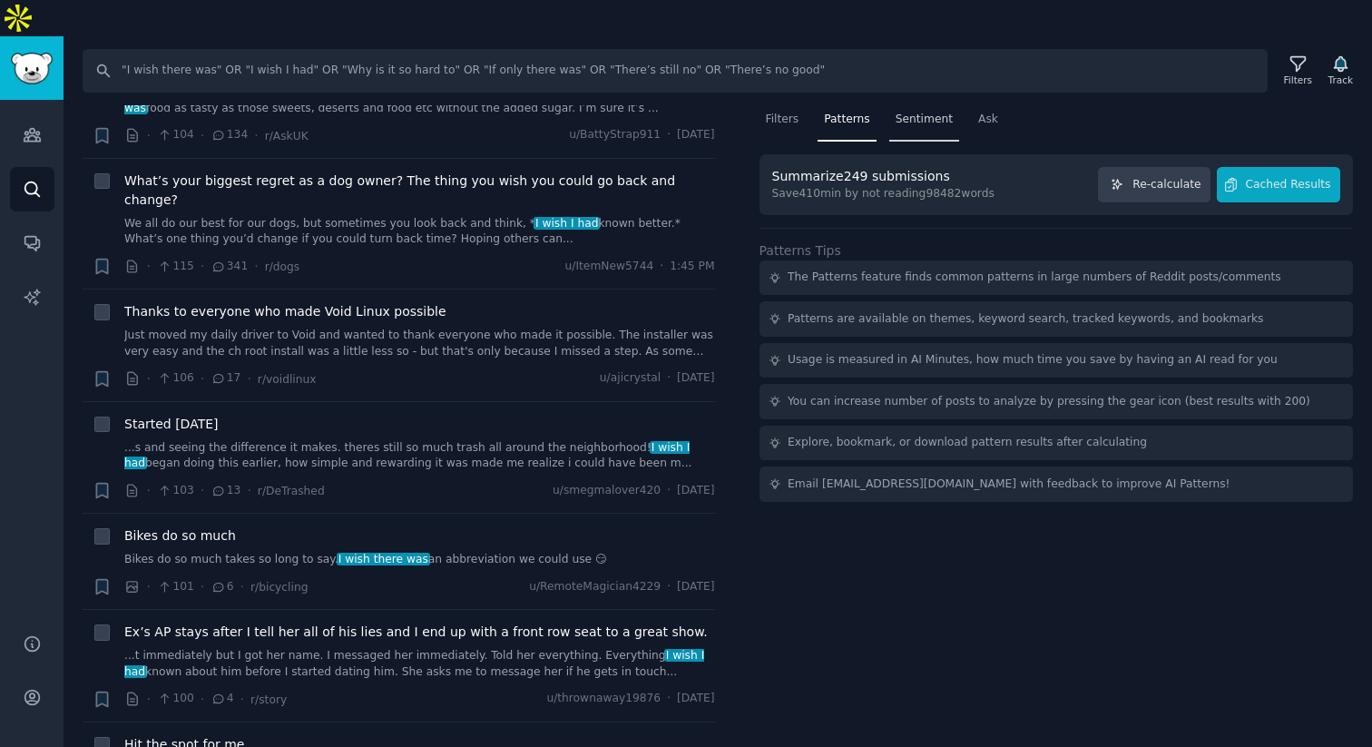
click at [930, 112] on span "Sentiment" at bounding box center [924, 120] width 57 height 16
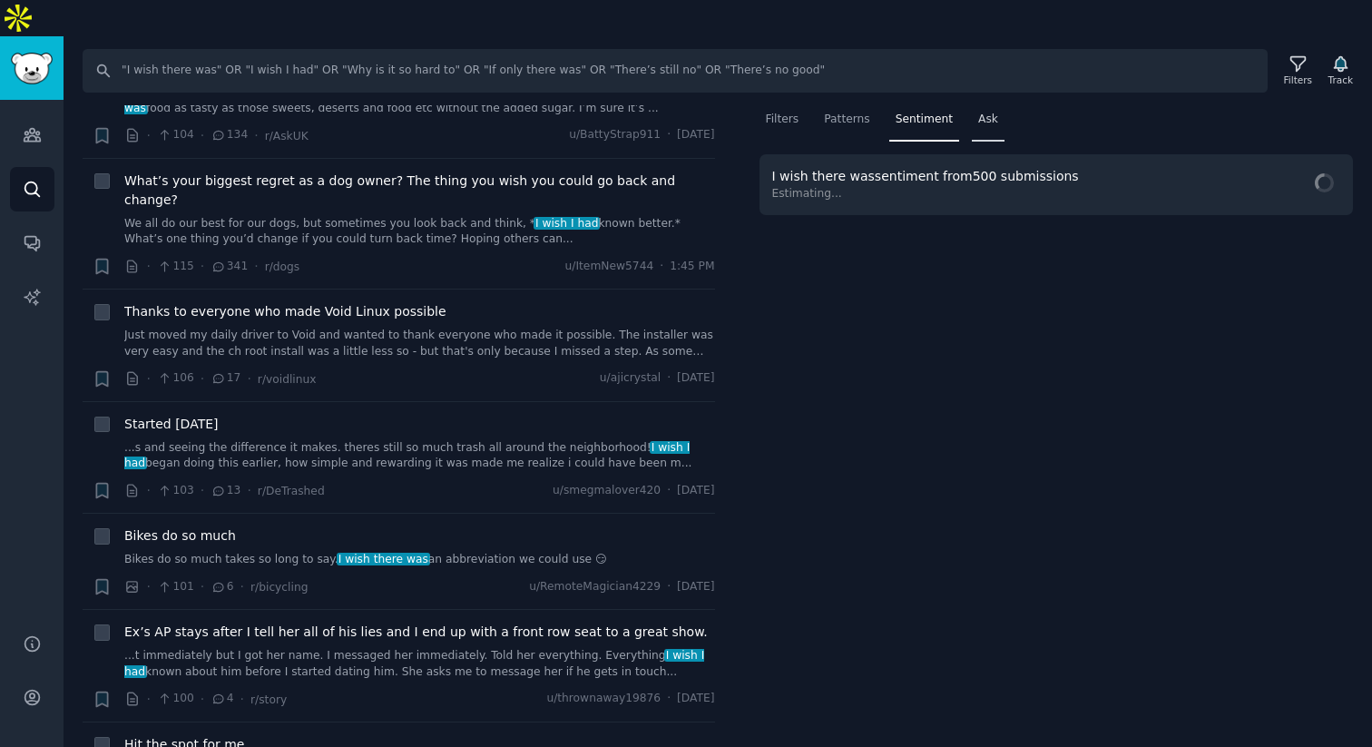
click at [986, 112] on span "Ask" at bounding box center [988, 120] width 20 height 16
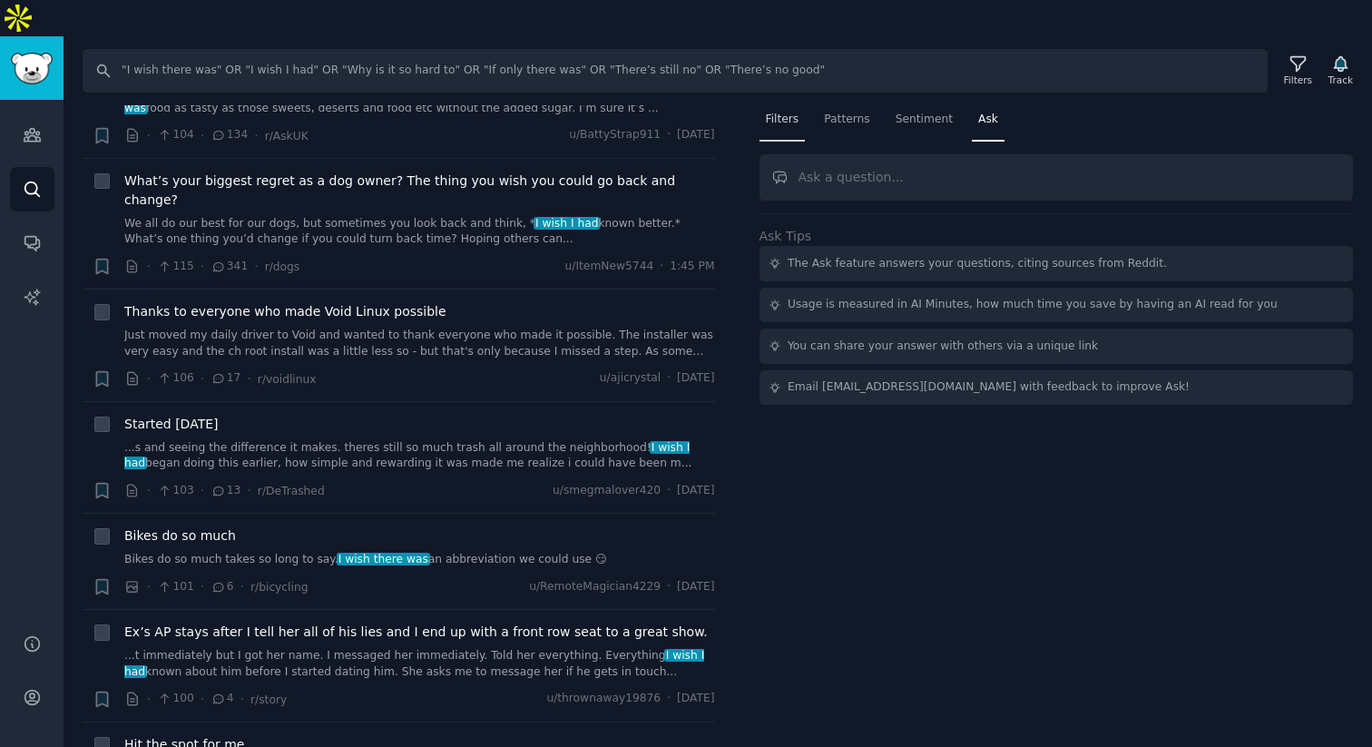
click at [787, 105] on div "Filters" at bounding box center [782, 123] width 46 height 37
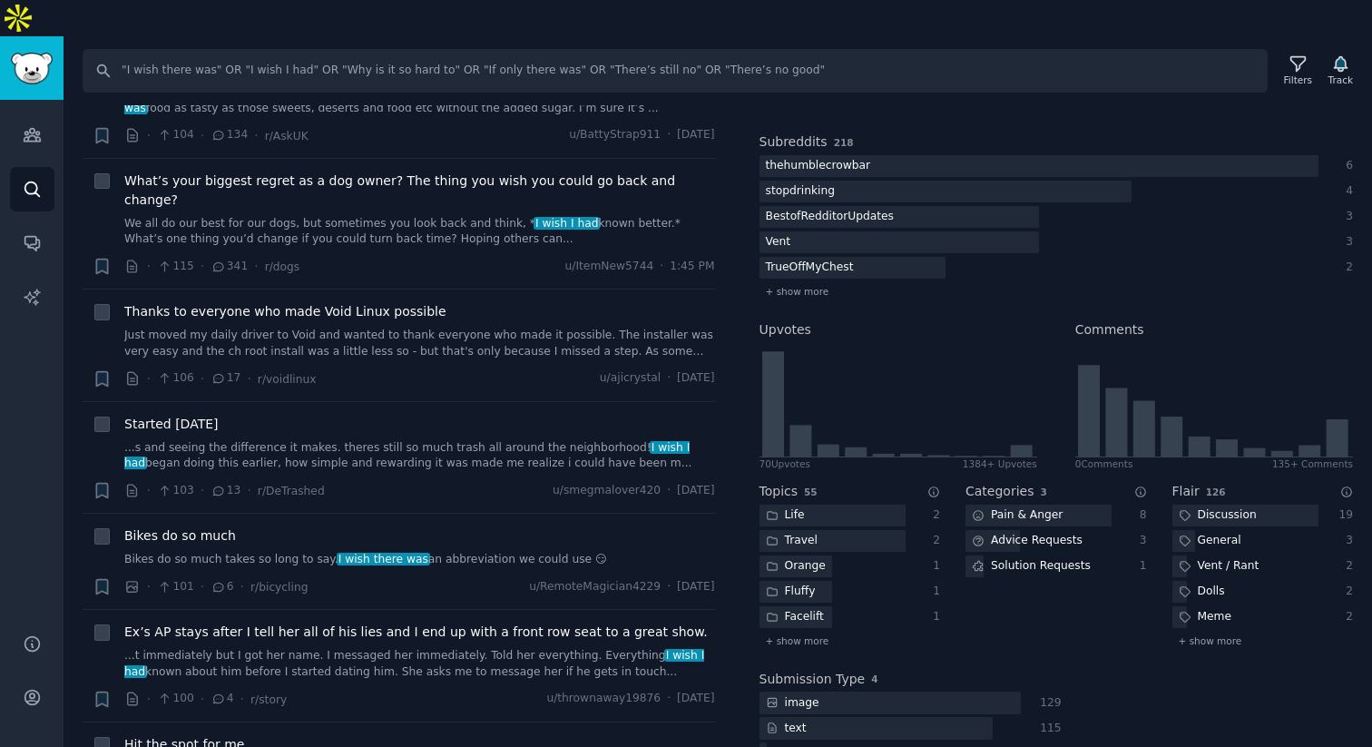
scroll to position [267, 0]
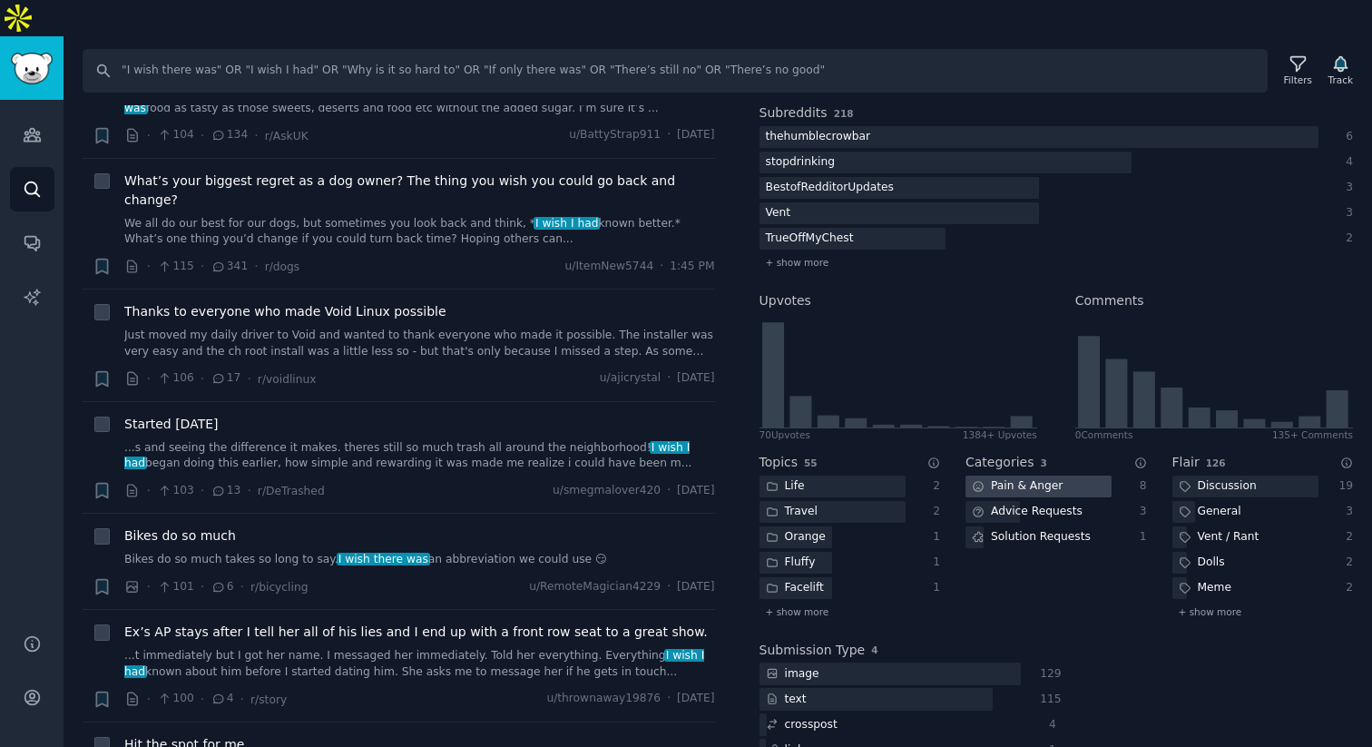
click at [1048, 475] on div "Pain & Anger" at bounding box center [1016, 486] width 103 height 23
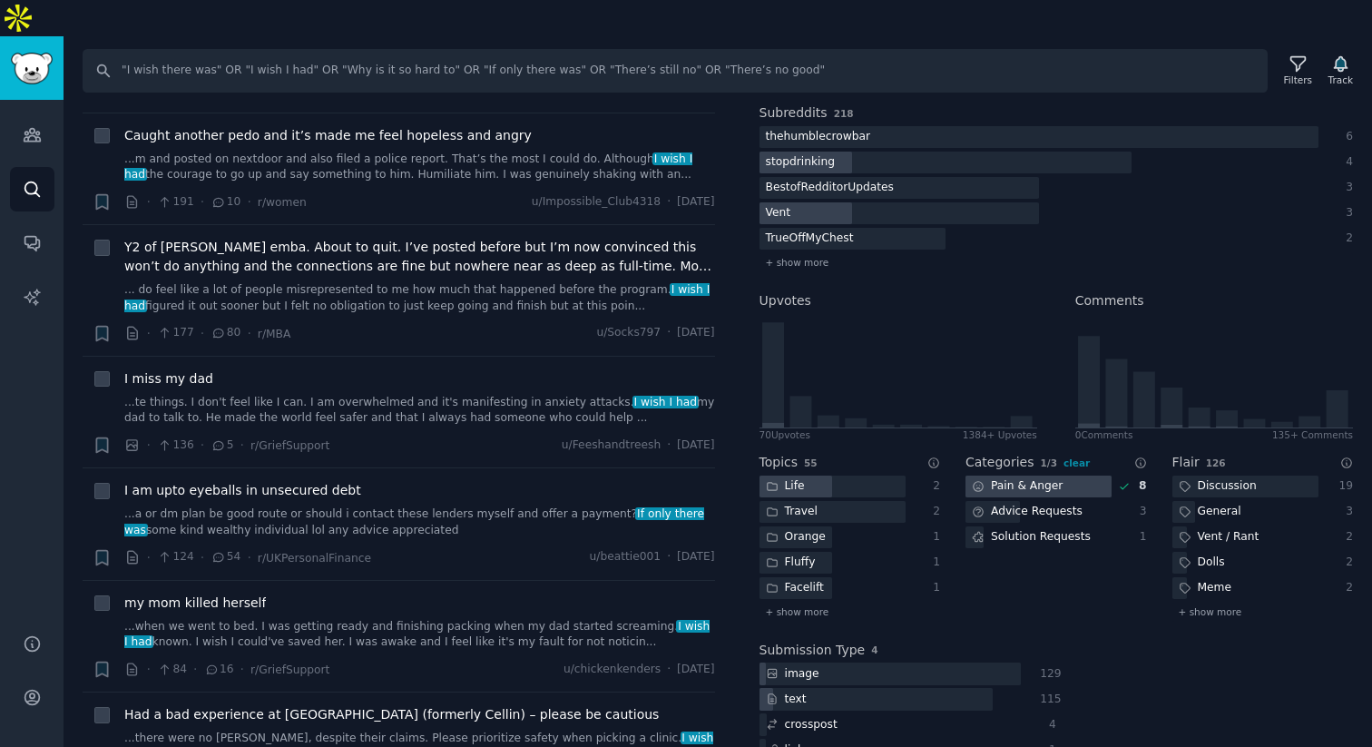
scroll to position [0, 0]
